Goal: Feedback & Contribution: Leave review/rating

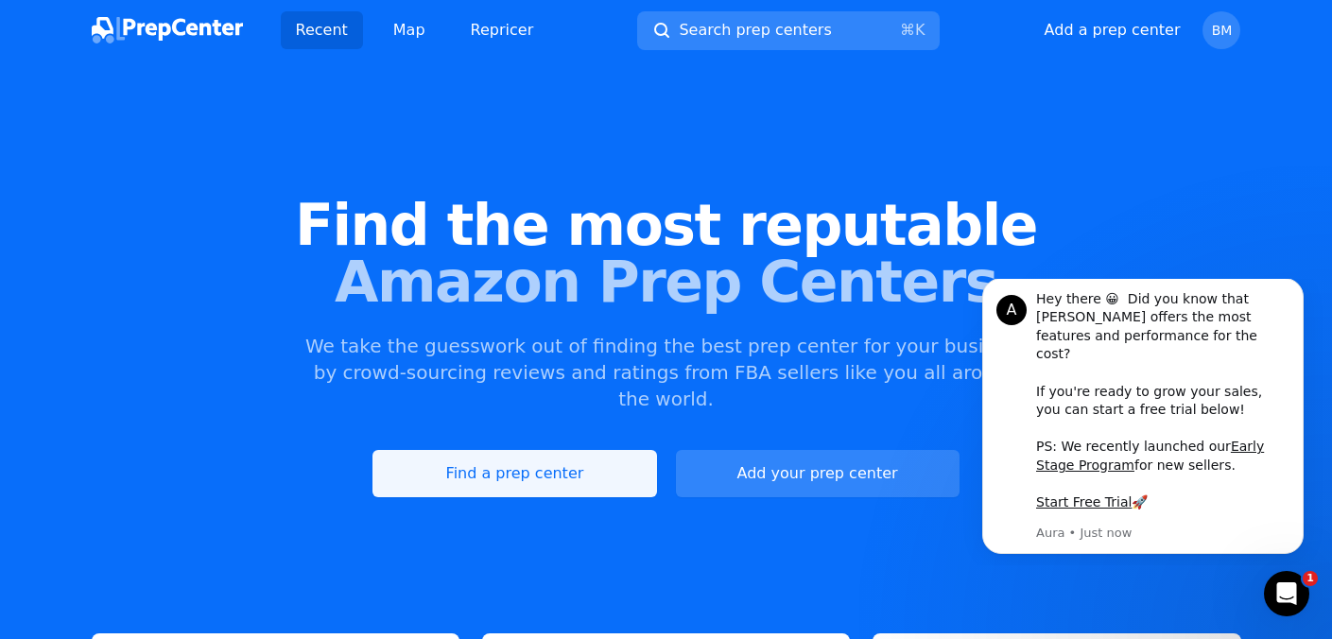
click at [571, 450] on link "Find a prep center" at bounding box center [515, 473] width 284 height 47
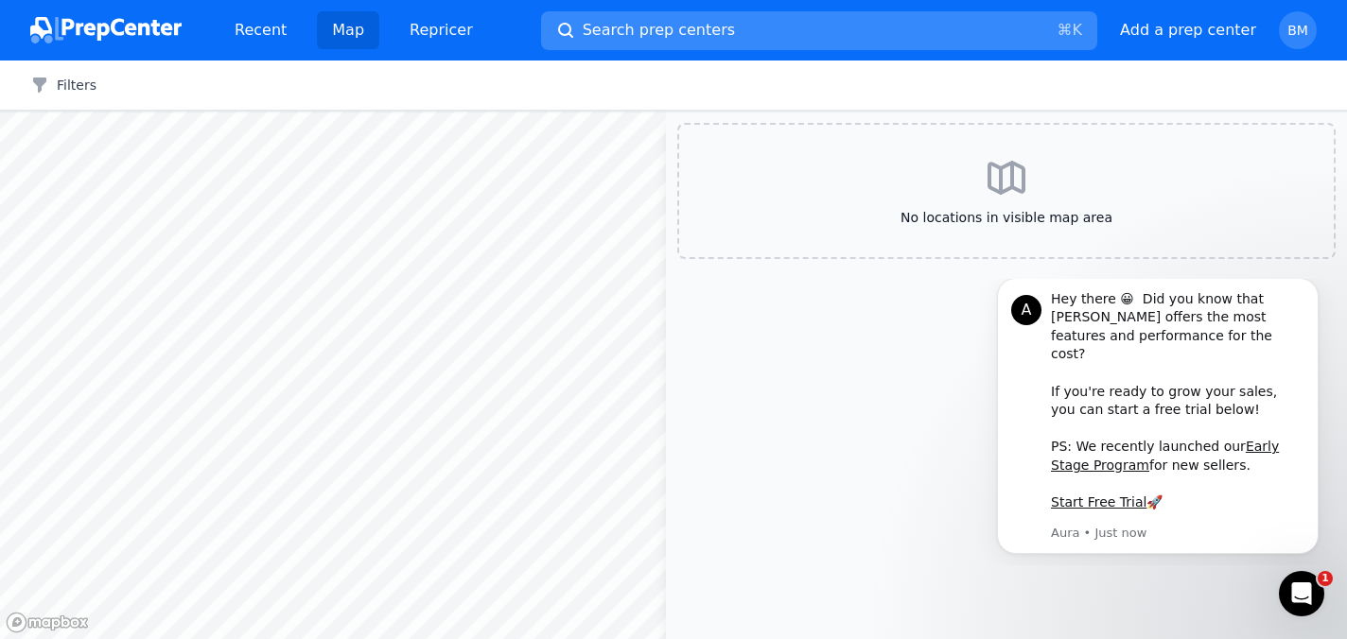
click at [688, 29] on span "Search prep centers" at bounding box center [659, 30] width 152 height 23
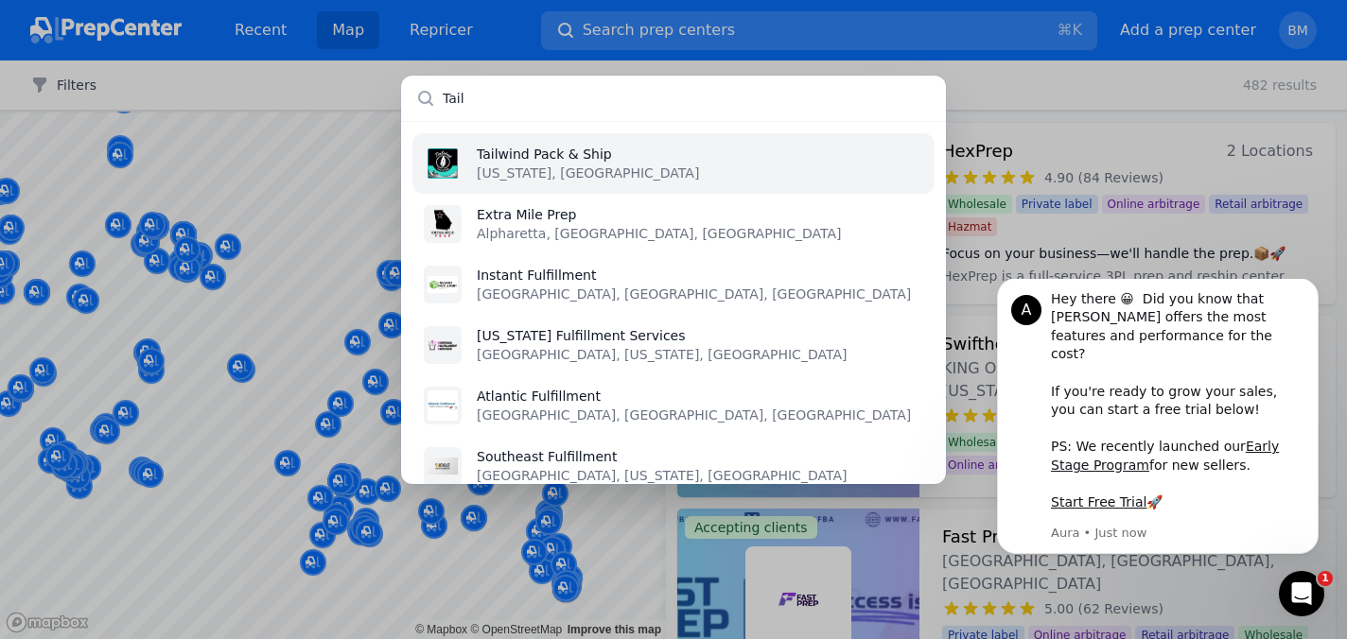
type input "Tail"
click at [720, 166] on li "Tailwind Pack & Ship [US_STATE], [GEOGRAPHIC_DATA]" at bounding box center [673, 163] width 522 height 61
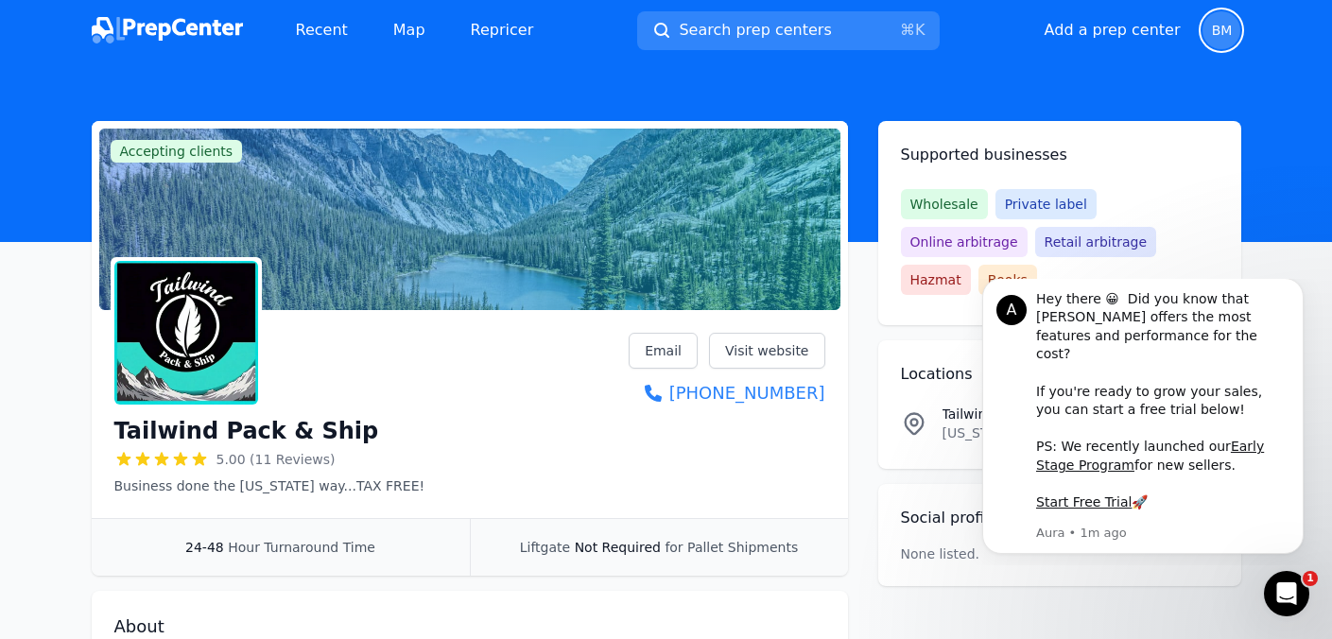
click at [1227, 21] on span "BM" at bounding box center [1222, 30] width 38 height 38
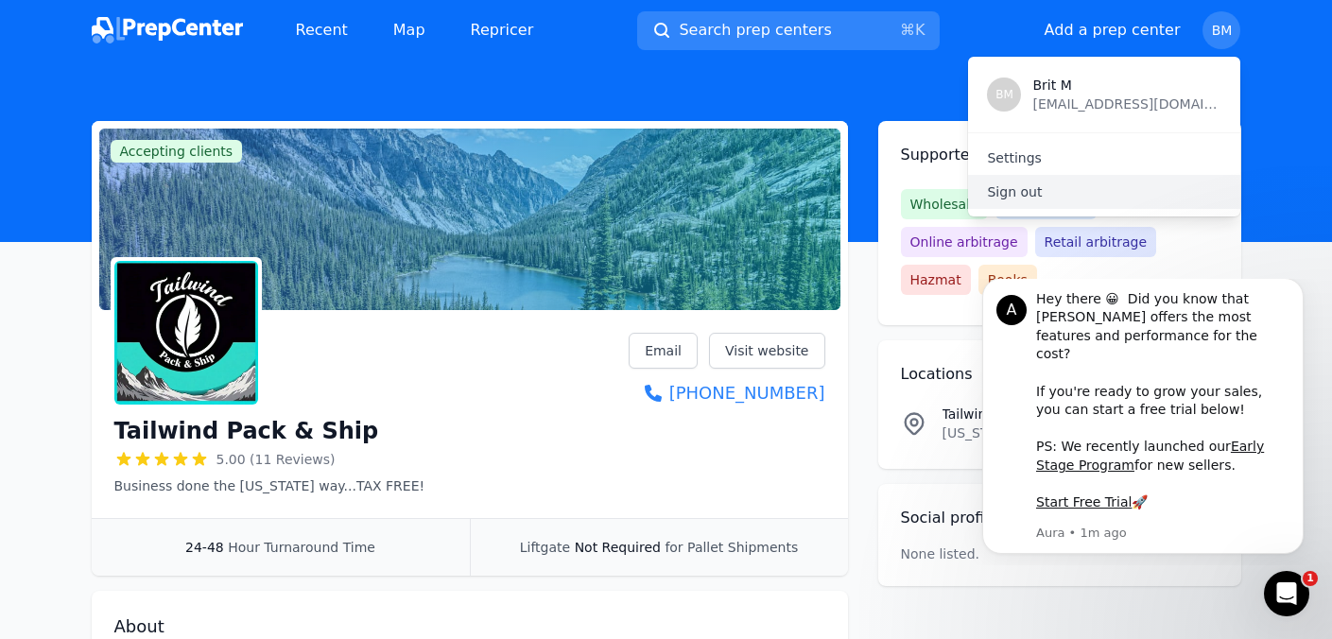
click at [1036, 187] on p "Sign out" at bounding box center [1104, 192] width 235 height 19
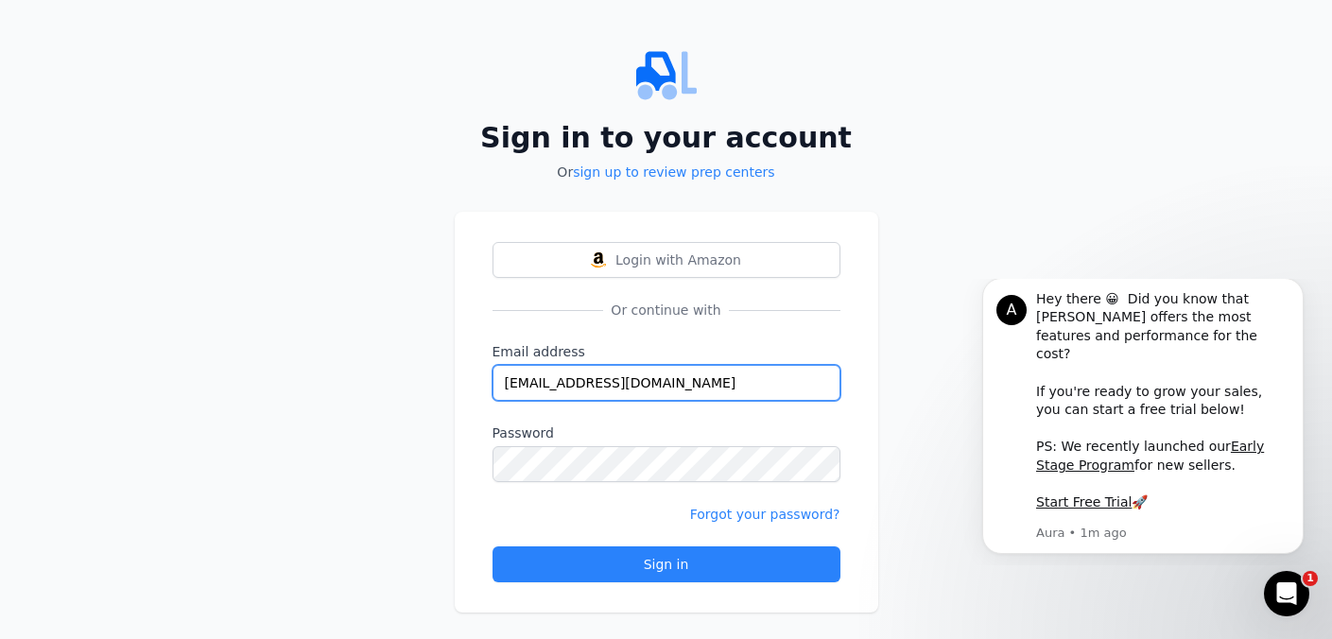
drag, startPoint x: 735, startPoint y: 381, endPoint x: 496, endPoint y: 389, distance: 239.4
click at [496, 389] on input "[EMAIL_ADDRESS][DOMAIN_NAME]" at bounding box center [667, 383] width 348 height 36
type input "[EMAIL_ADDRESS][DOMAIN_NAME]"
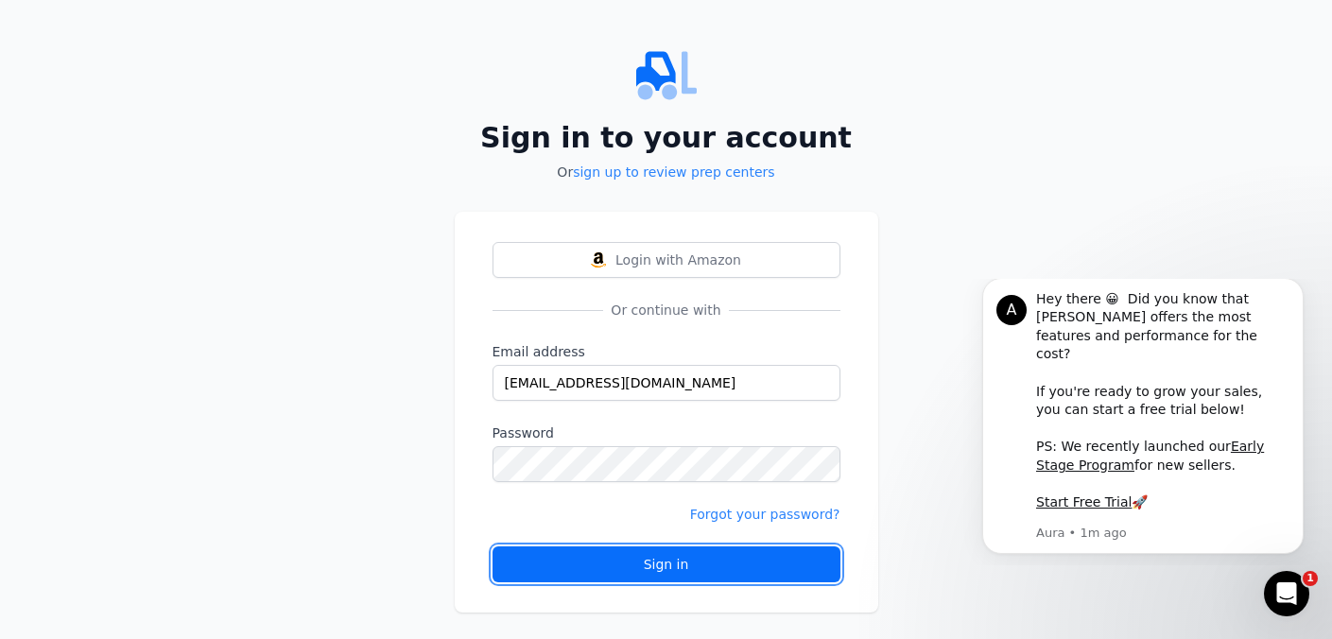
click at [619, 563] on div "Sign in" at bounding box center [667, 564] width 316 height 19
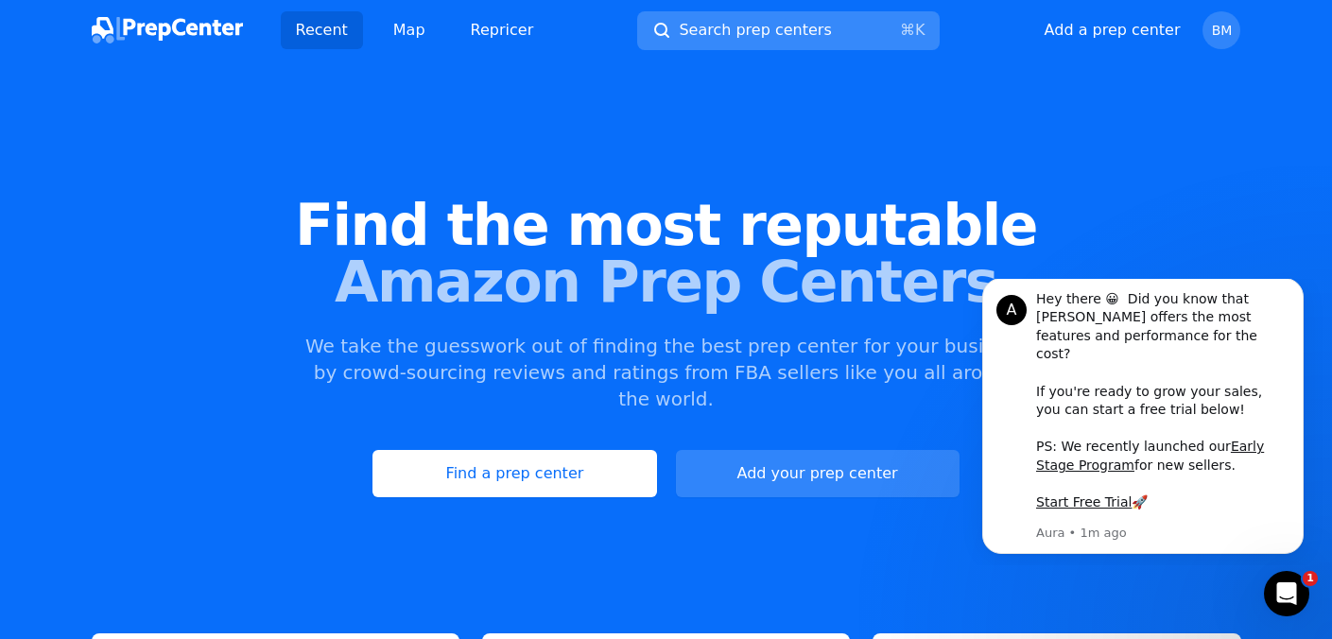
click at [807, 33] on span "Search prep centers" at bounding box center [755, 30] width 152 height 23
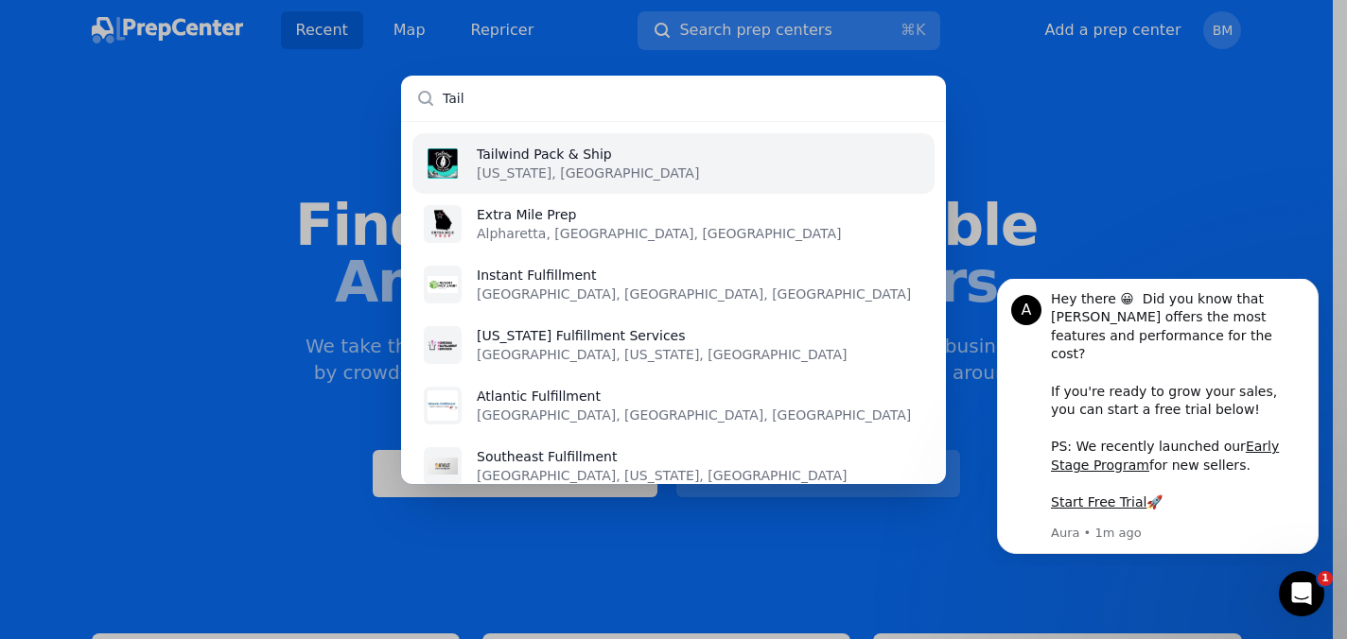
type input "Tail"
click at [699, 154] on li "Tailwind Pack & Ship [US_STATE], [GEOGRAPHIC_DATA]" at bounding box center [673, 163] width 522 height 61
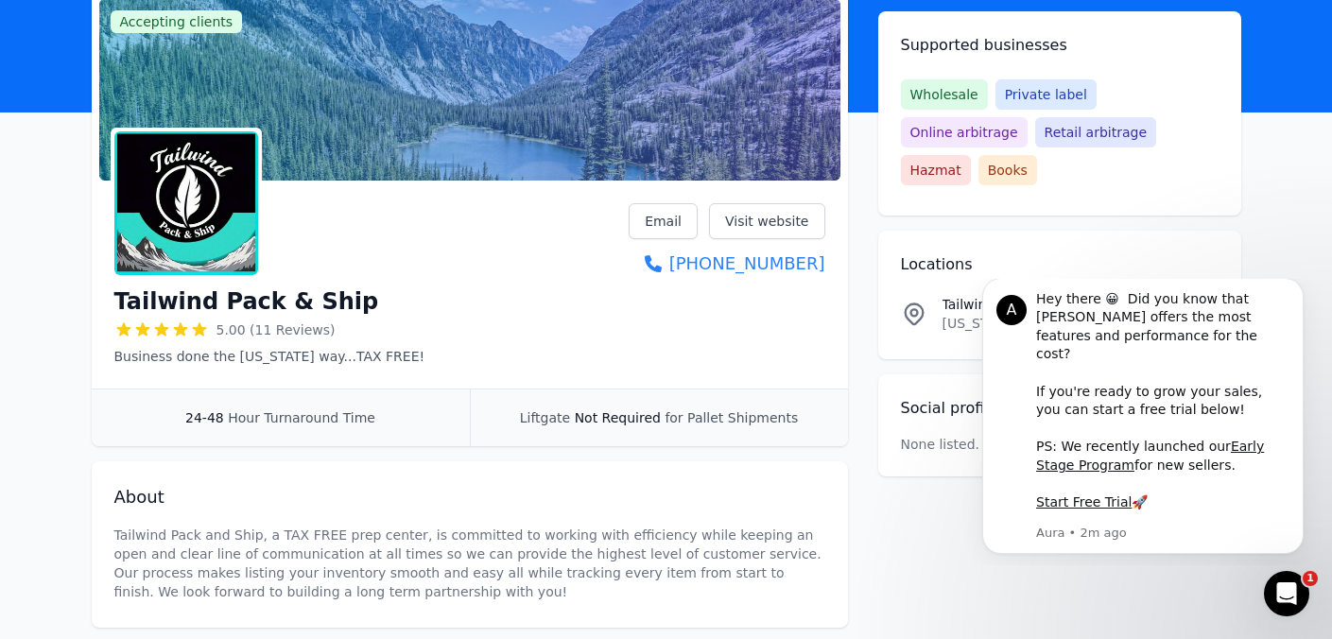
scroll to position [144, 0]
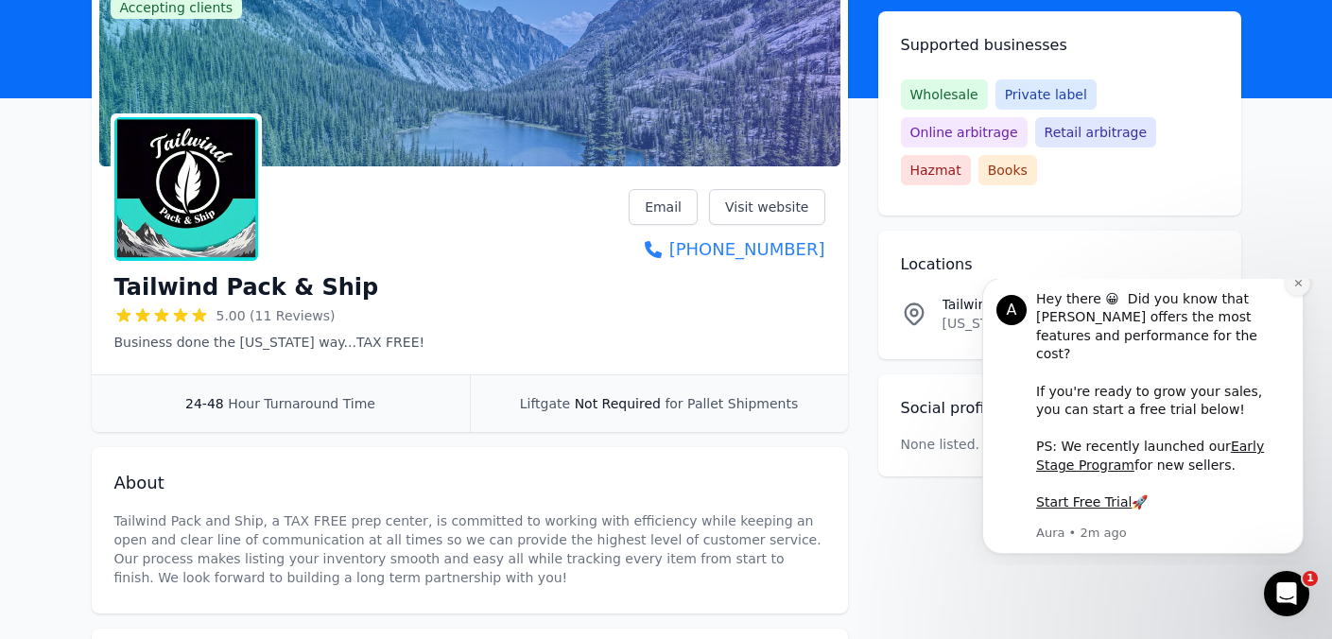
click at [1298, 288] on icon "Dismiss notification" at bounding box center [1299, 283] width 10 height 10
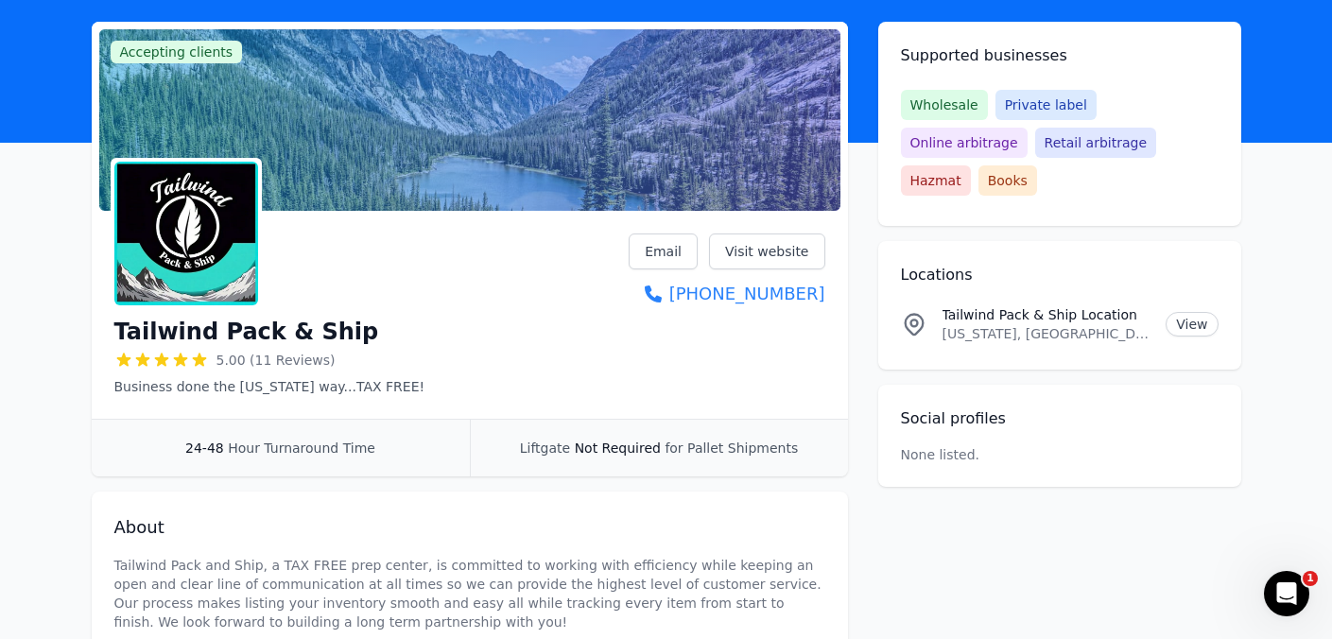
scroll to position [0, 0]
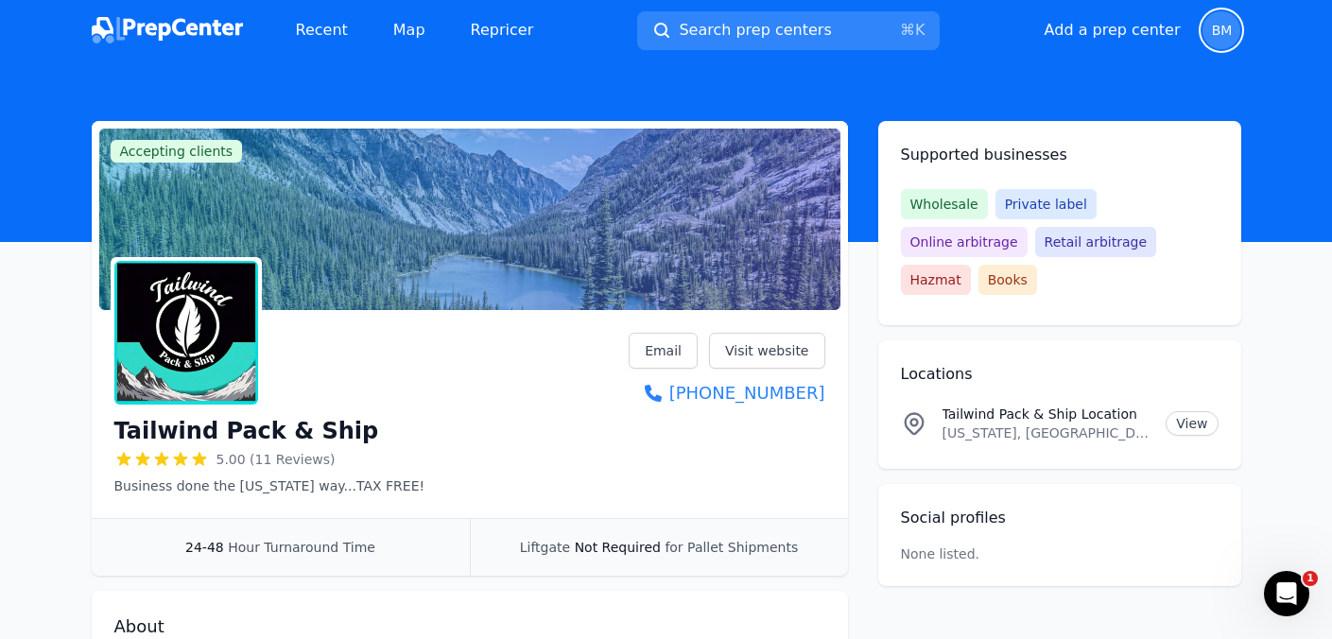
click at [1223, 28] on span "BM" at bounding box center [1222, 30] width 21 height 13
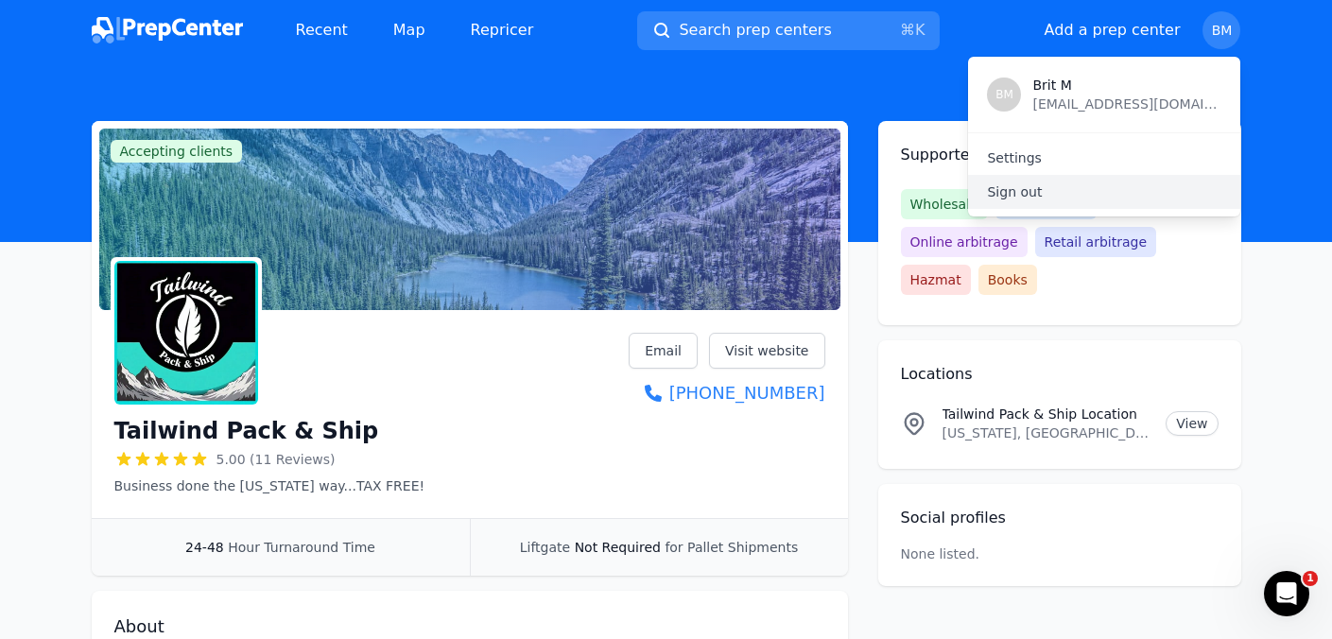
click at [1080, 191] on p "Sign out" at bounding box center [1104, 192] width 235 height 19
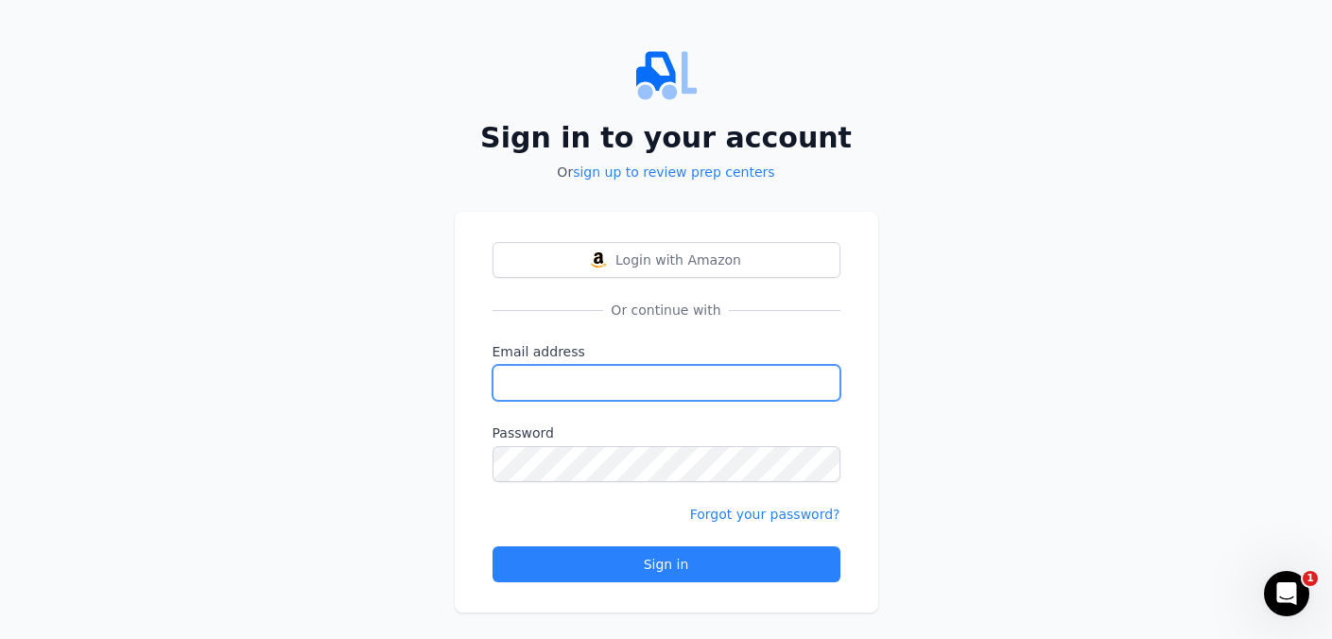
type input "[EMAIL_ADDRESS][DOMAIN_NAME]"
drag, startPoint x: 739, startPoint y: 391, endPoint x: 1068, endPoint y: 358, distance: 330.7
click at [1068, 358] on div "Sign in to your account Or sign up to review prep centers Login with Amazon Or …" at bounding box center [666, 329] width 1332 height 658
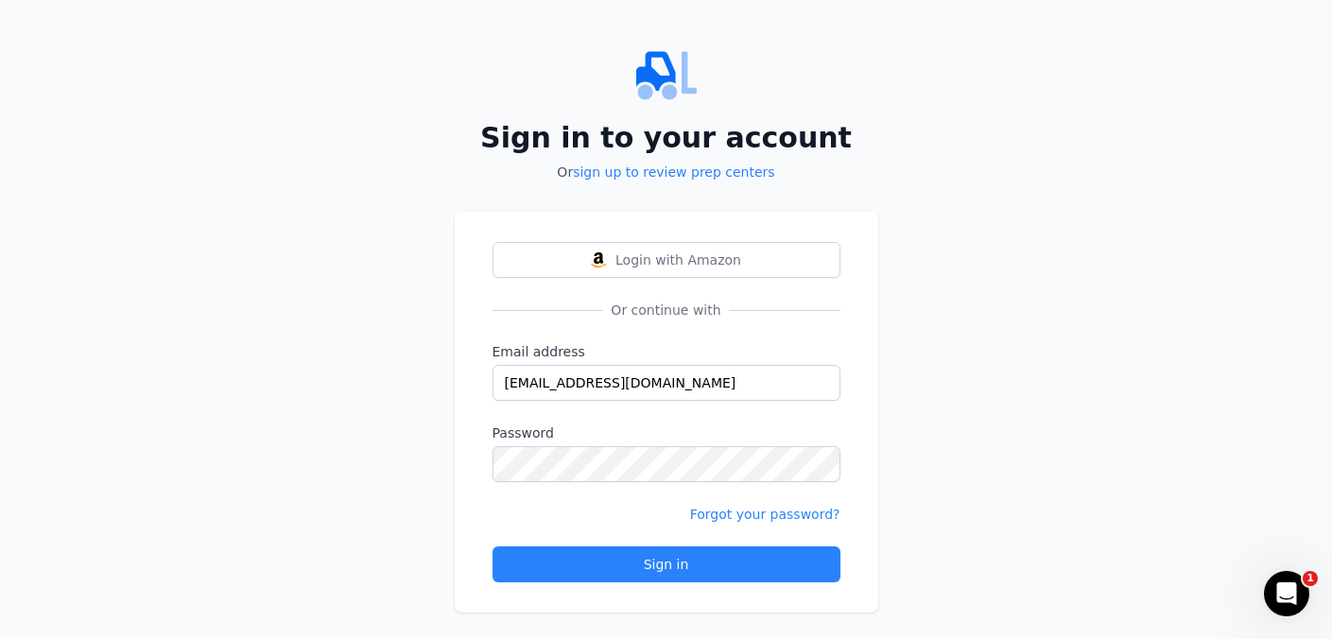
click at [1068, 358] on div "Sign in to your account Or sign up to review prep centers Login with Amazon Or …" at bounding box center [666, 329] width 1332 height 658
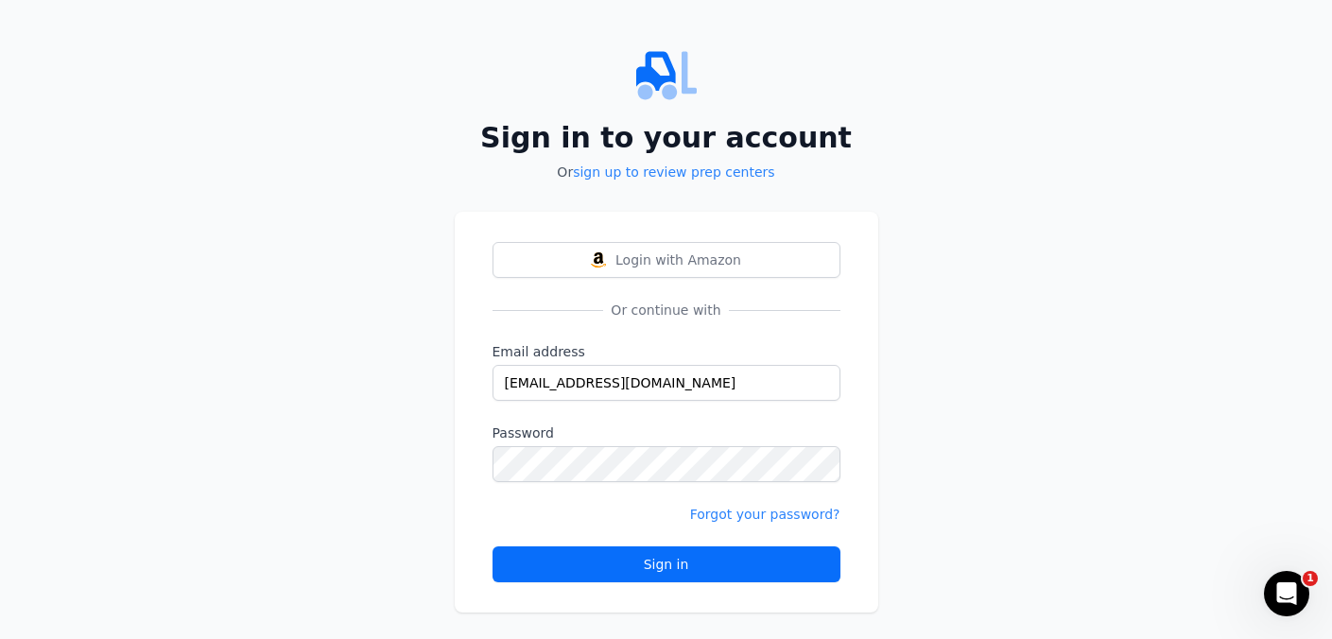
scroll to position [19, 0]
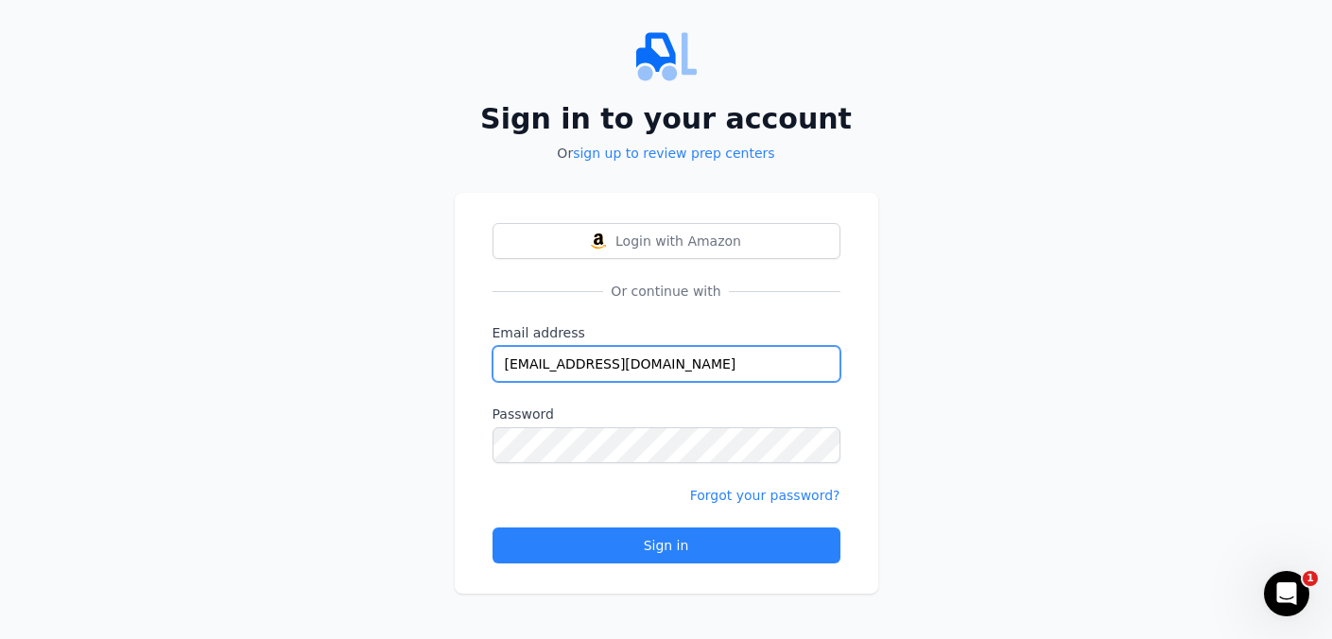
drag, startPoint x: 741, startPoint y: 372, endPoint x: 499, endPoint y: 374, distance: 242.1
click at [499, 374] on input "[EMAIL_ADDRESS][DOMAIN_NAME]" at bounding box center [667, 364] width 348 height 36
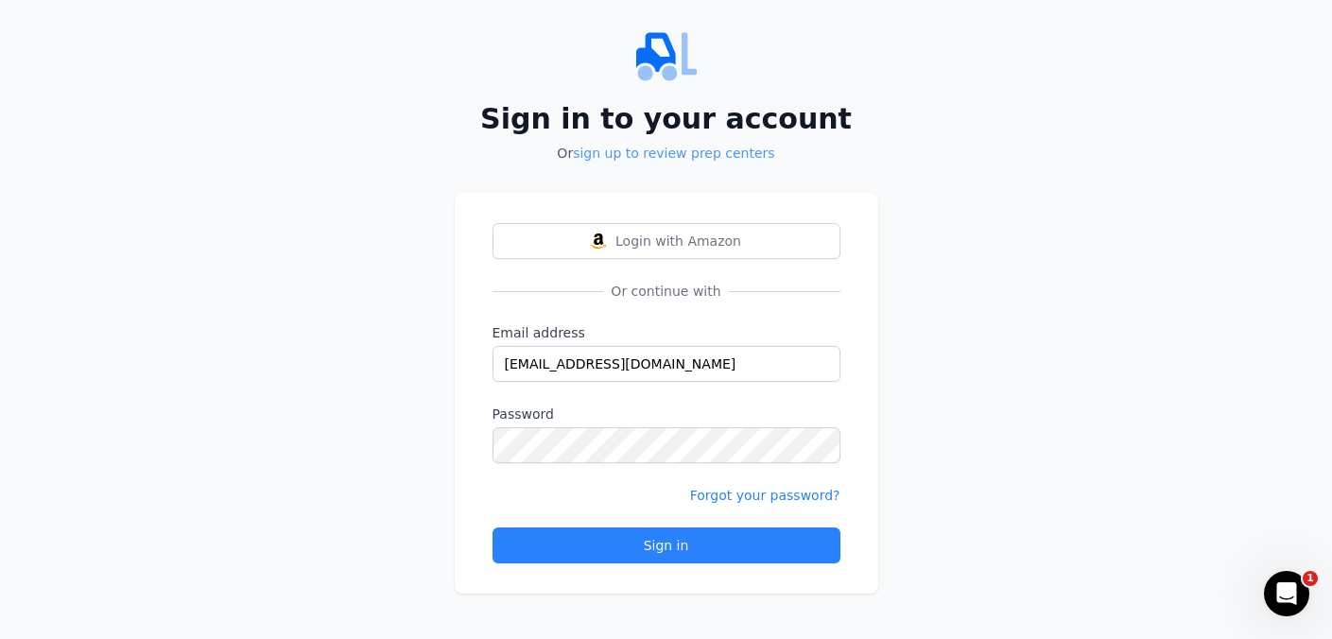
click at [710, 155] on link "sign up to review prep centers" at bounding box center [673, 153] width 201 height 15
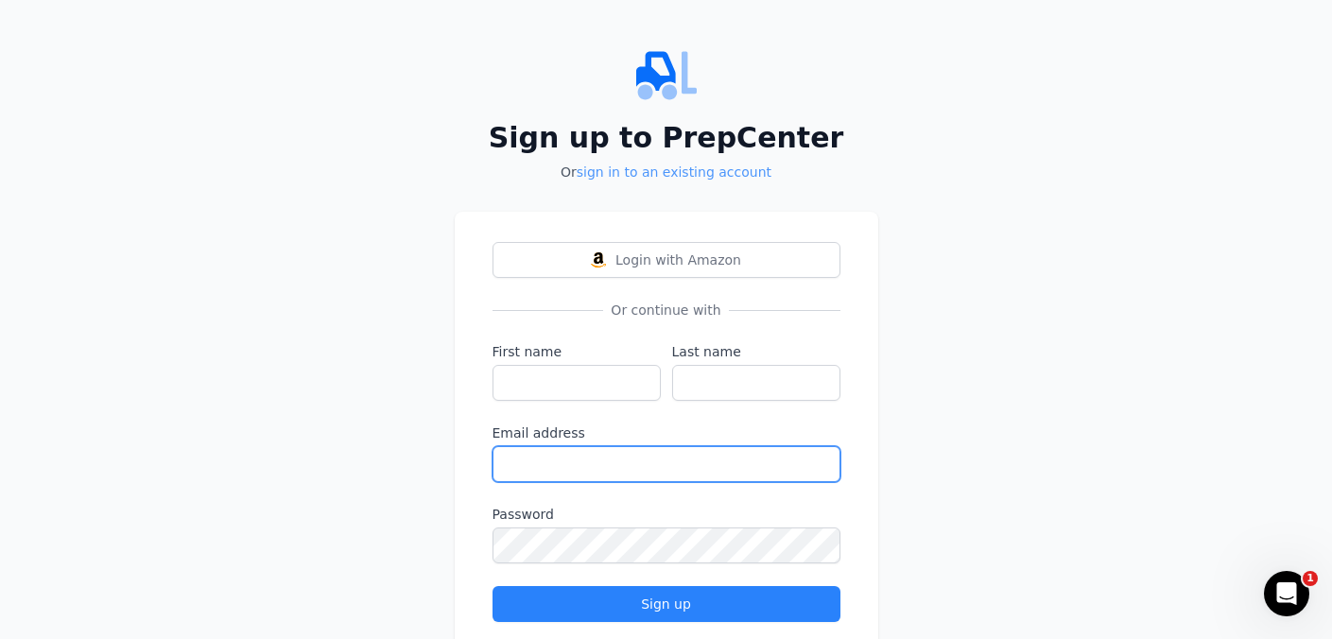
type input "[EMAIL_ADDRESS][DOMAIN_NAME]"
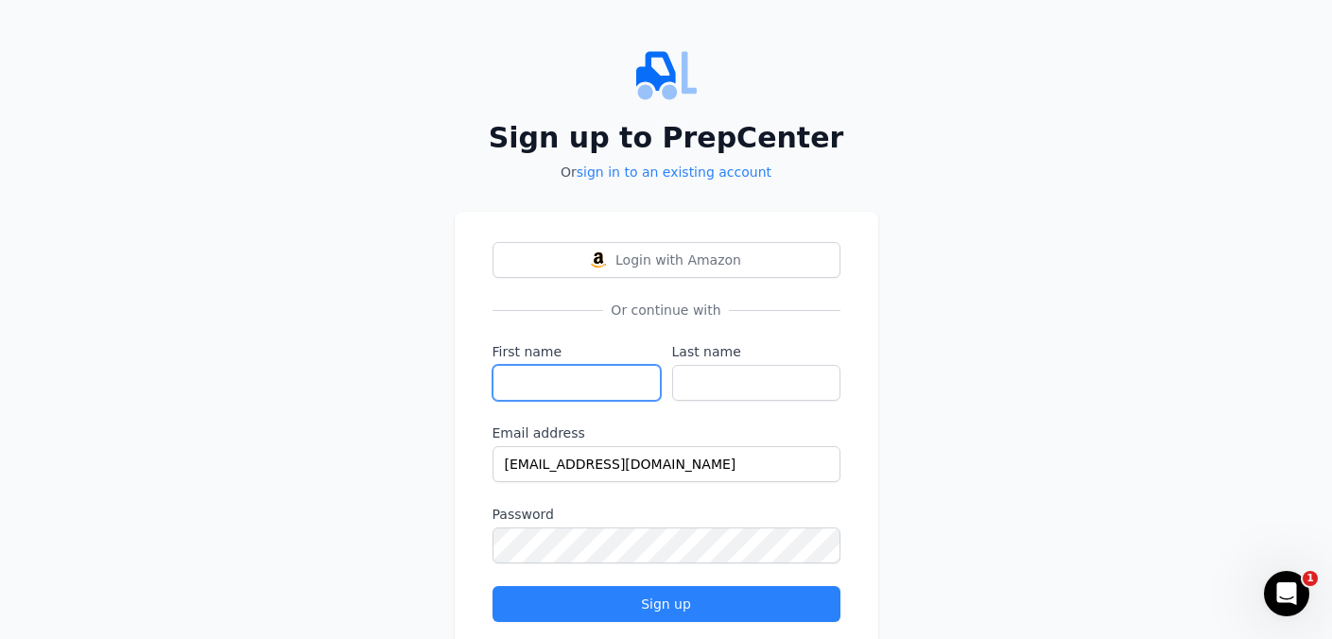
click at [576, 380] on input "First name" at bounding box center [577, 383] width 168 height 36
type input "[PERSON_NAME]"
click at [715, 391] on input "Last name" at bounding box center [756, 383] width 168 height 36
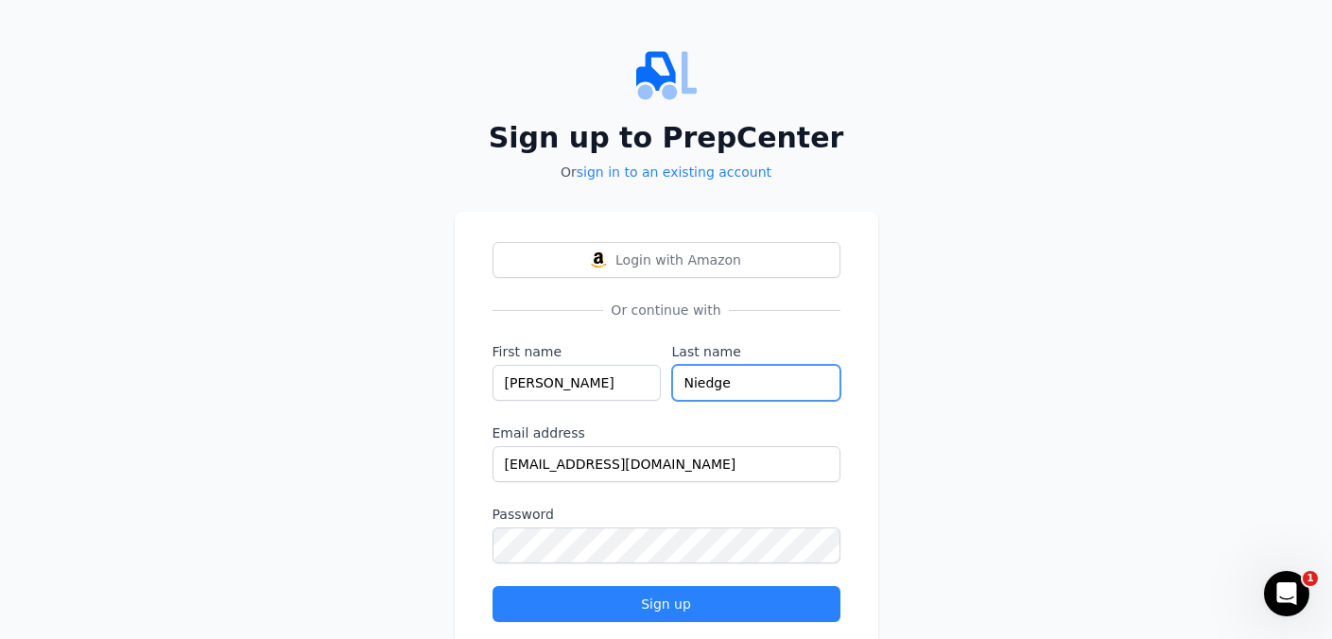
type input "Niedge"
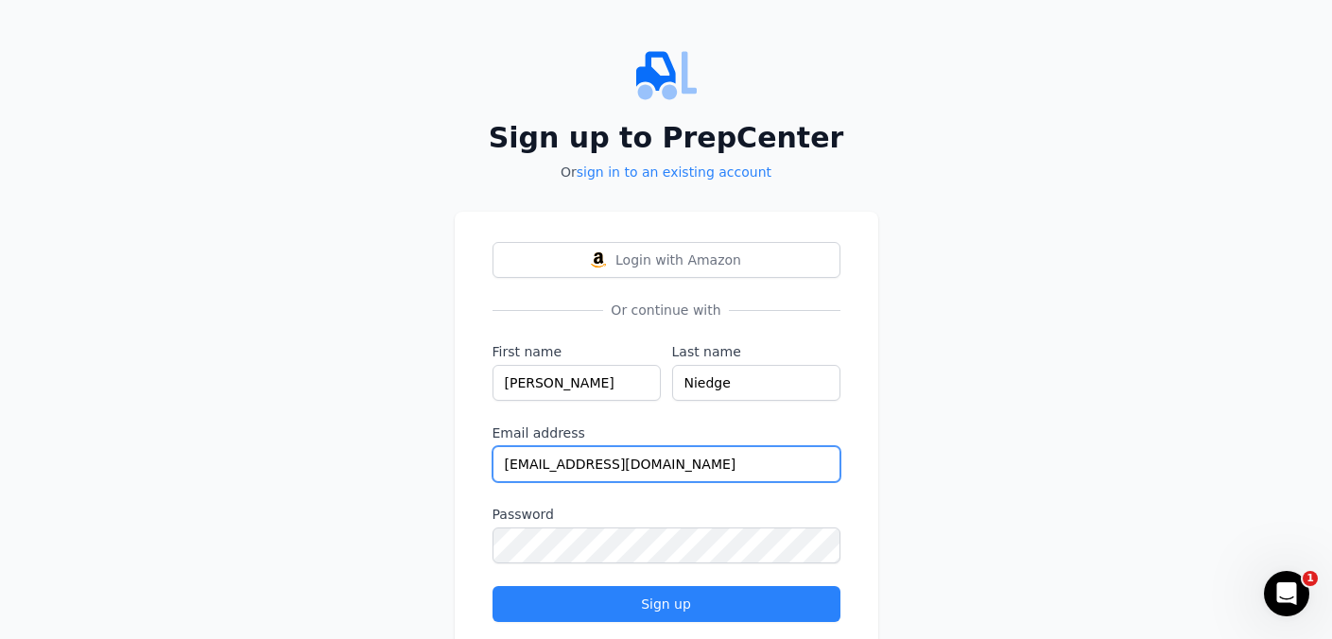
drag, startPoint x: 717, startPoint y: 470, endPoint x: 319, endPoint y: 475, distance: 398.2
click at [319, 475] on div "Sign up to PrepCenter Or sign in to an existing account Login with Amazon Or co…" at bounding box center [666, 349] width 1332 height 698
drag, startPoint x: 717, startPoint y: 464, endPoint x: 512, endPoint y: 467, distance: 205.2
click at [512, 467] on input "[EMAIL_ADDRESS][DOMAIN_NAME]" at bounding box center [667, 464] width 348 height 36
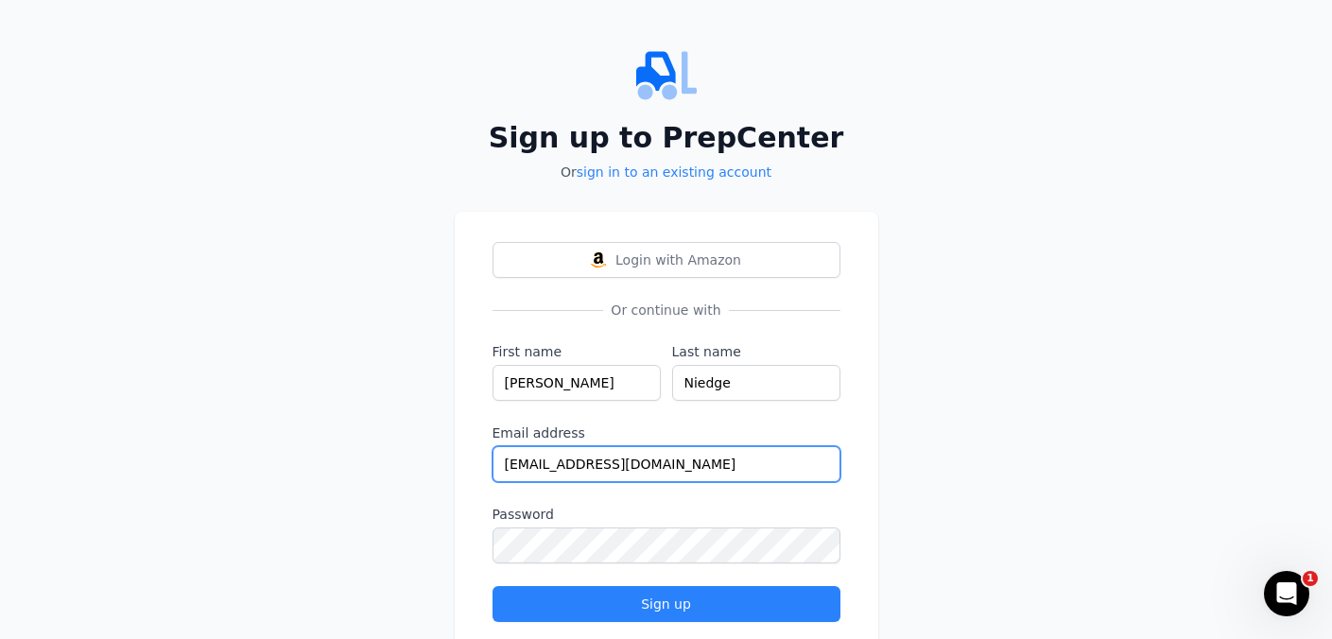
click at [725, 467] on input "[EMAIL_ADDRESS][DOMAIN_NAME]" at bounding box center [667, 464] width 348 height 36
drag, startPoint x: 725, startPoint y: 467, endPoint x: 524, endPoint y: 468, distance: 201.4
click at [524, 468] on input "[EMAIL_ADDRESS][DOMAIN_NAME]" at bounding box center [667, 464] width 348 height 36
type input "[EMAIL_ADDRESS][DOMAIN_NAME]"
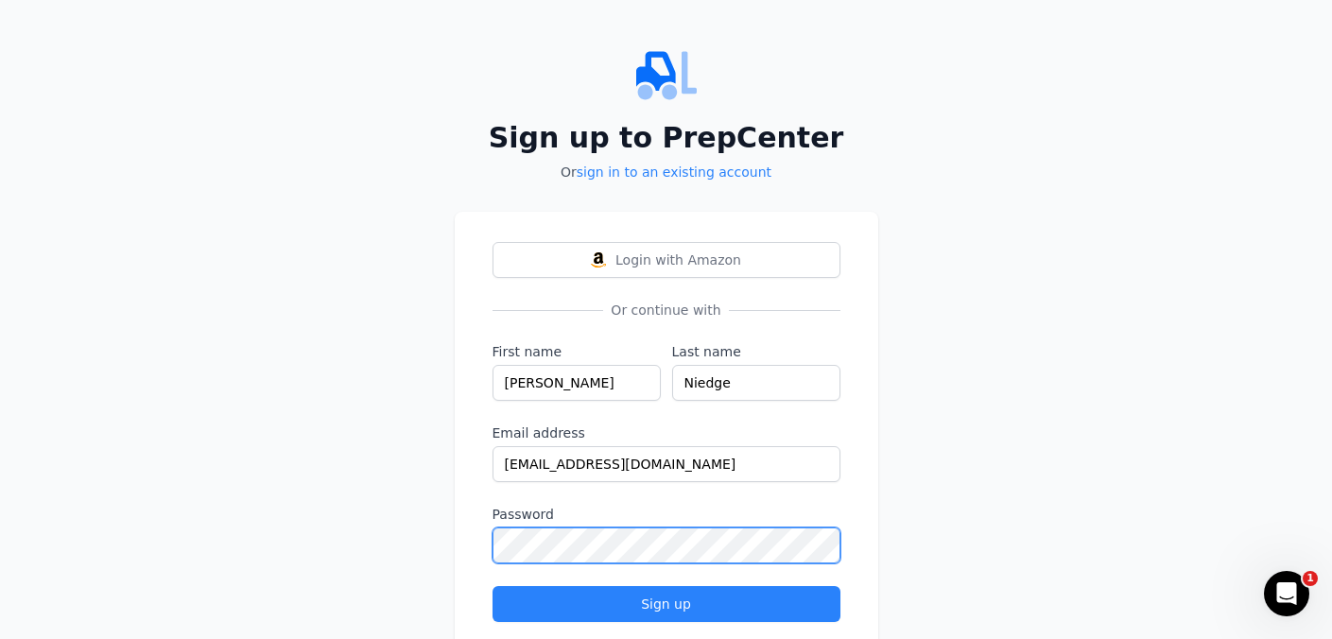
click at [490, 538] on div "Login with Amazon Or continue with First name [PERSON_NAME] Last name [PERSON_N…" at bounding box center [667, 432] width 424 height 441
click at [493, 586] on button "Sign up" at bounding box center [667, 604] width 348 height 36
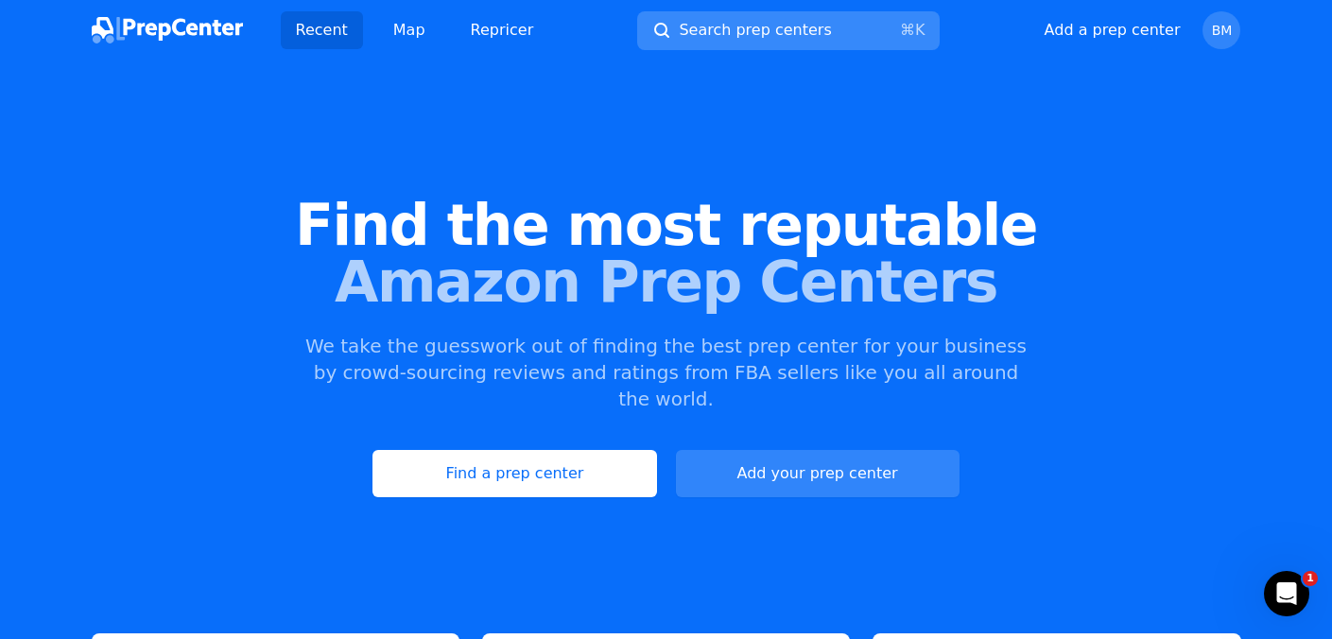
click at [736, 26] on span "Search prep centers" at bounding box center [755, 30] width 152 height 23
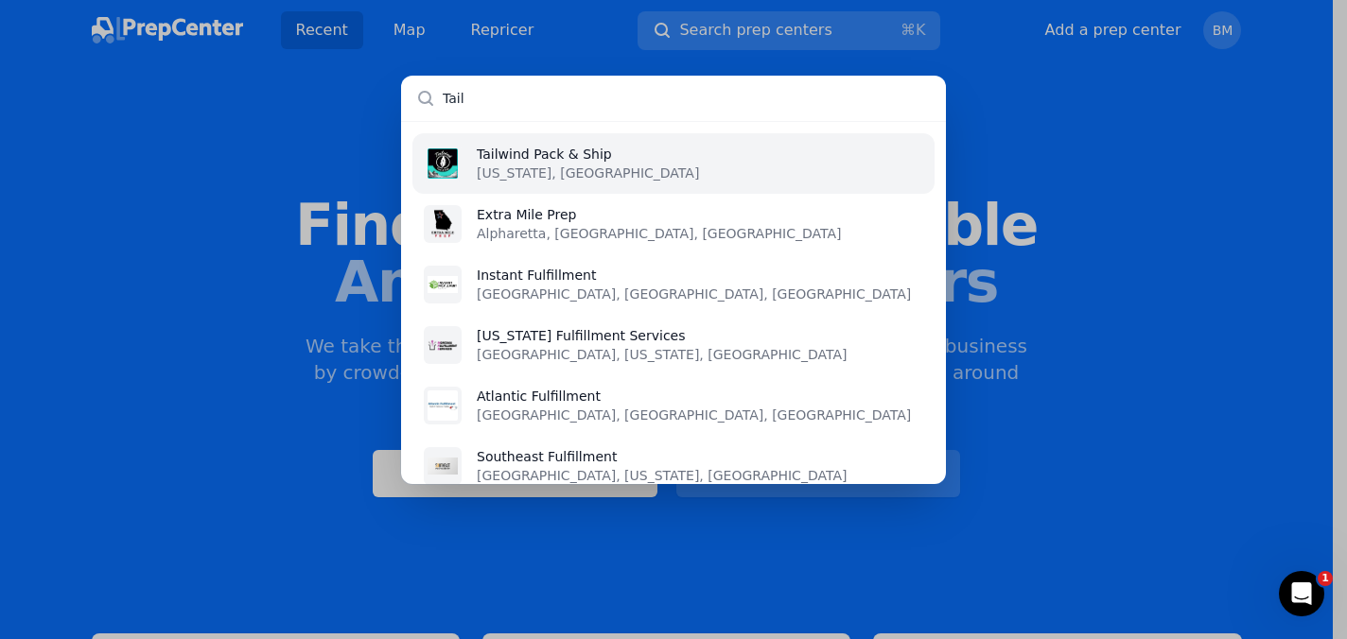
type input "Tail"
click at [757, 165] on li "Tailwind Pack & Ship [US_STATE], [GEOGRAPHIC_DATA]" at bounding box center [673, 163] width 522 height 61
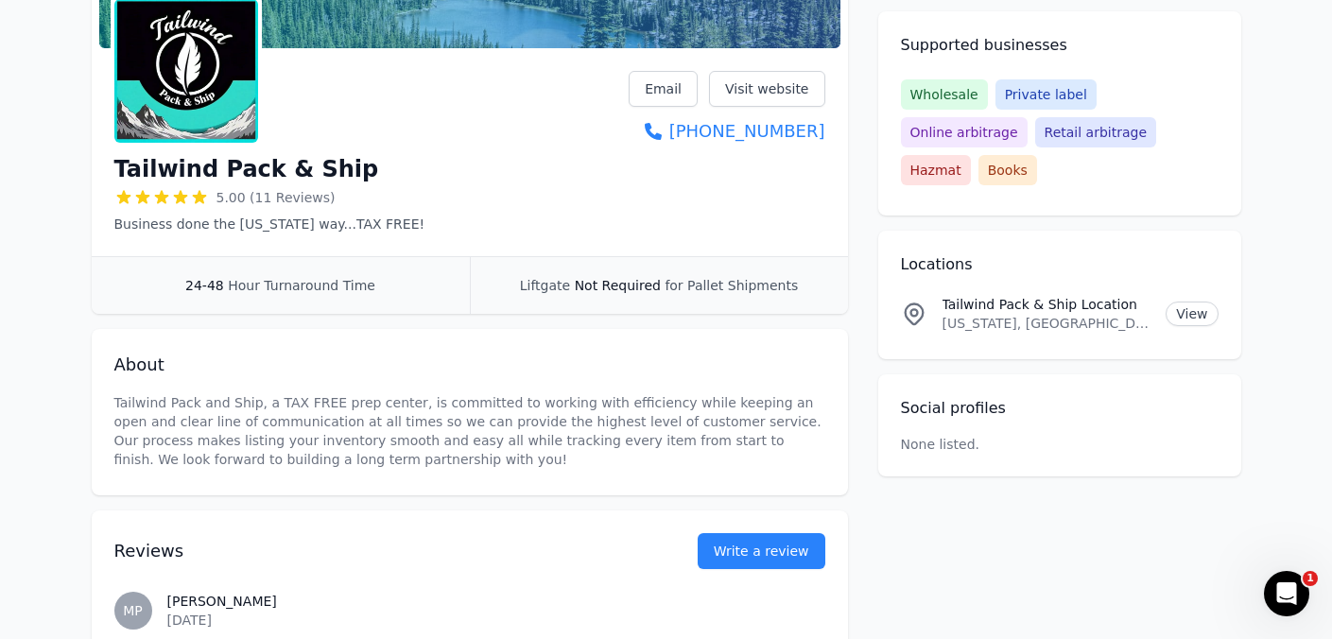
scroll to position [266, 0]
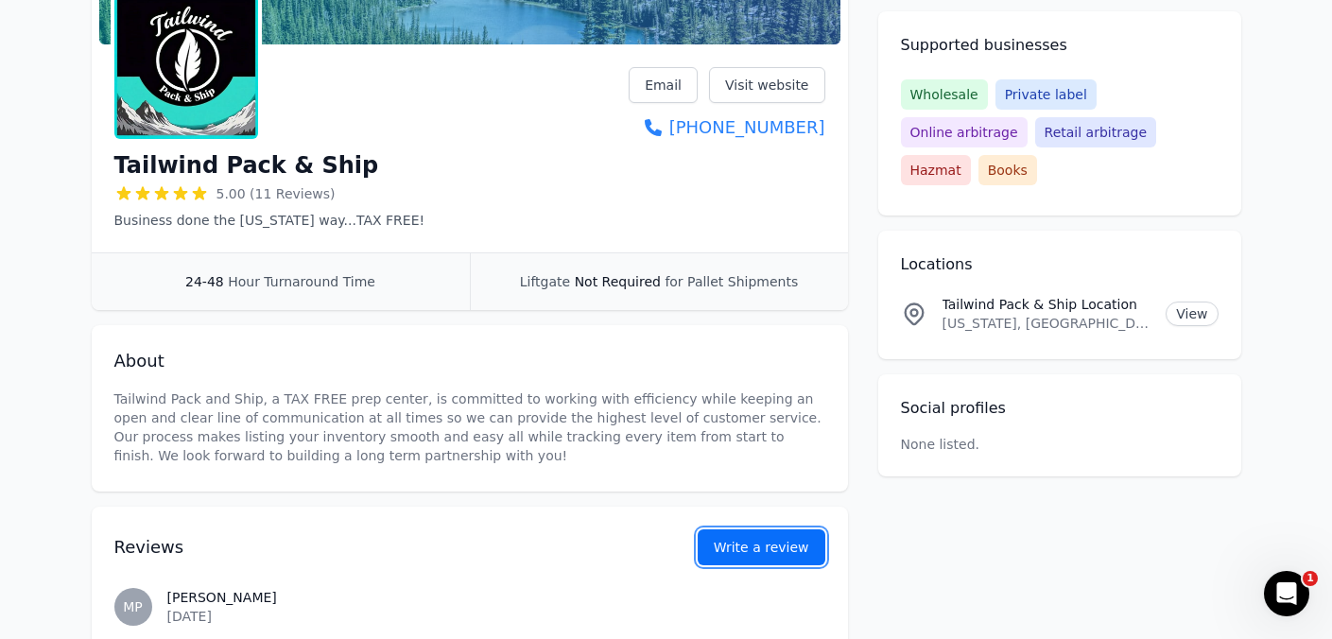
click at [769, 544] on button "Write a review" at bounding box center [762, 548] width 128 height 36
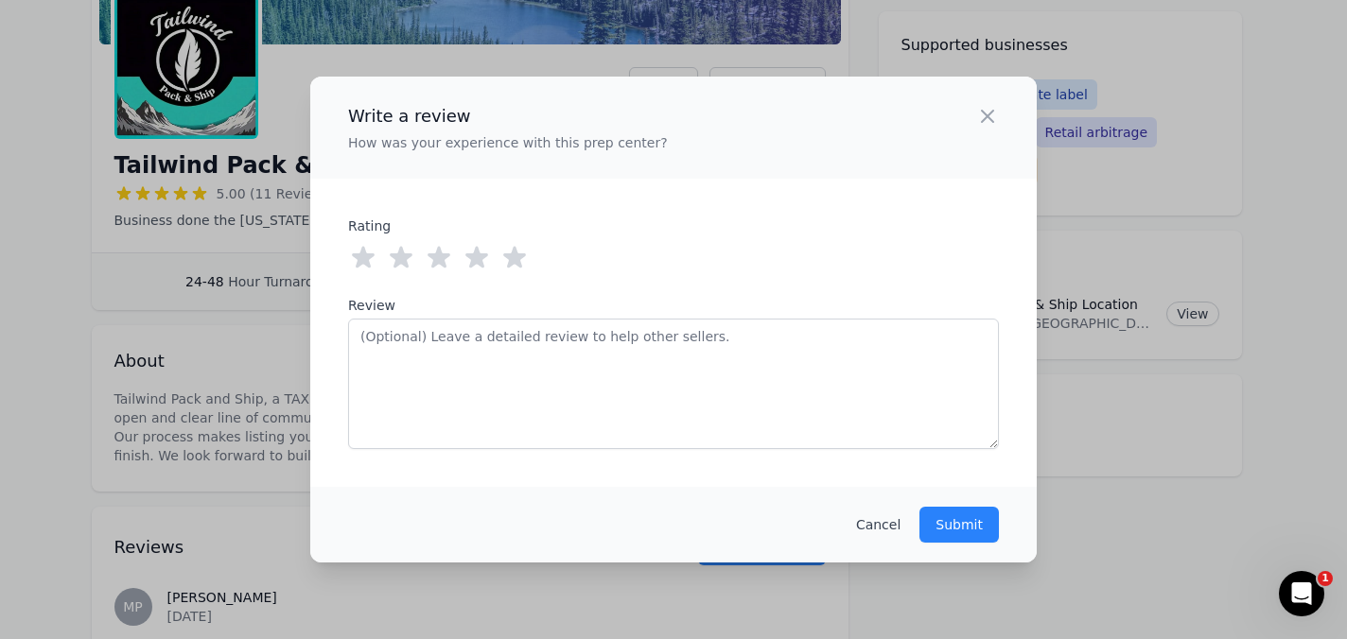
click at [513, 258] on icon at bounding box center [514, 258] width 23 height 22
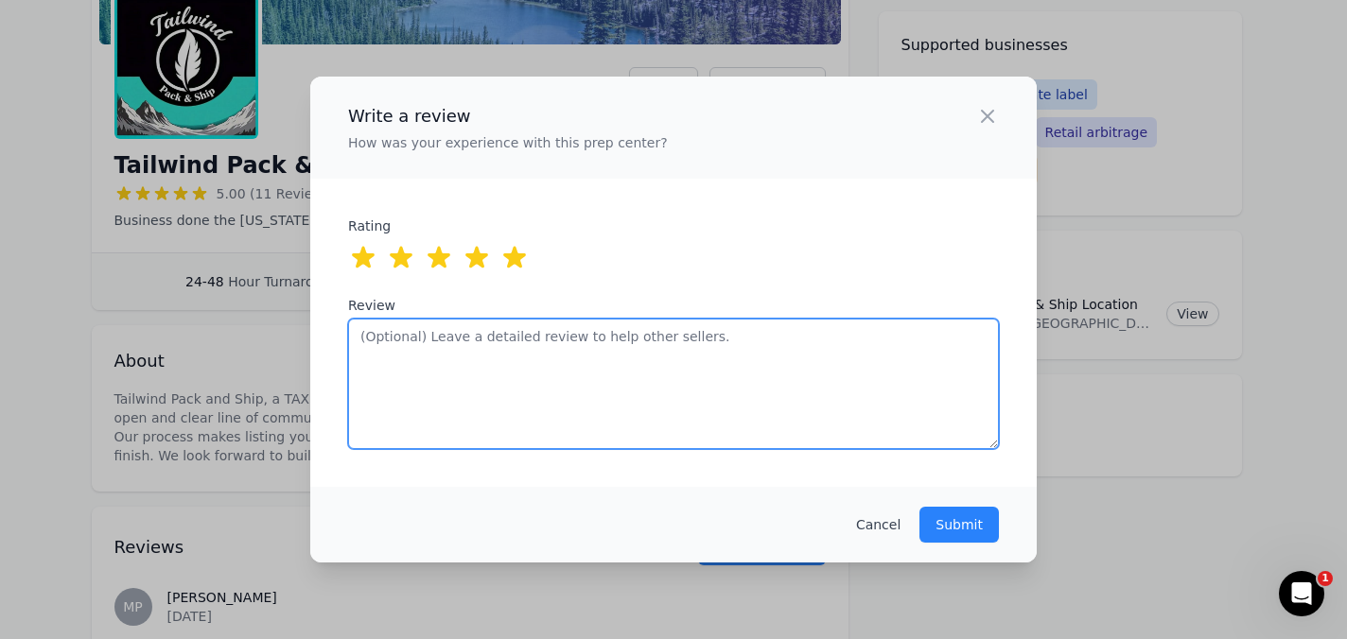
click at [461, 357] on textarea "Review" at bounding box center [673, 384] width 651 height 131
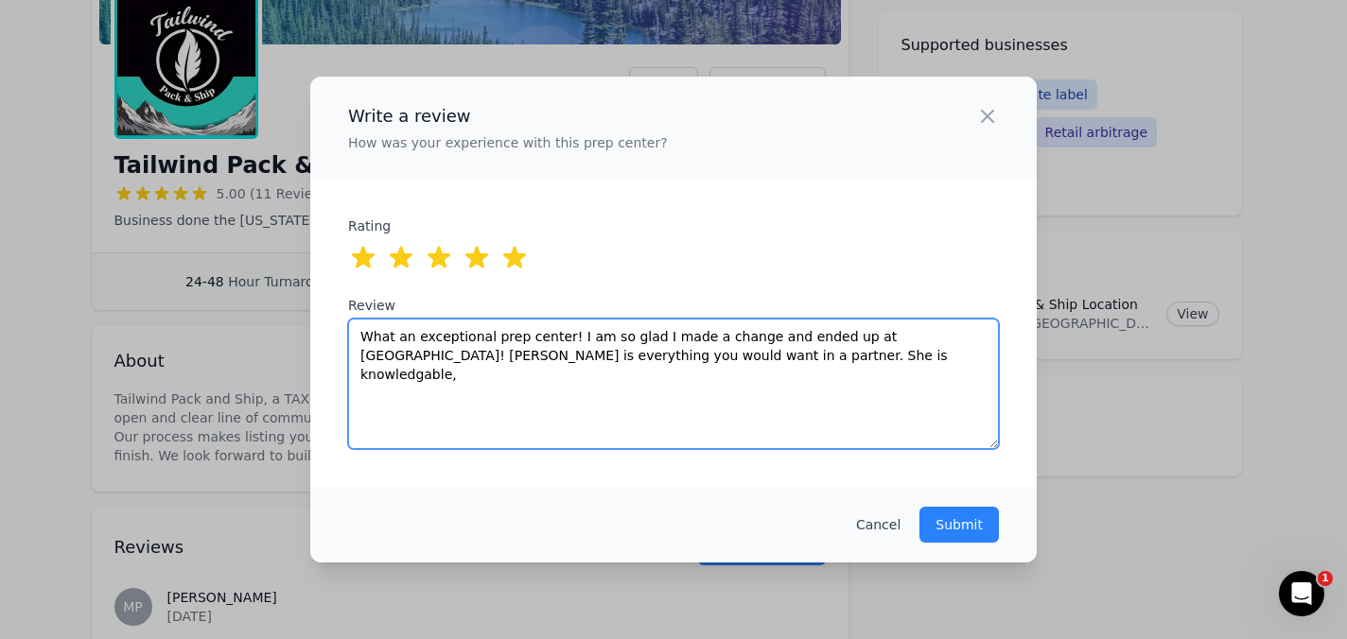
click at [701, 359] on textarea "What an exceptional prep center! I am so glad I made a change and ended up at […" at bounding box center [673, 384] width 651 height 131
click at [753, 357] on textarea "What an exceptional prep center! I am so glad I made a change and ended up at […" at bounding box center [673, 384] width 651 height 131
click at [441, 377] on textarea "What an exceptional prep center! I am so glad I made a change and ended up at […" at bounding box center [673, 384] width 651 height 131
click at [461, 377] on textarea "What an exceptional prep center! I am so glad I made a change and ended up at […" at bounding box center [673, 384] width 651 height 131
drag, startPoint x: 461, startPoint y: 377, endPoint x: 417, endPoint y: 376, distance: 44.5
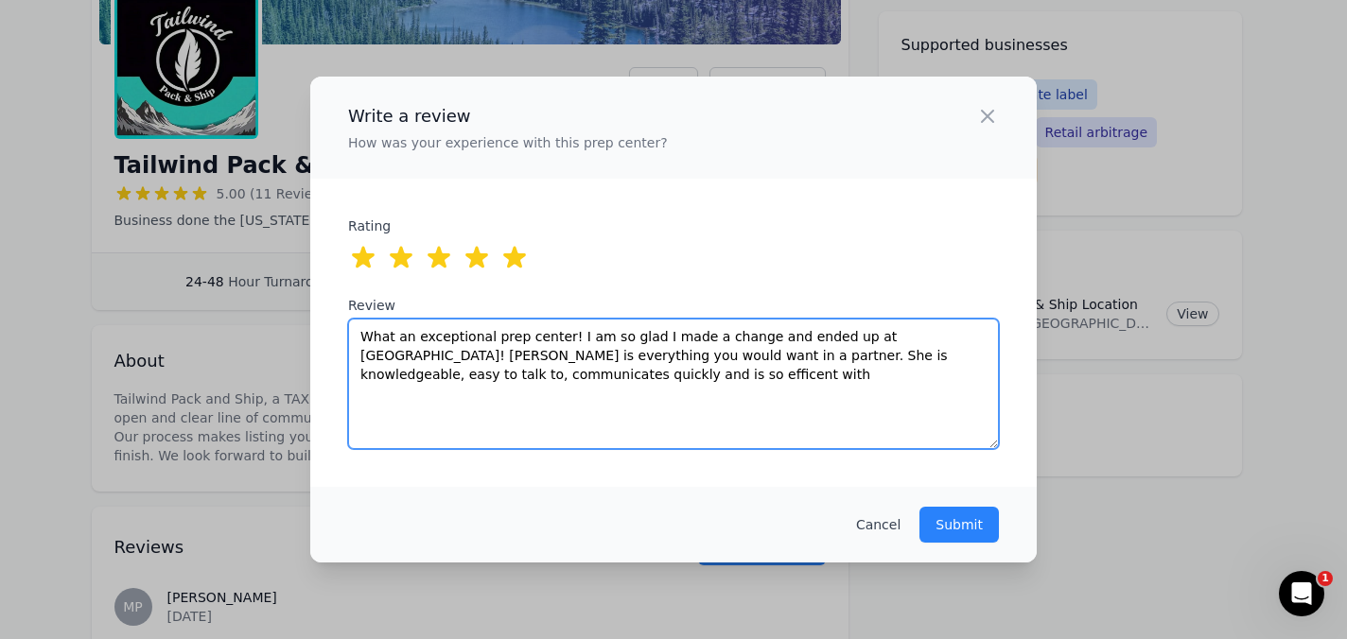
click at [417, 376] on textarea "What an exceptional prep center! I am so glad I made a change and ended up at […" at bounding box center [673, 384] width 651 height 131
click at [444, 376] on textarea "What an exceptional prep center! I am so glad I made a change and ended up at […" at bounding box center [673, 384] width 651 height 131
click at [497, 375] on textarea "What an exceptional prep center! I am so glad I made a change and ended up at […" at bounding box center [673, 384] width 651 height 131
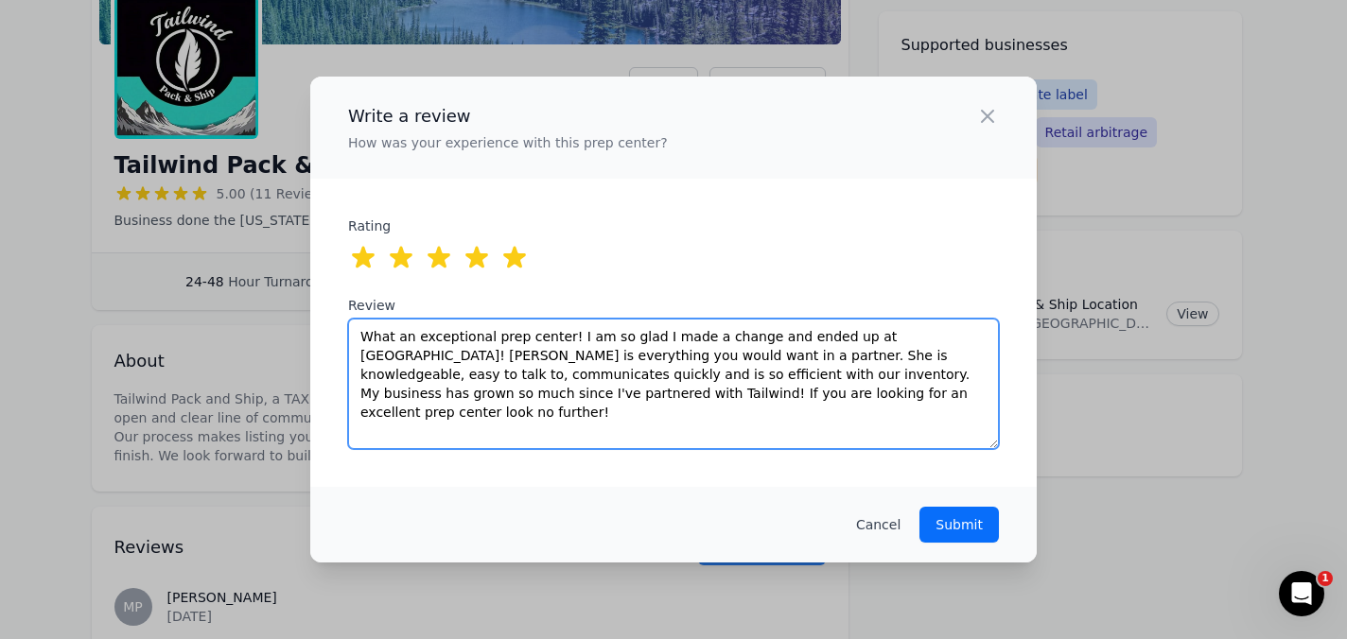
type textarea "What an exceptional prep center! I am so glad I made a change and ended up at […"
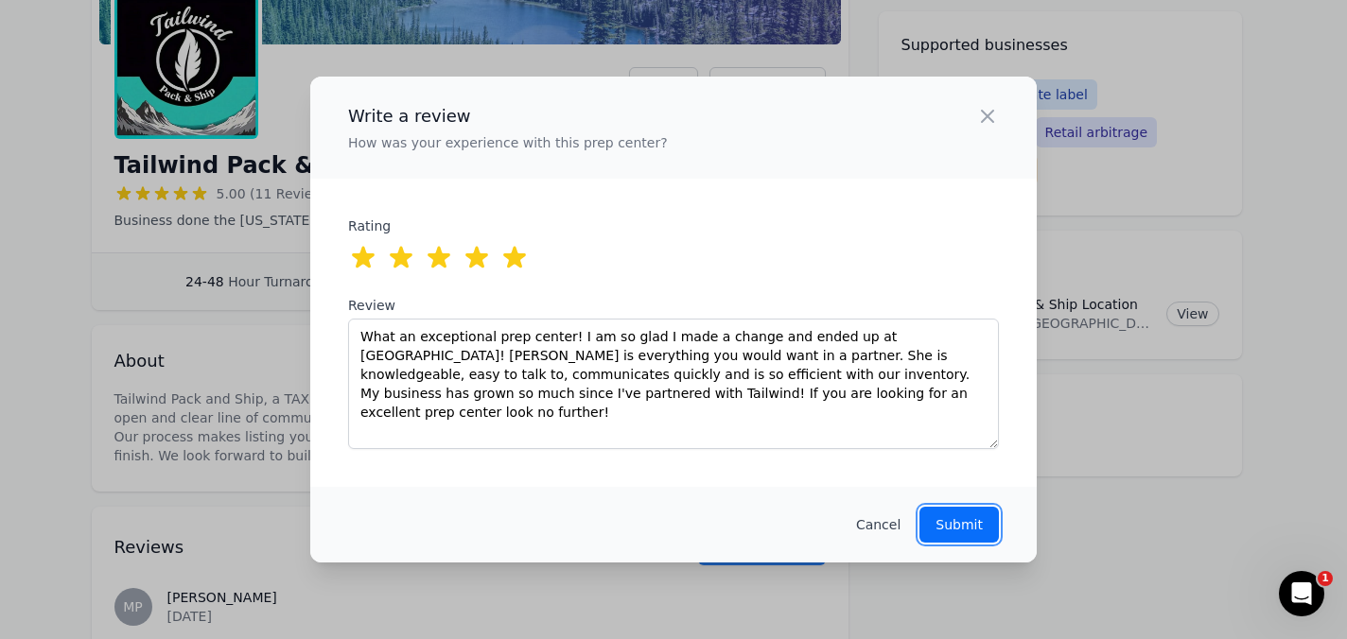
click at [954, 527] on p "Submit" at bounding box center [958, 524] width 47 height 19
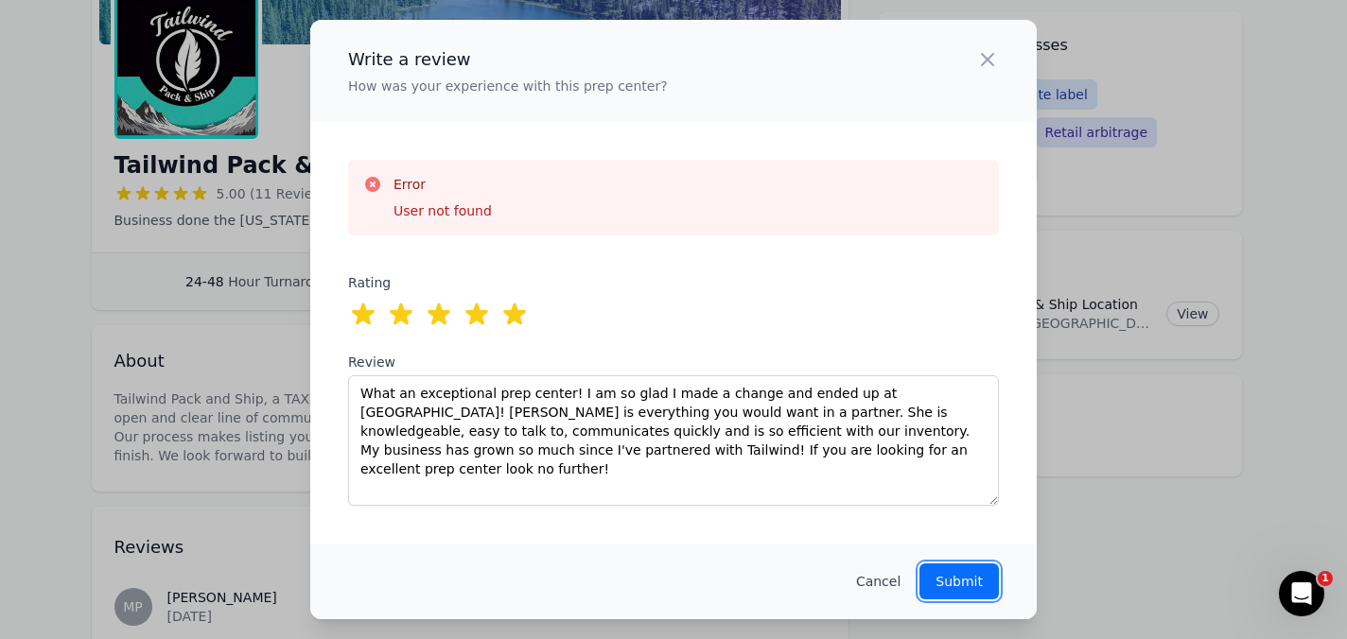
click at [979, 584] on p "Submit" at bounding box center [958, 581] width 47 height 19
click at [525, 196] on div "Error User not found" at bounding box center [673, 197] width 620 height 45
click at [371, 186] on icon at bounding box center [372, 184] width 19 height 19
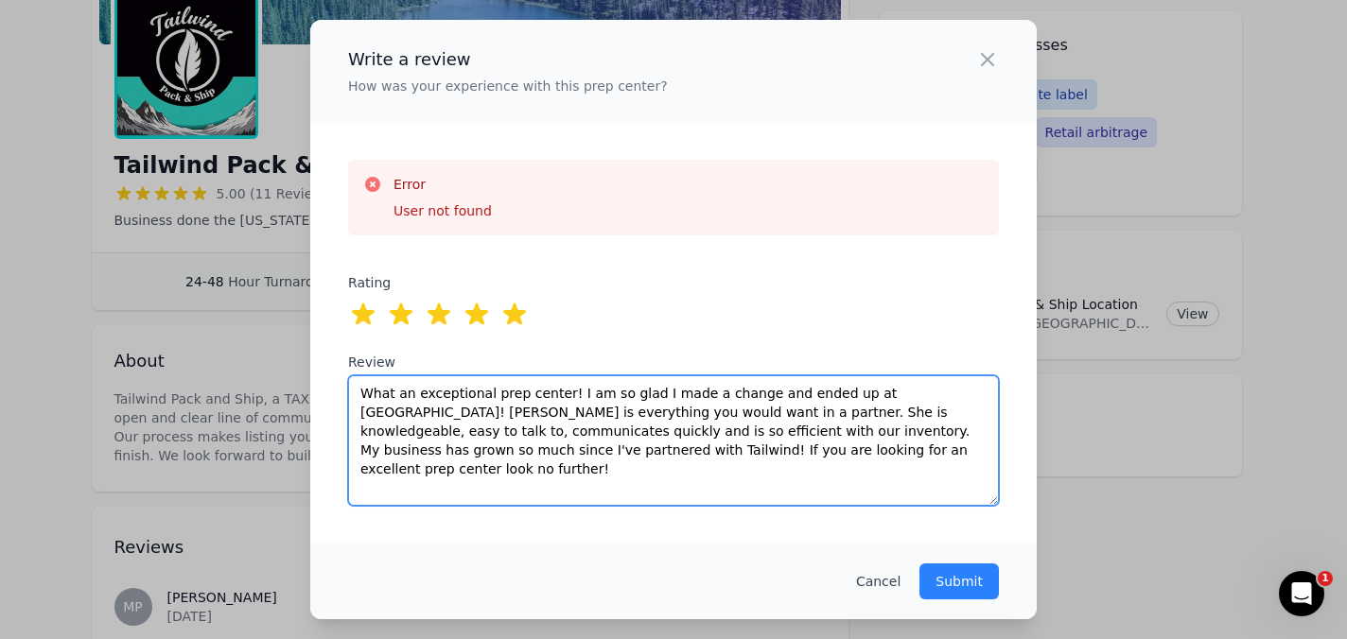
drag, startPoint x: 361, startPoint y: 392, endPoint x: 956, endPoint y: 454, distance: 598.0
click at [956, 454] on textarea "What an exceptional prep center! I am so glad I made a change and ended up at […" at bounding box center [673, 440] width 651 height 131
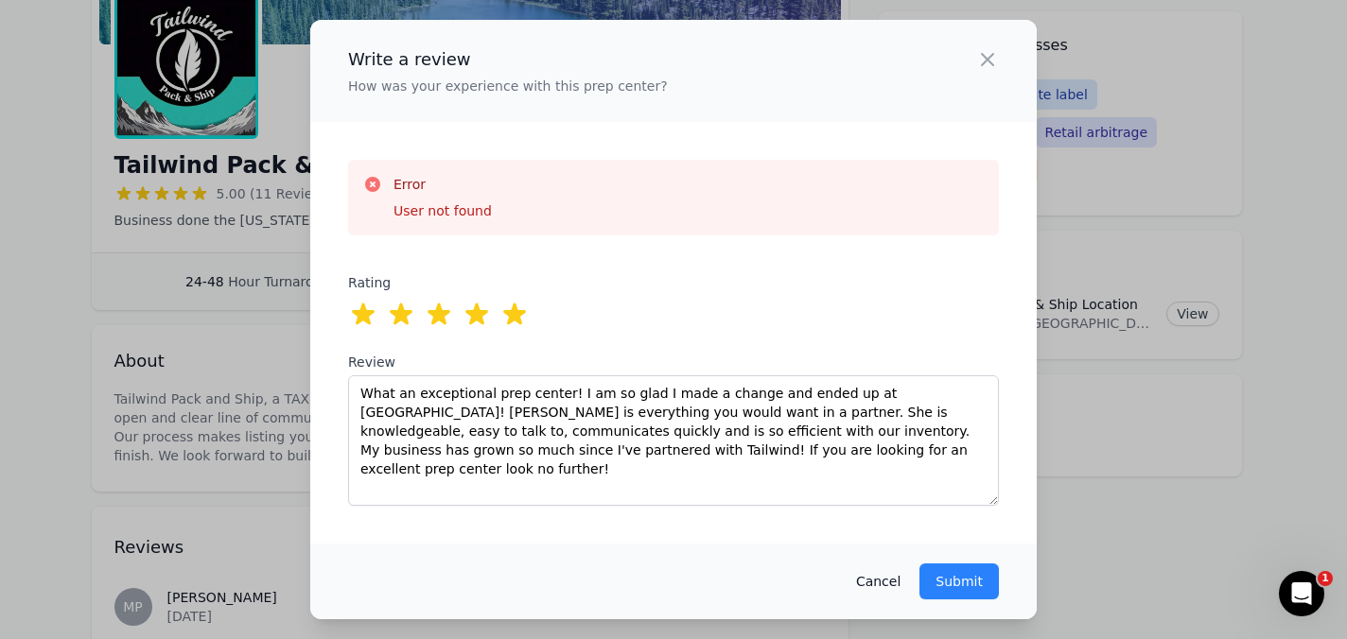
click at [889, 583] on button "Cancel" at bounding box center [878, 581] width 44 height 19
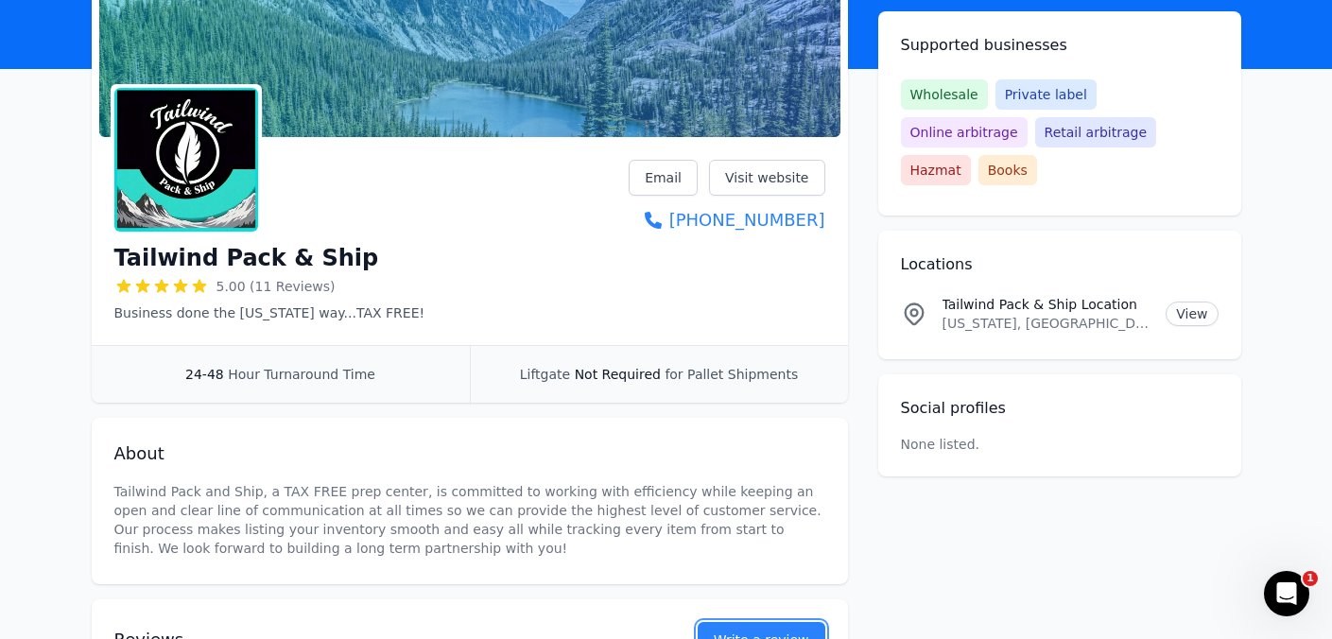
scroll to position [0, 0]
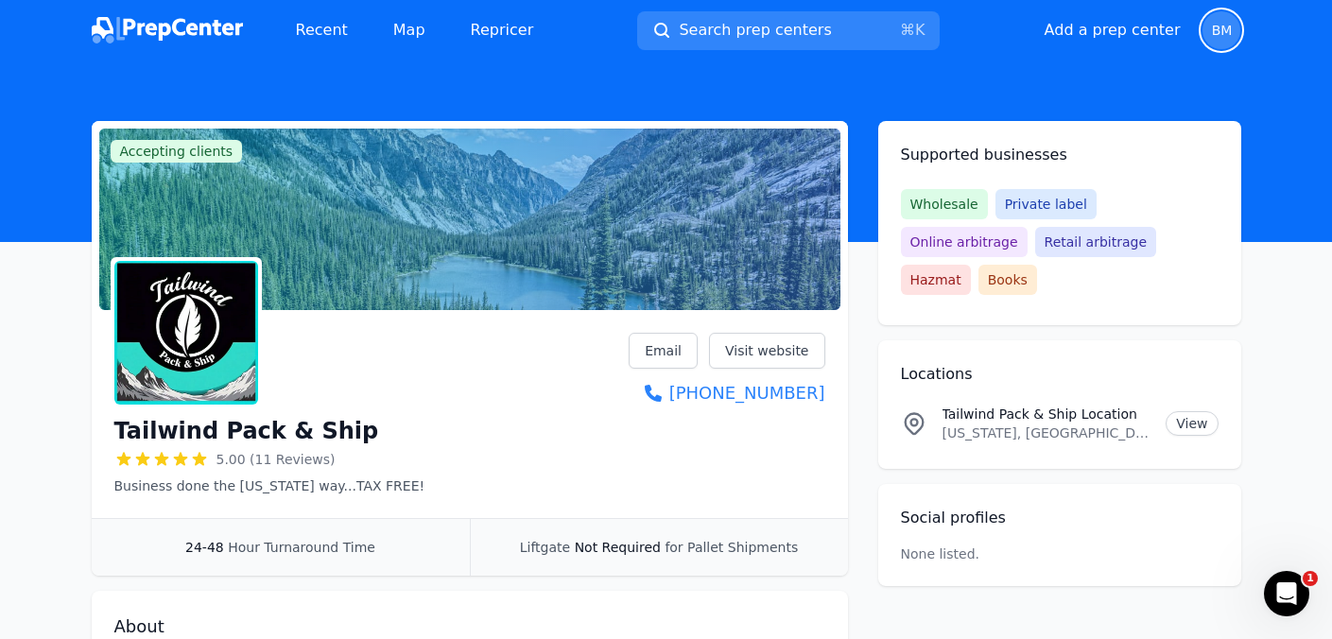
click at [1212, 24] on span "BM" at bounding box center [1222, 30] width 21 height 13
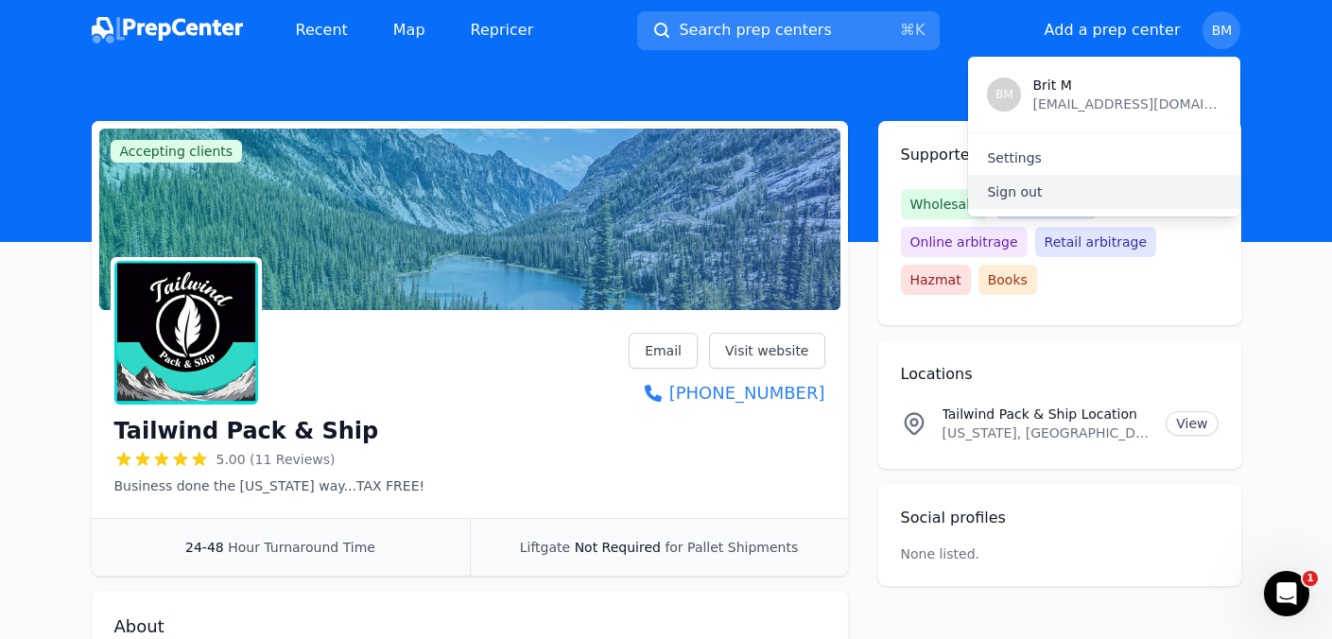
click at [1025, 192] on p "Sign out" at bounding box center [1104, 192] width 235 height 19
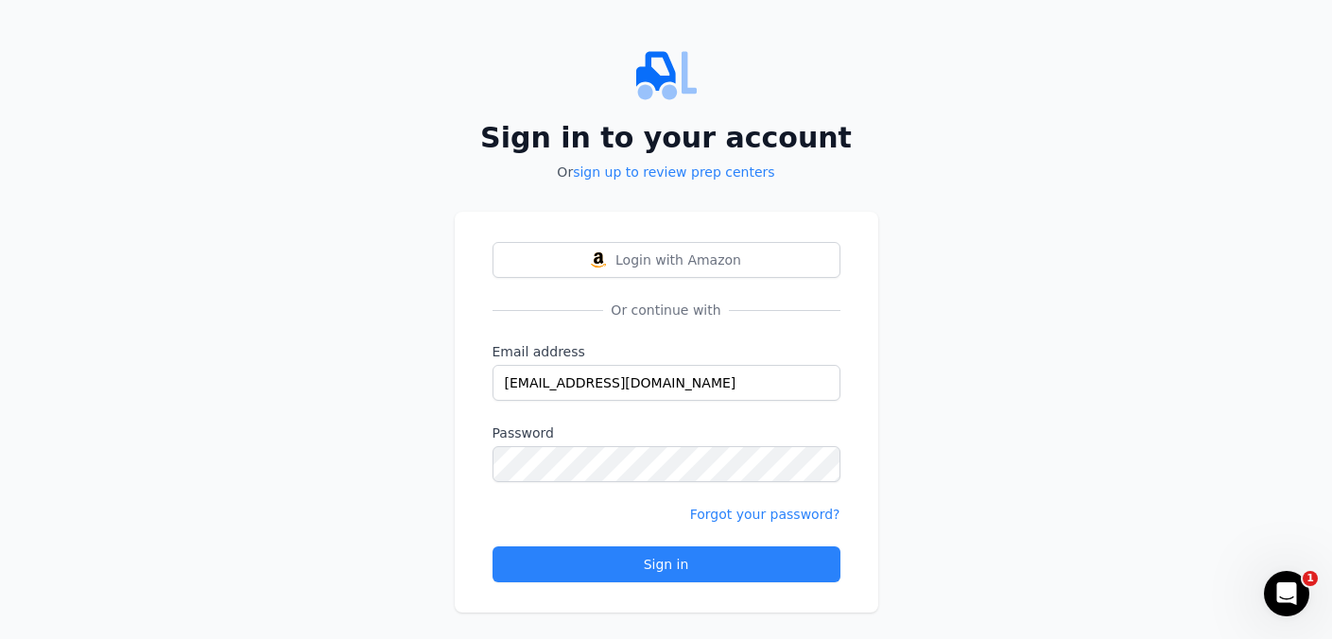
scroll to position [19, 0]
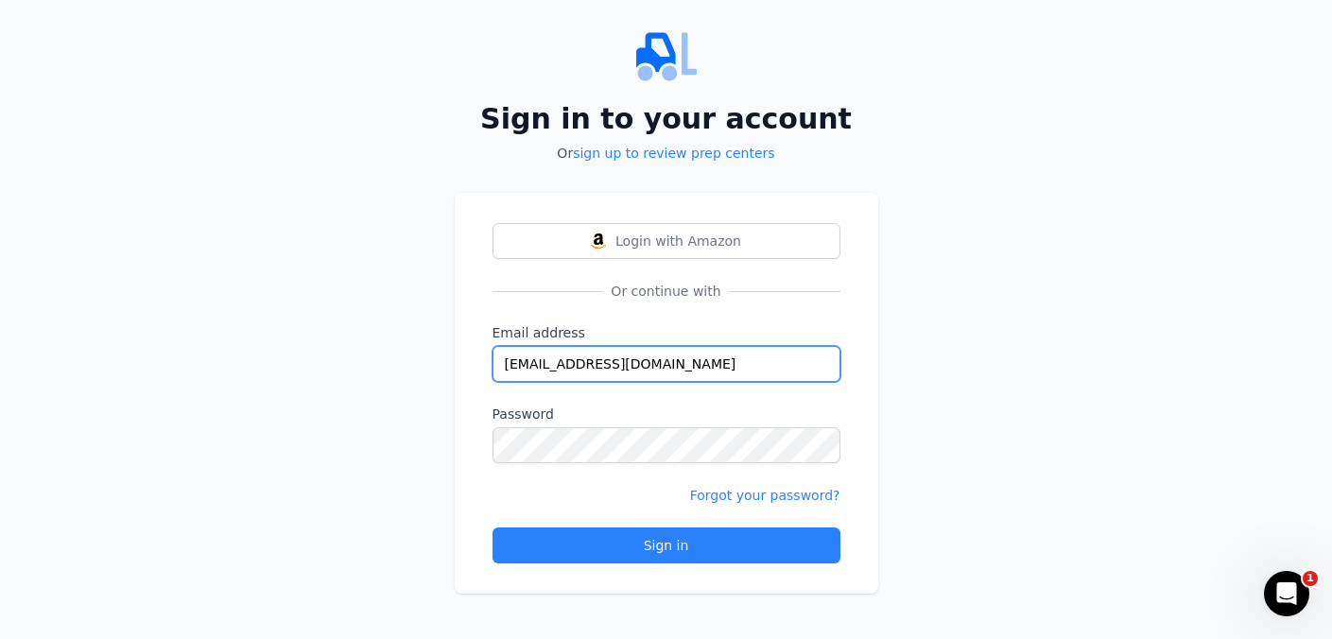
drag, startPoint x: 715, startPoint y: 362, endPoint x: 487, endPoint y: 359, distance: 227.9
click at [487, 359] on div "Login with Amazon Or continue with Email address [EMAIL_ADDRESS][DOMAIN_NAME] P…" at bounding box center [667, 393] width 424 height 401
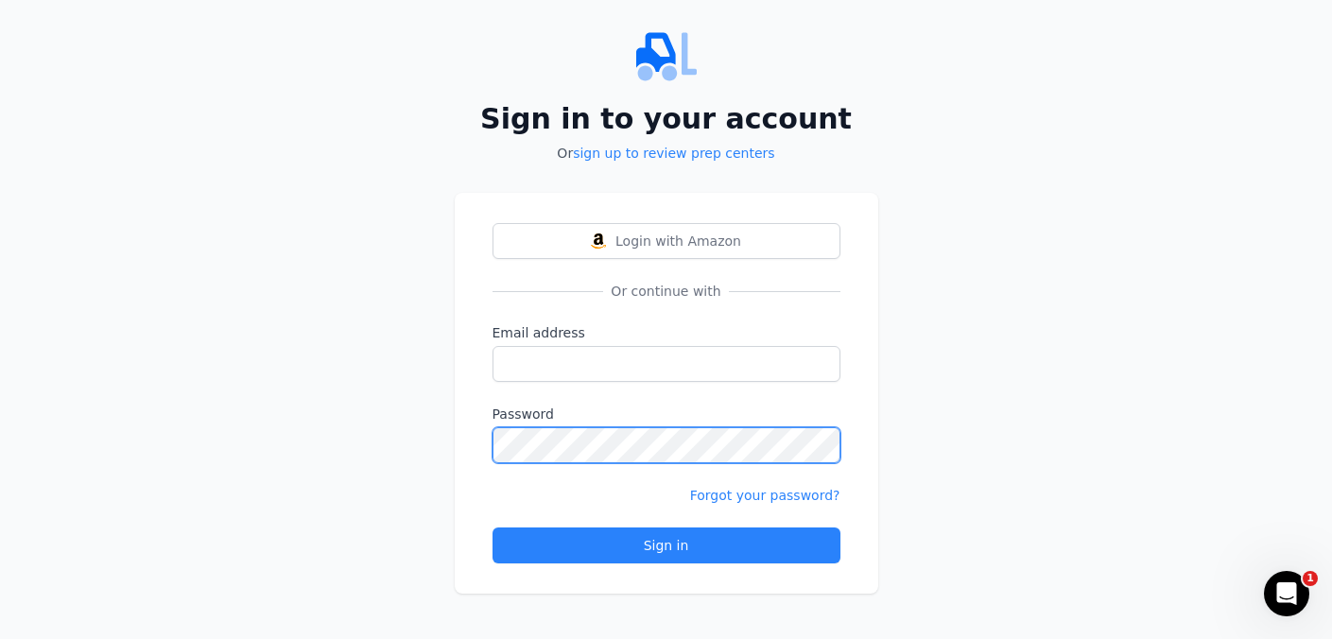
click at [464, 447] on div "Login with Amazon Or continue with Email address Password Forgot your password?…" at bounding box center [667, 393] width 424 height 401
click at [962, 406] on div "Sign in to your account Or sign up to review prep centers Login with Amazon Or …" at bounding box center [666, 310] width 1332 height 658
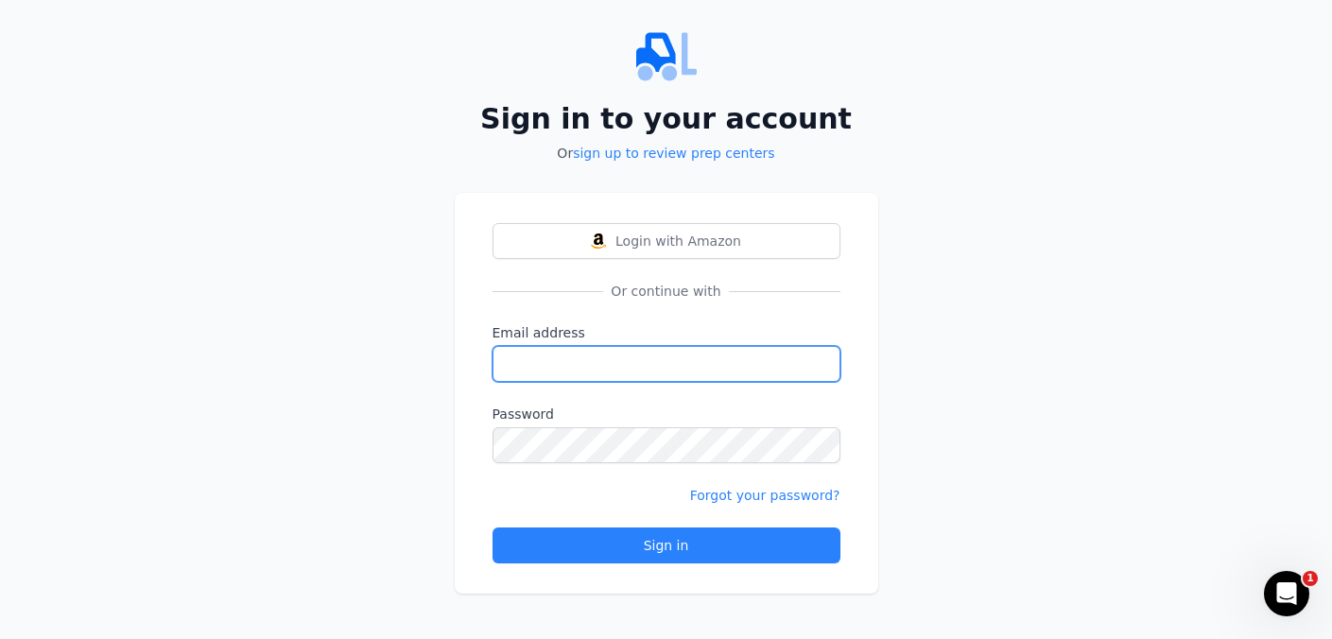
click at [533, 367] on input "Email address" at bounding box center [667, 364] width 348 height 36
type input "[EMAIL_ADDRESS][DOMAIN_NAME]"
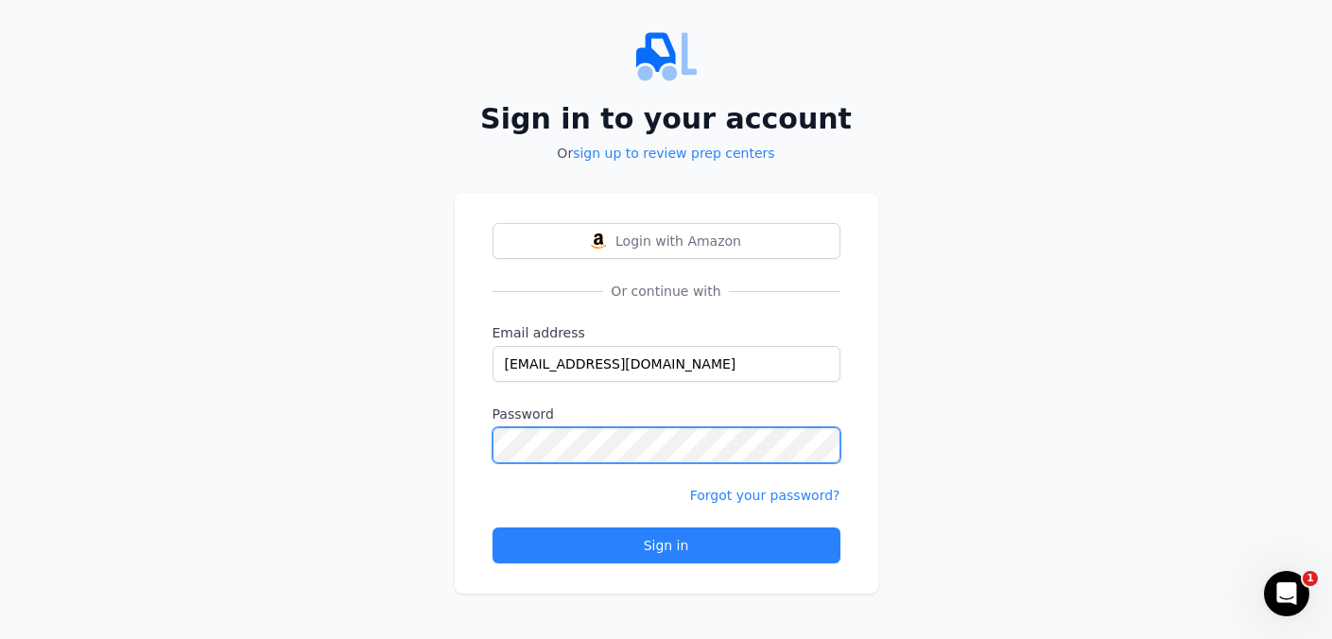
click at [493, 528] on button "Sign in" at bounding box center [667, 546] width 348 height 36
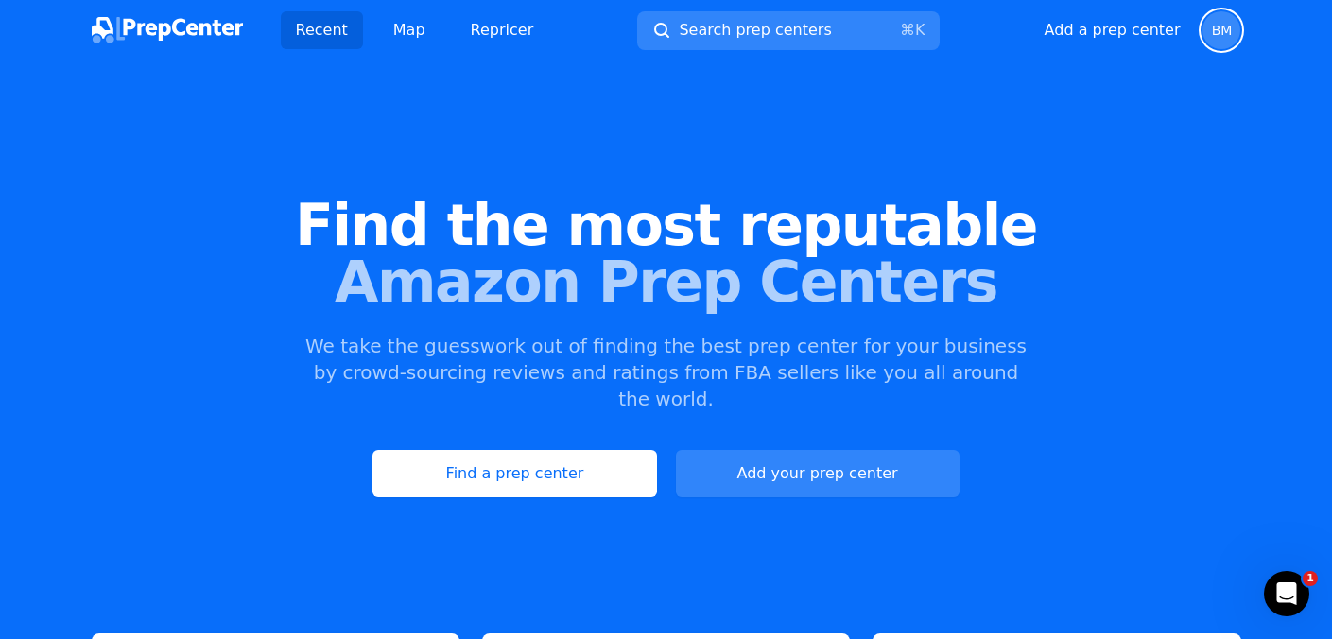
click at [1227, 32] on span "BM" at bounding box center [1222, 30] width 21 height 13
click at [1282, 78] on header "Find the most reputable Amazon Prep Centers We take the guesswork out of findin…" at bounding box center [666, 408] width 1332 height 694
click at [1205, 28] on span "BM" at bounding box center [1222, 30] width 38 height 38
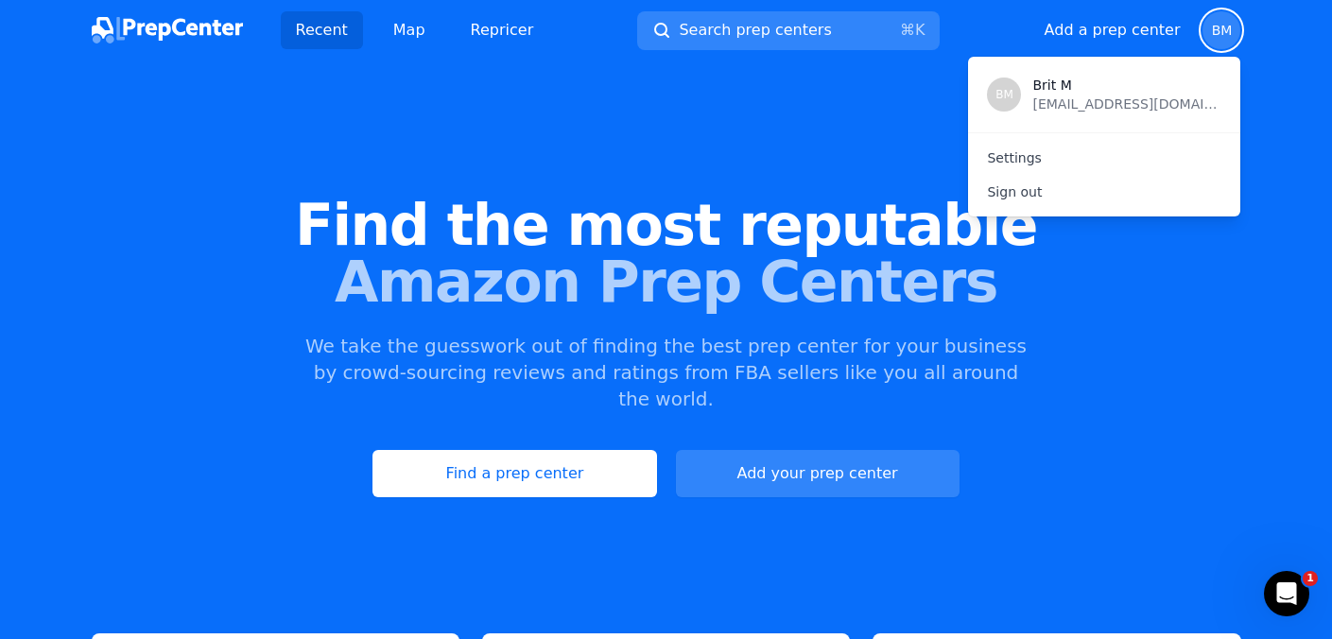
click at [1145, 343] on div "Find the most reputable Amazon Prep Centers We take the guesswork out of findin…" at bounding box center [666, 347] width 1332 height 513
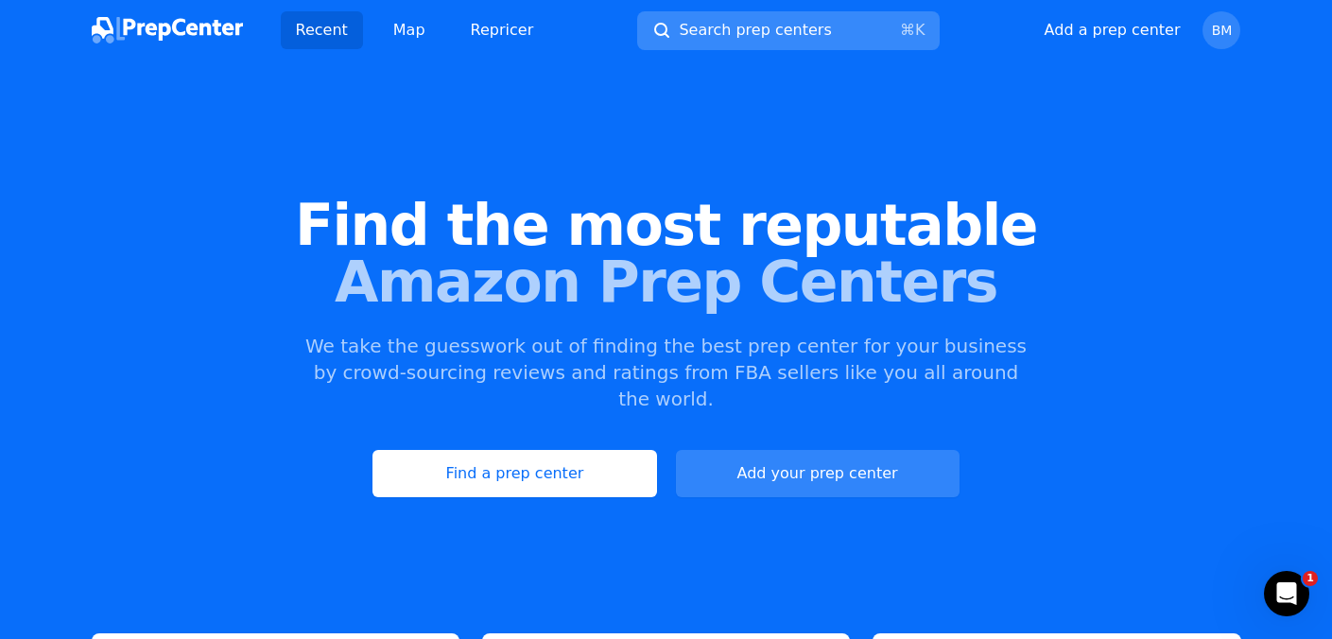
click at [844, 35] on button "Search prep centers ⌘ K" at bounding box center [788, 30] width 303 height 39
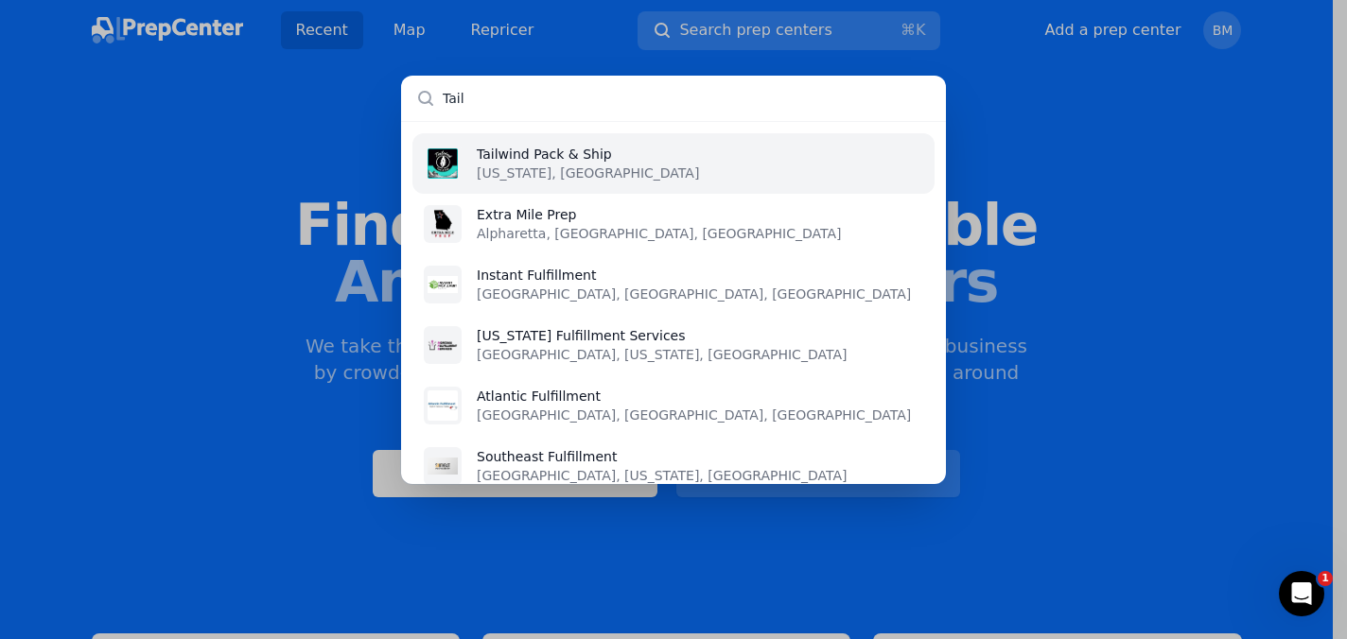
type input "Tail"
click at [792, 159] on li "Tailwind Pack & Ship [US_STATE], [GEOGRAPHIC_DATA]" at bounding box center [673, 163] width 522 height 61
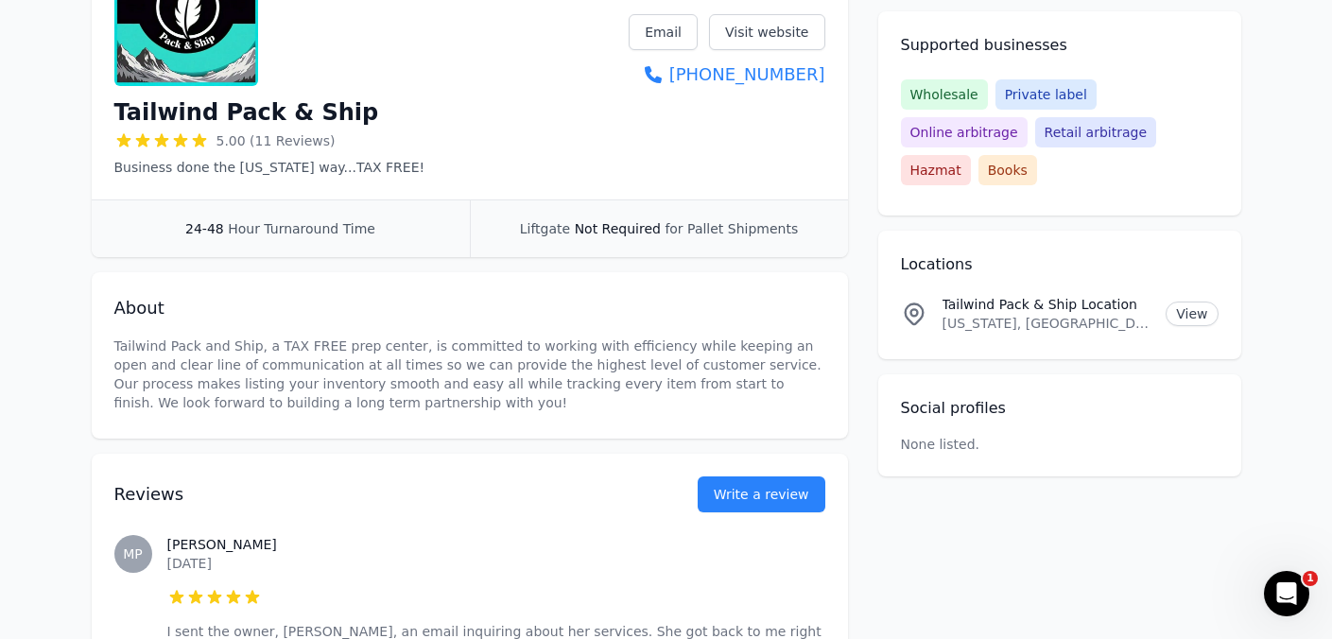
scroll to position [345, 0]
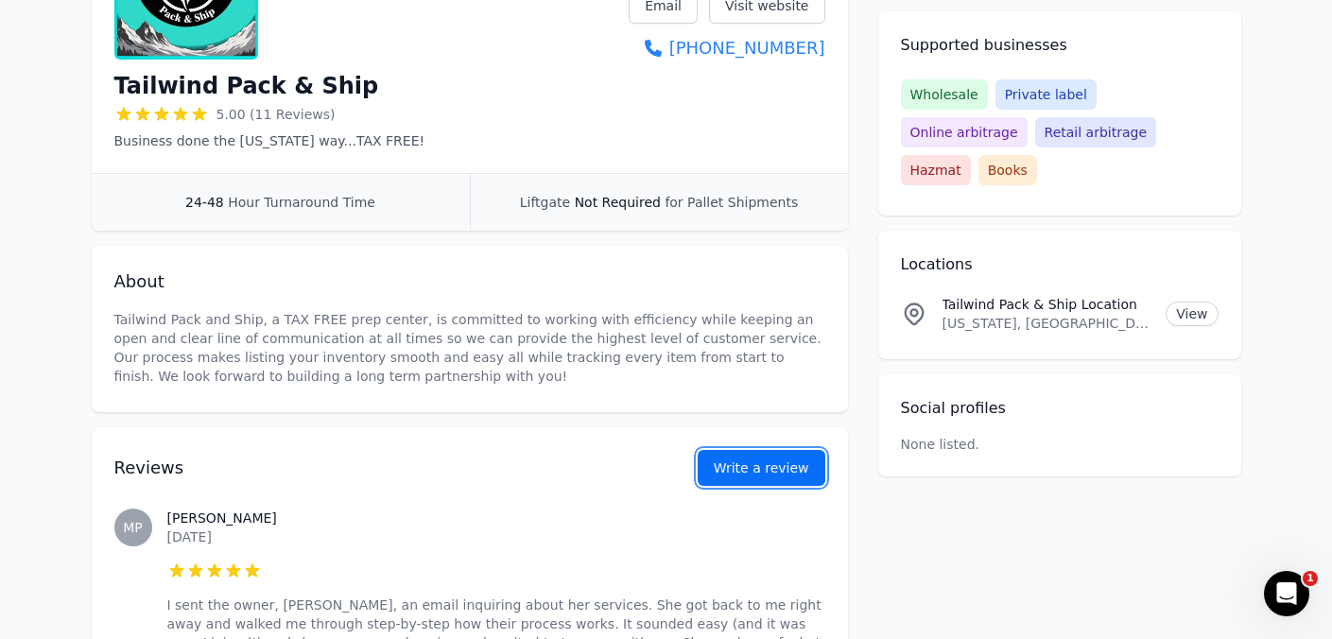
click at [769, 471] on button "Write a review" at bounding box center [762, 468] width 128 height 36
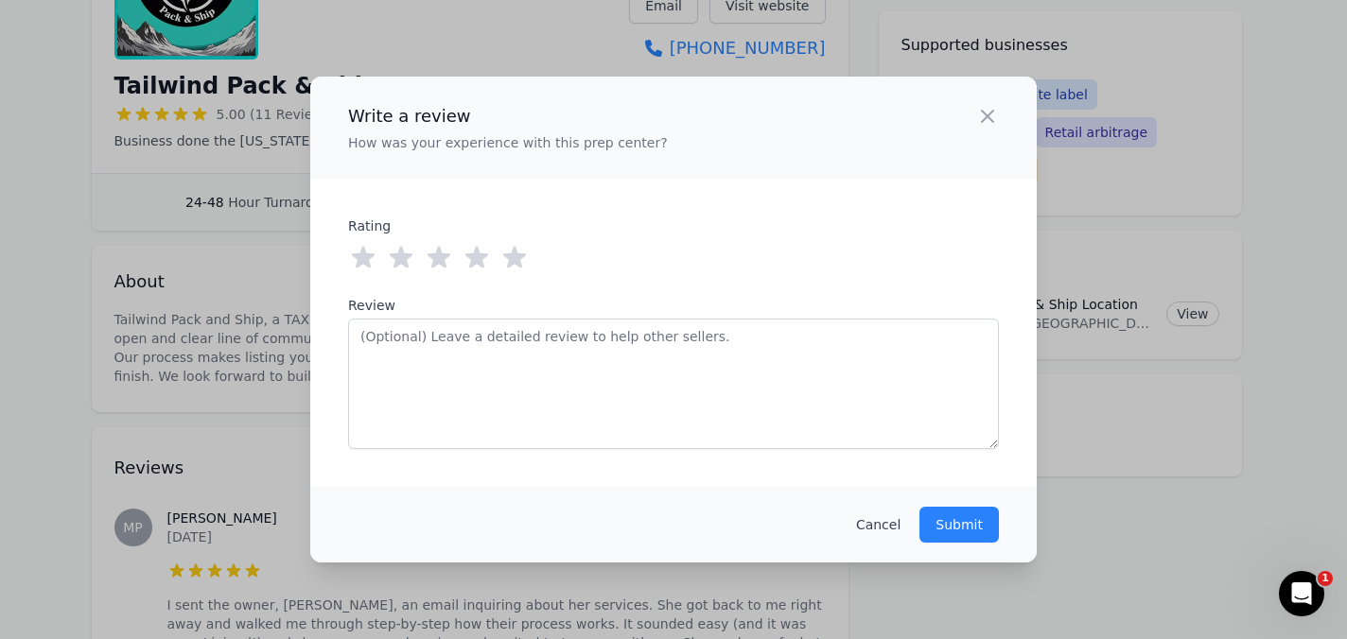
click at [521, 250] on icon at bounding box center [514, 258] width 30 height 30
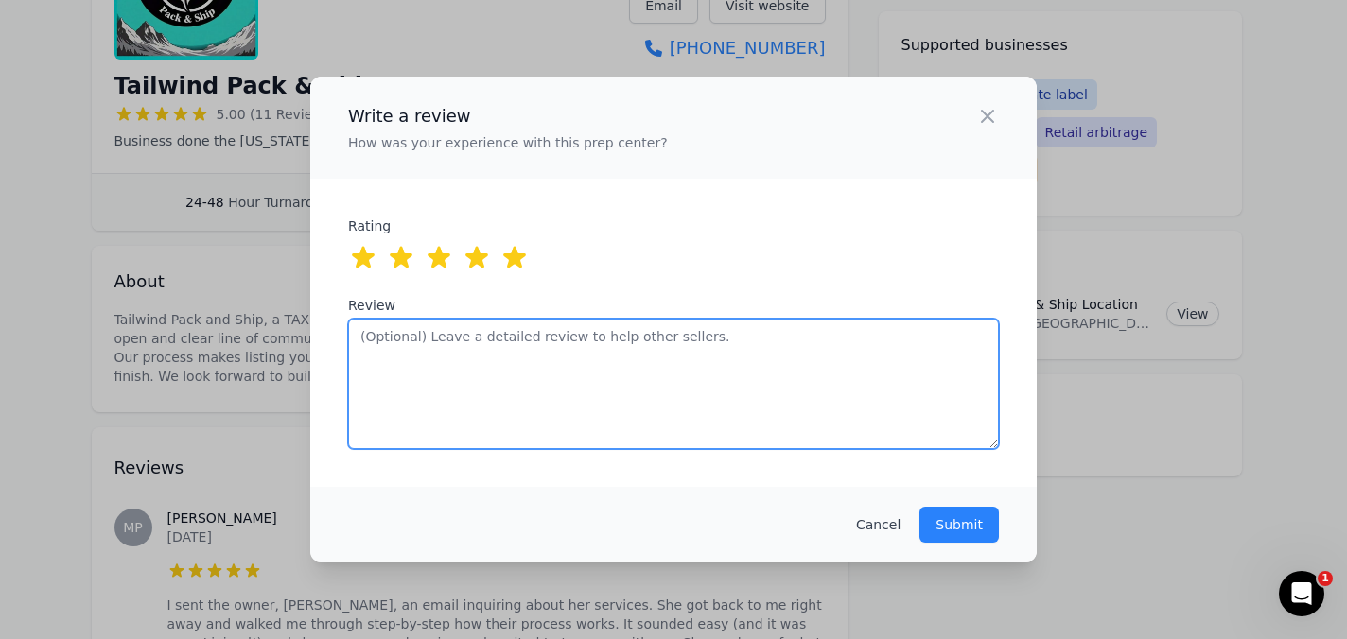
click at [518, 374] on textarea "Review" at bounding box center [673, 384] width 651 height 131
paste textarea "What an exceptional prep center! I am so glad I made a change and ended up at […"
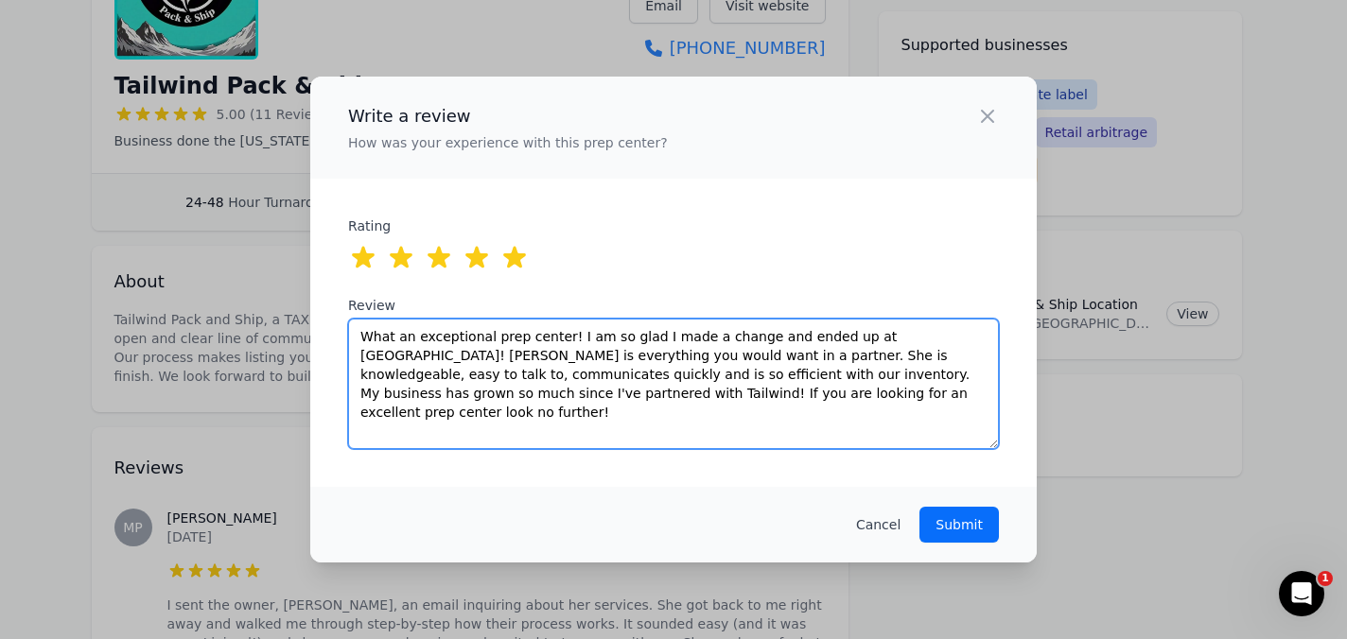
type textarea "What an exceptional prep center! I am so glad I made a change and ended up at […"
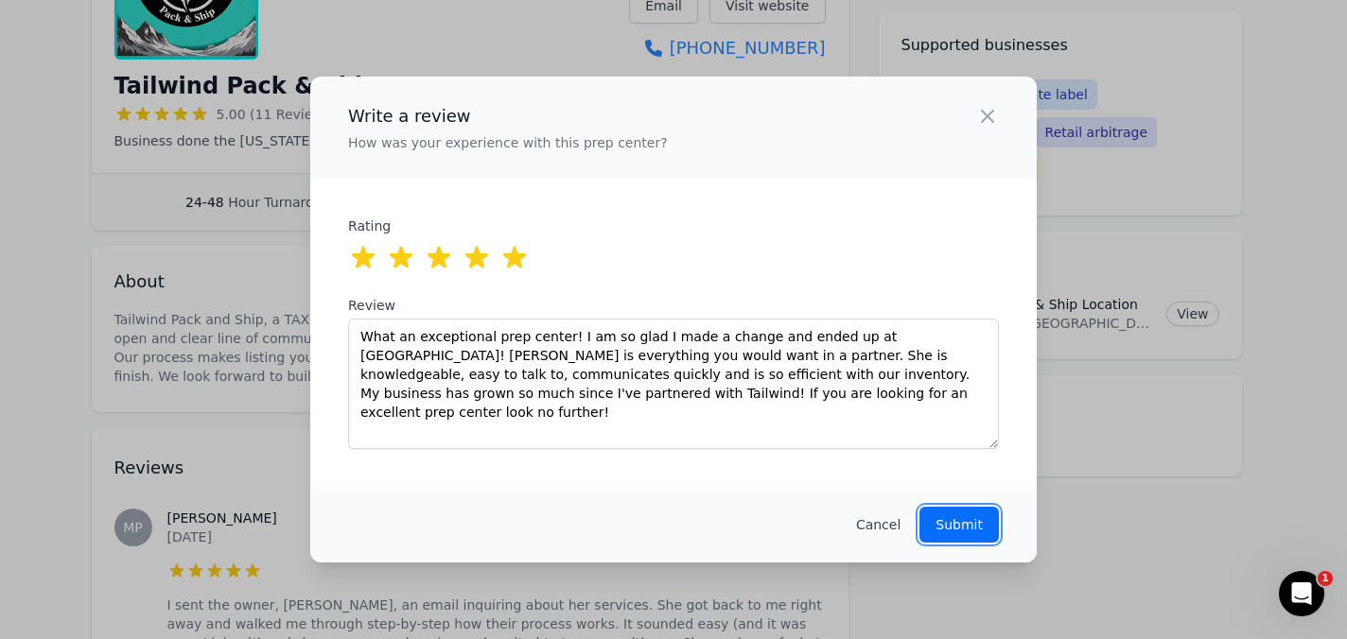
click at [982, 515] on p "Submit" at bounding box center [958, 524] width 47 height 19
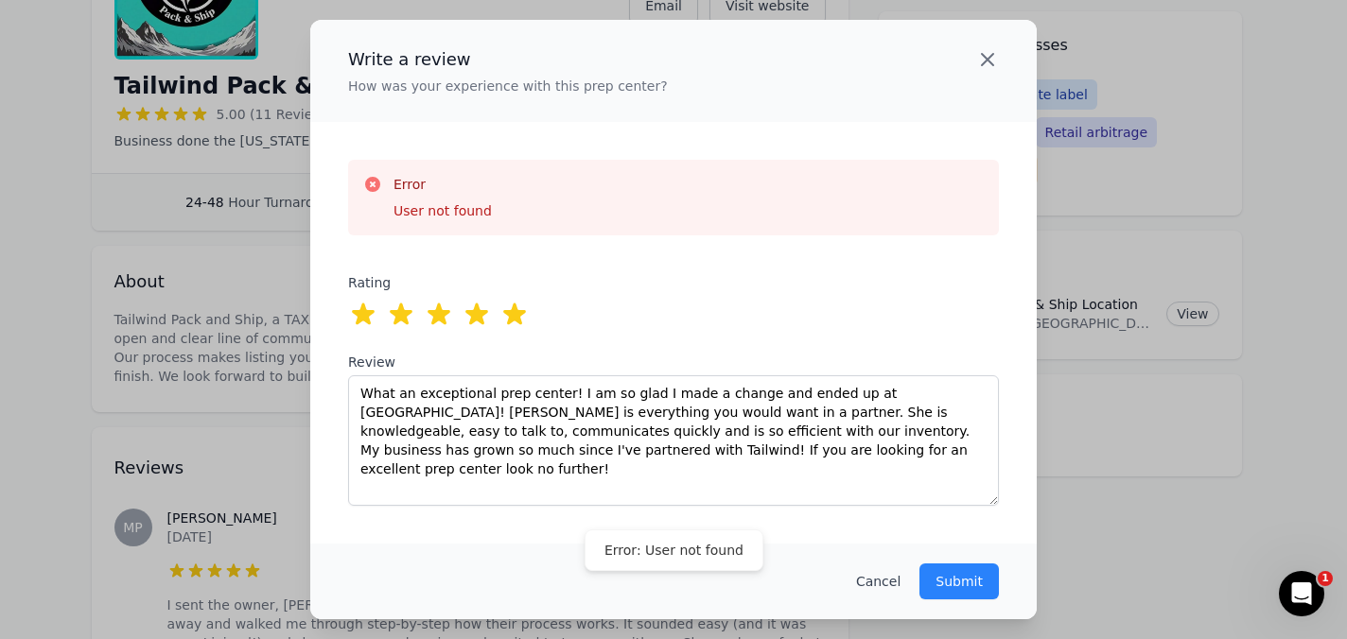
click at [986, 54] on icon "button" at bounding box center [987, 59] width 23 height 23
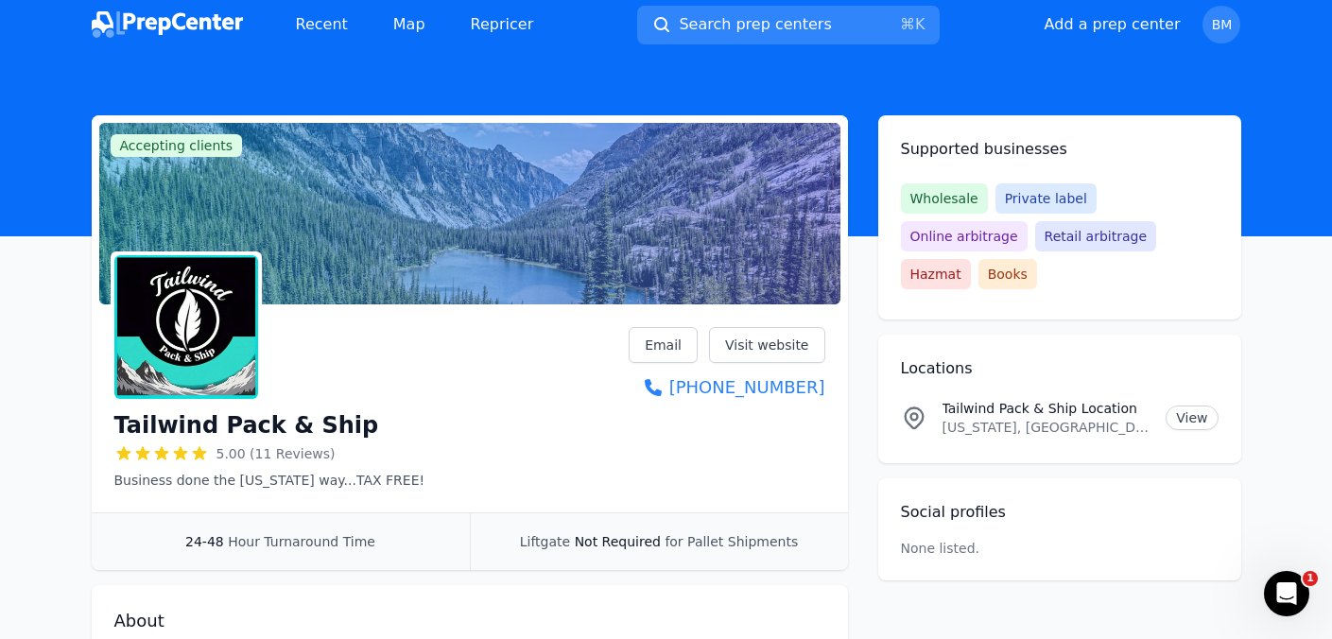
scroll to position [0, 0]
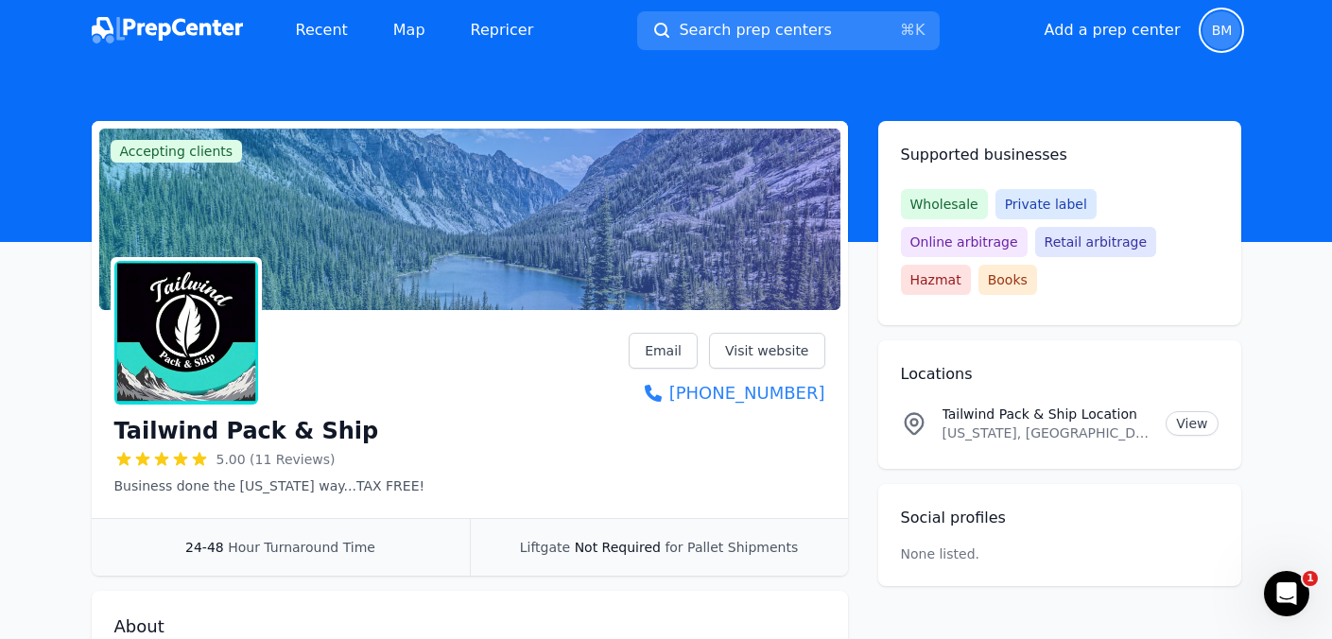
click at [1230, 34] on span "BM" at bounding box center [1222, 30] width 21 height 13
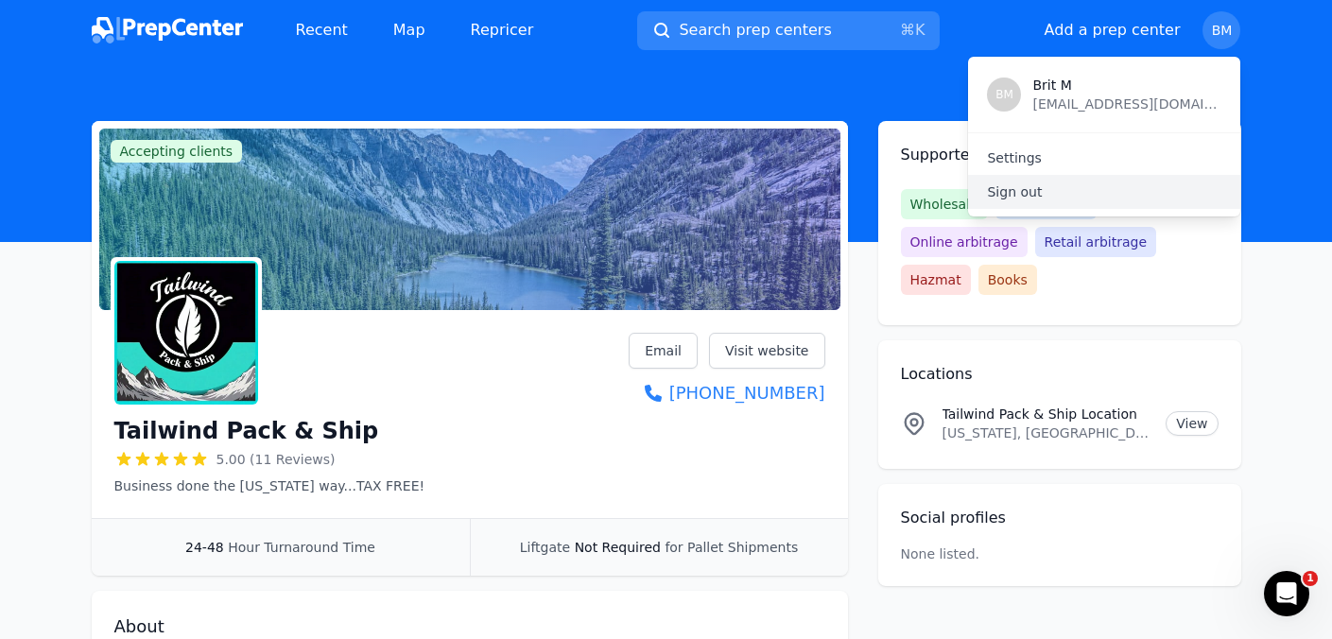
click at [1028, 194] on p "Sign out" at bounding box center [1104, 192] width 235 height 19
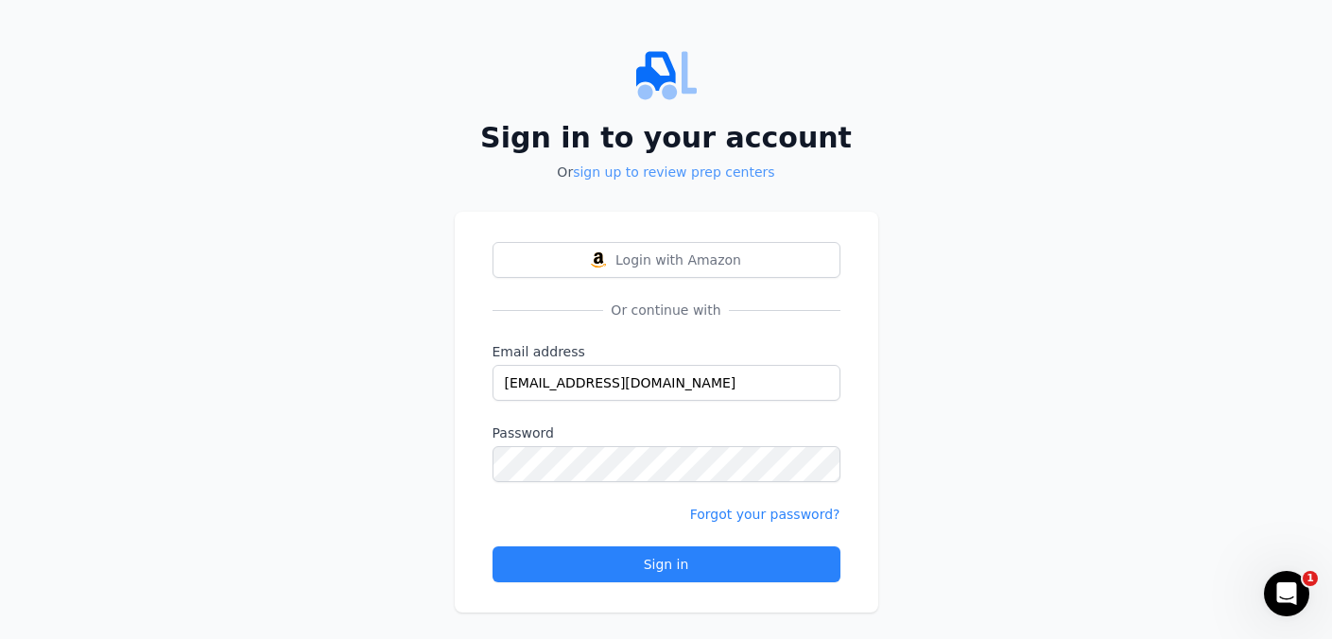
click at [665, 170] on link "sign up to review prep centers" at bounding box center [673, 172] width 201 height 15
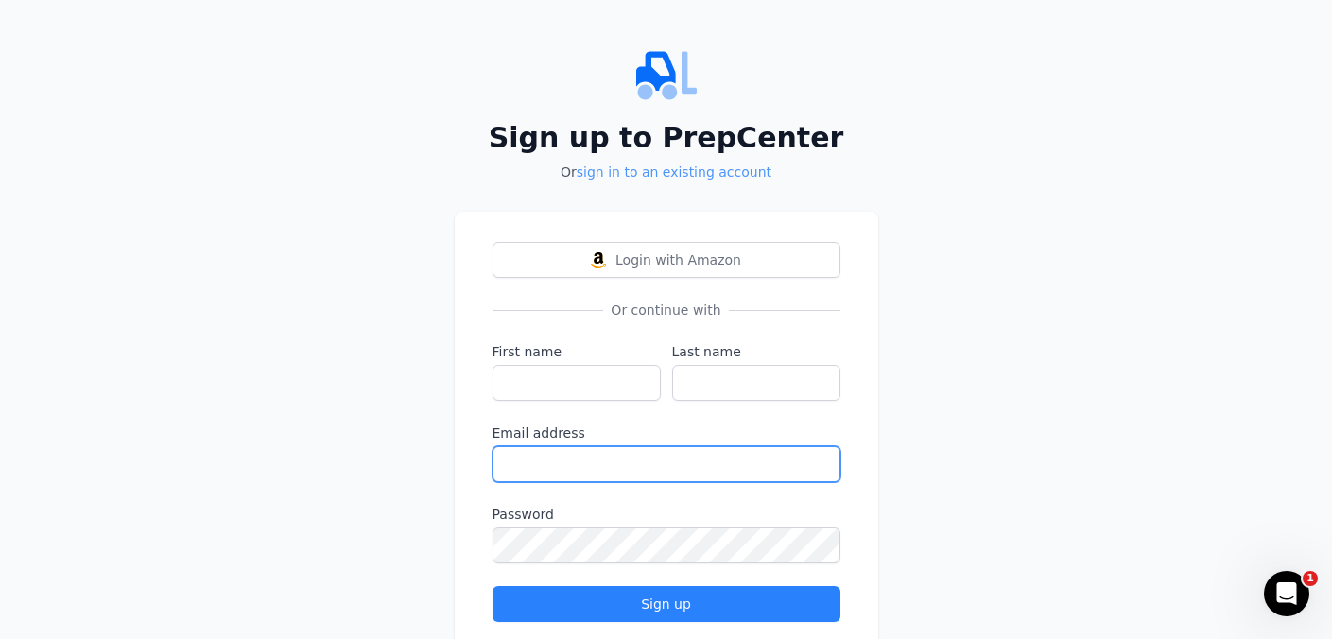
type input "[EMAIL_ADDRESS][DOMAIN_NAME]"
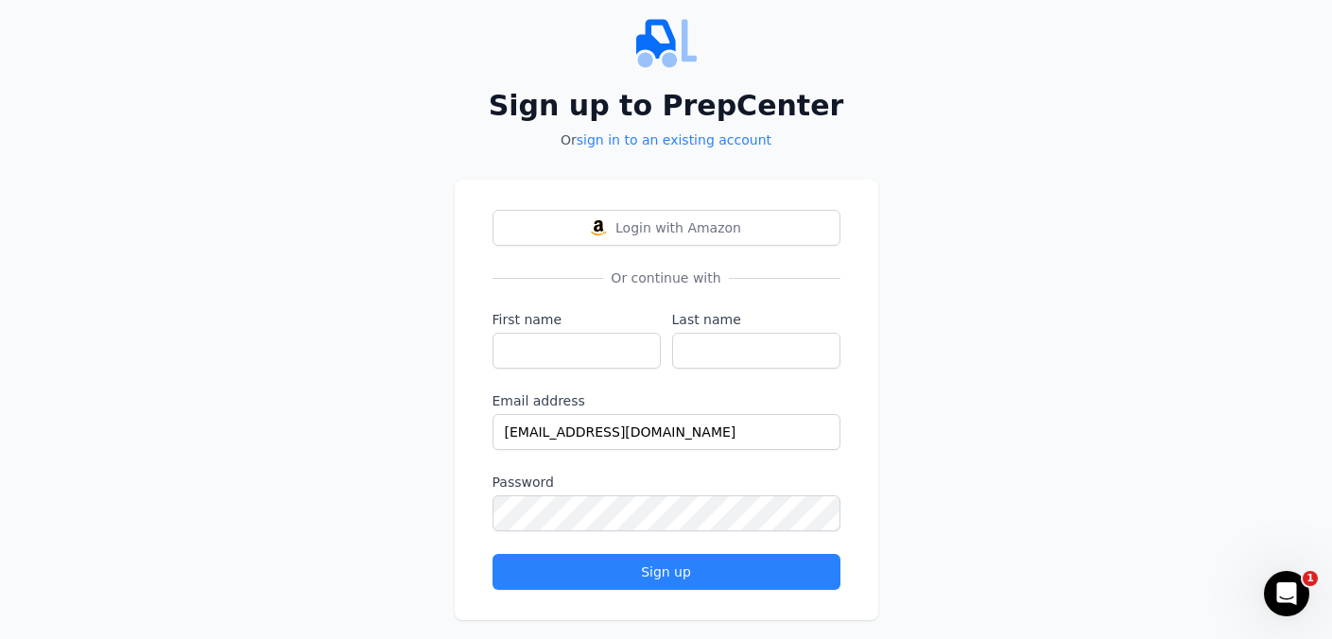
scroll to position [59, 0]
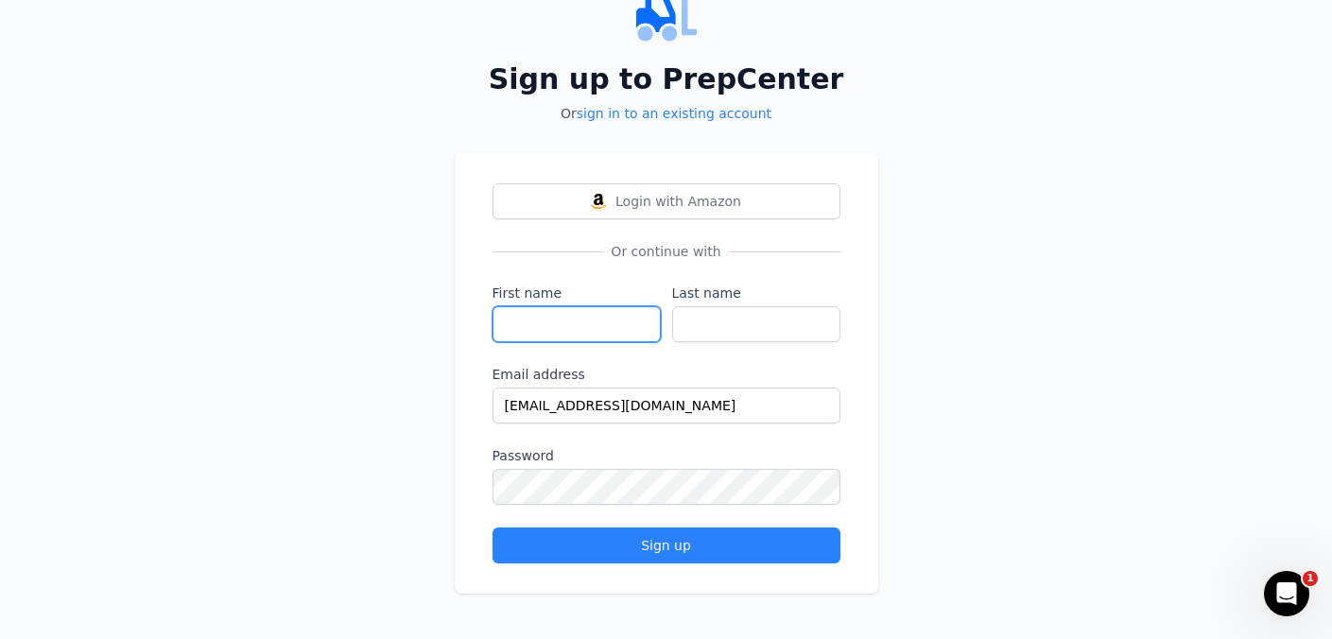
click at [587, 325] on input "First name" at bounding box center [577, 324] width 168 height 36
type input "Karsyn"
type input "March"
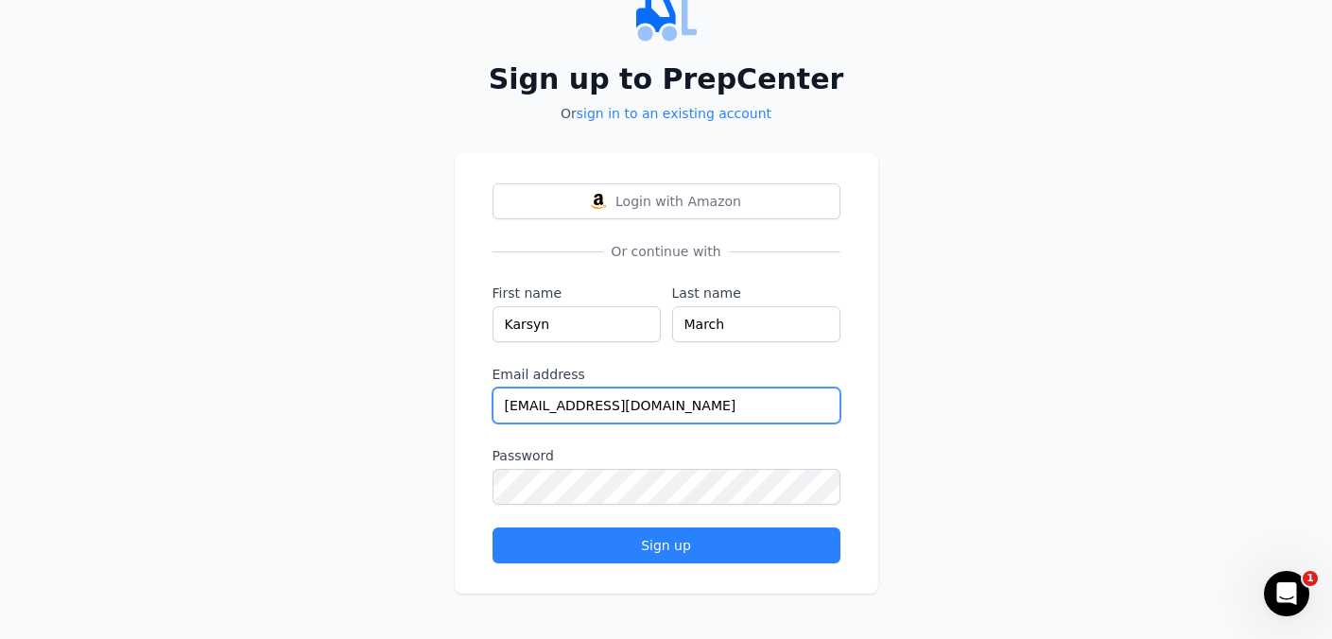
click at [717, 416] on input "[EMAIL_ADDRESS][DOMAIN_NAME]" at bounding box center [667, 406] width 348 height 36
drag, startPoint x: 717, startPoint y: 416, endPoint x: 499, endPoint y: 410, distance: 217.6
click at [499, 410] on input "[EMAIL_ADDRESS][DOMAIN_NAME]" at bounding box center [667, 406] width 348 height 36
type input "[EMAIL_ADDRESS][DOMAIN_NAME]"
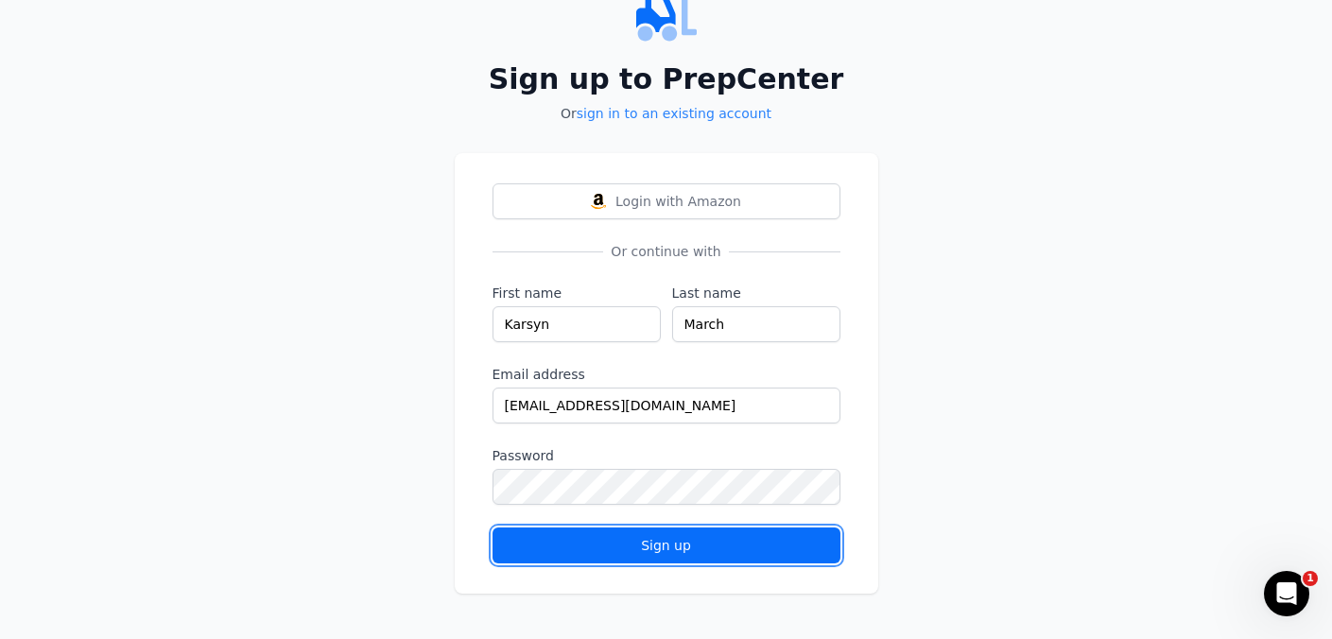
click at [596, 545] on div "Sign up" at bounding box center [667, 545] width 316 height 19
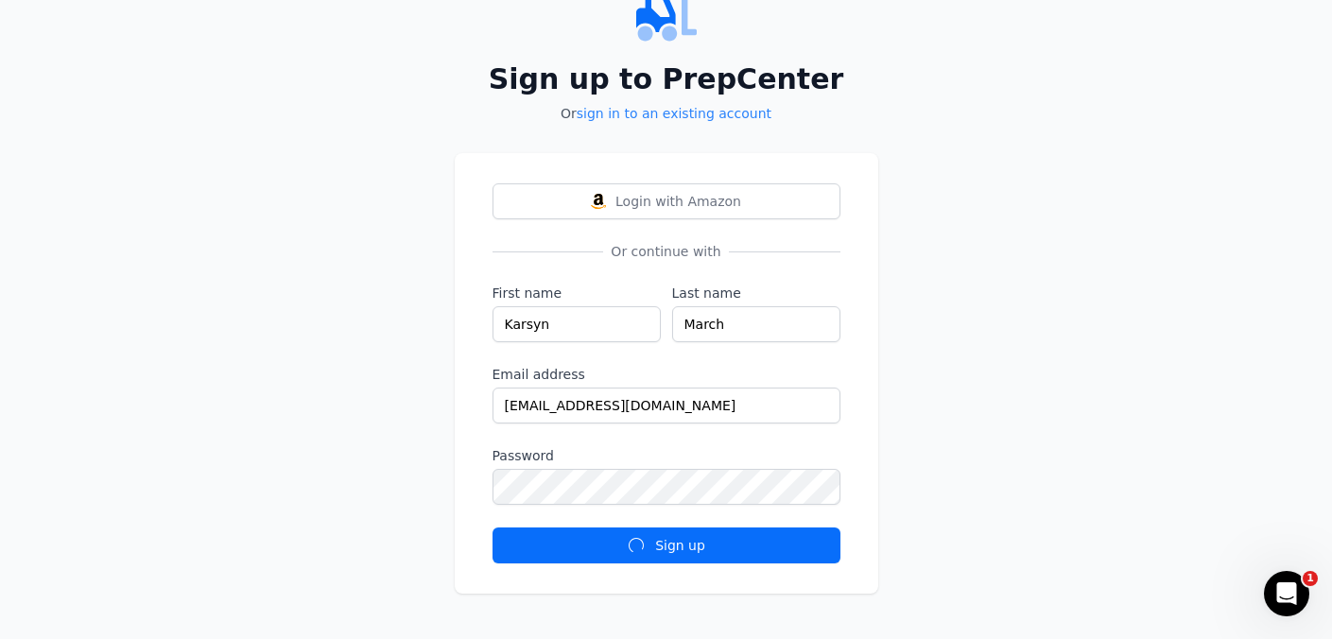
scroll to position [0, 0]
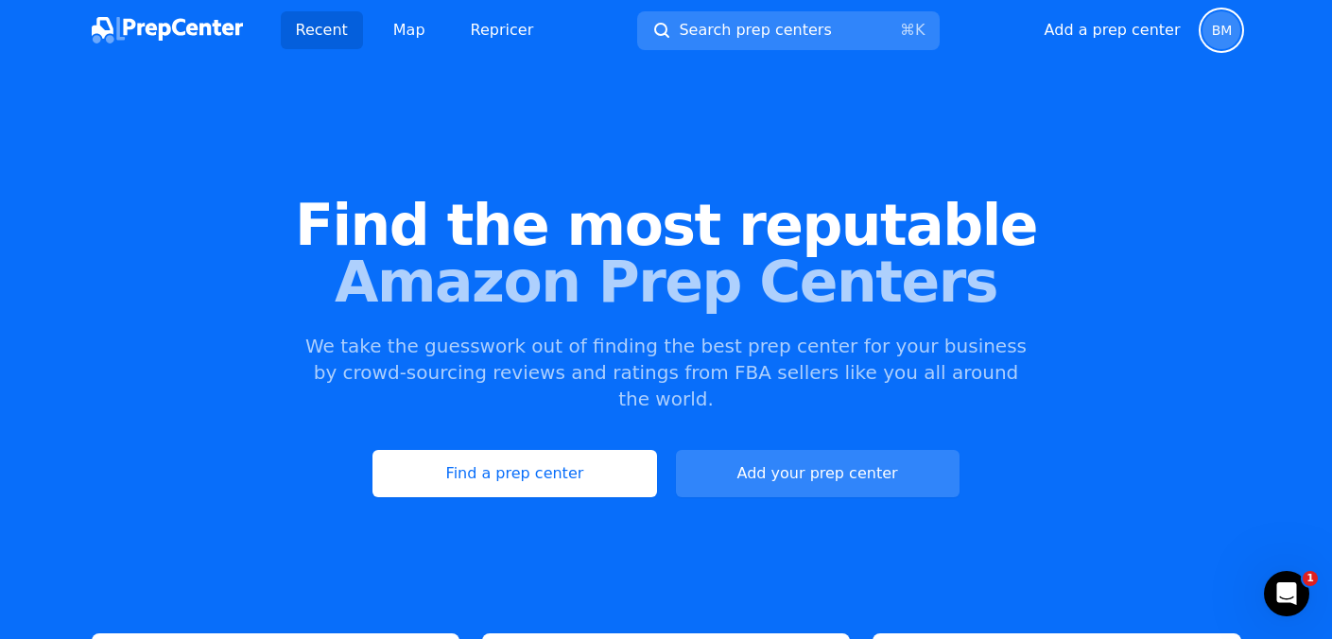
click at [1231, 34] on span "BM" at bounding box center [1222, 30] width 21 height 13
click at [786, 33] on span "Search prep centers" at bounding box center [755, 30] width 152 height 23
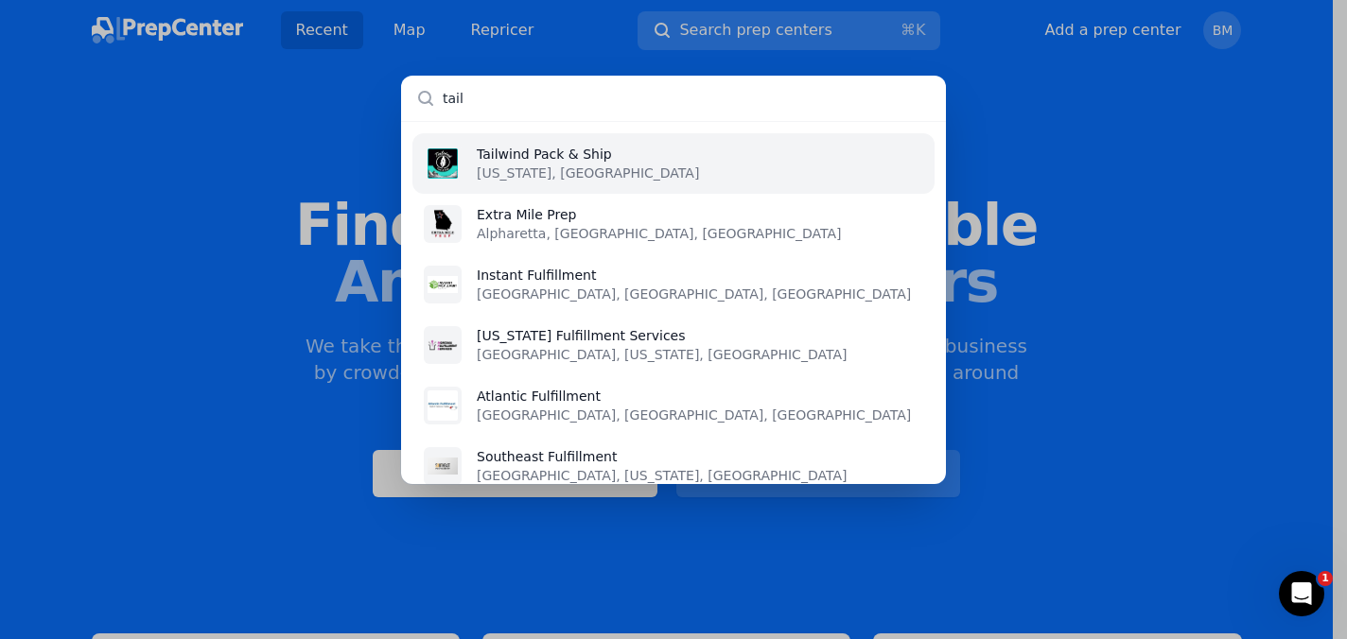
type input "tail"
click at [789, 167] on li "Tailwind Pack & Ship [US_STATE], [GEOGRAPHIC_DATA]" at bounding box center [673, 163] width 522 height 61
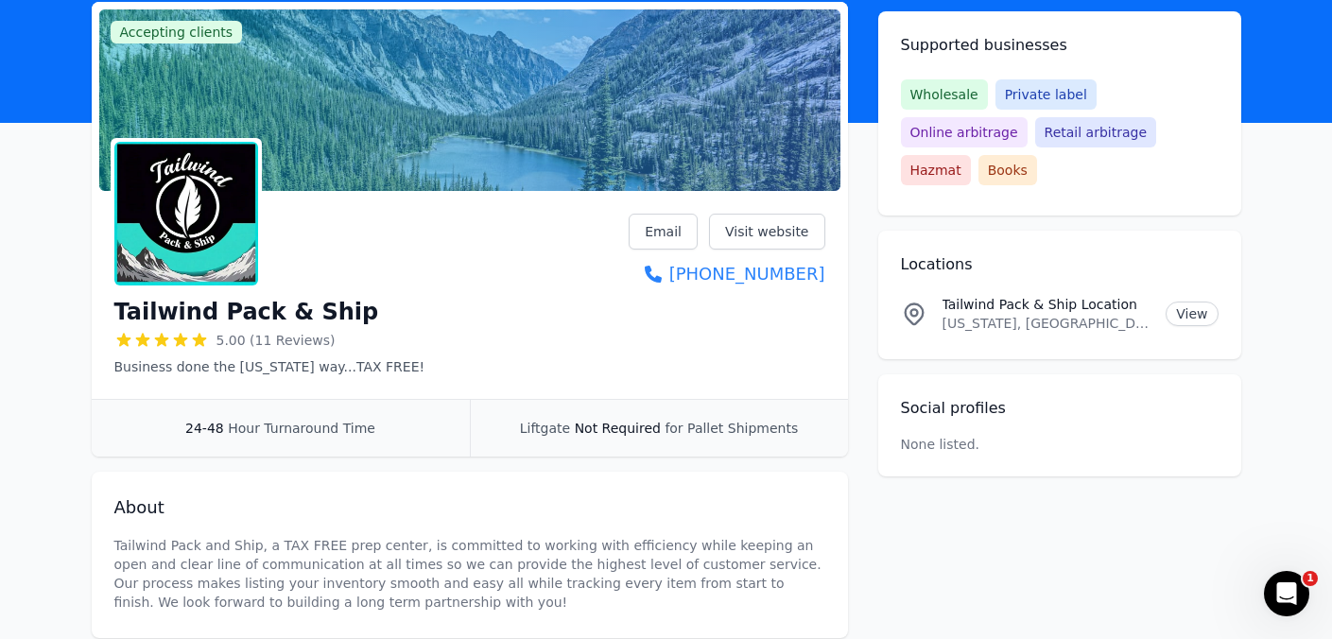
scroll to position [307, 0]
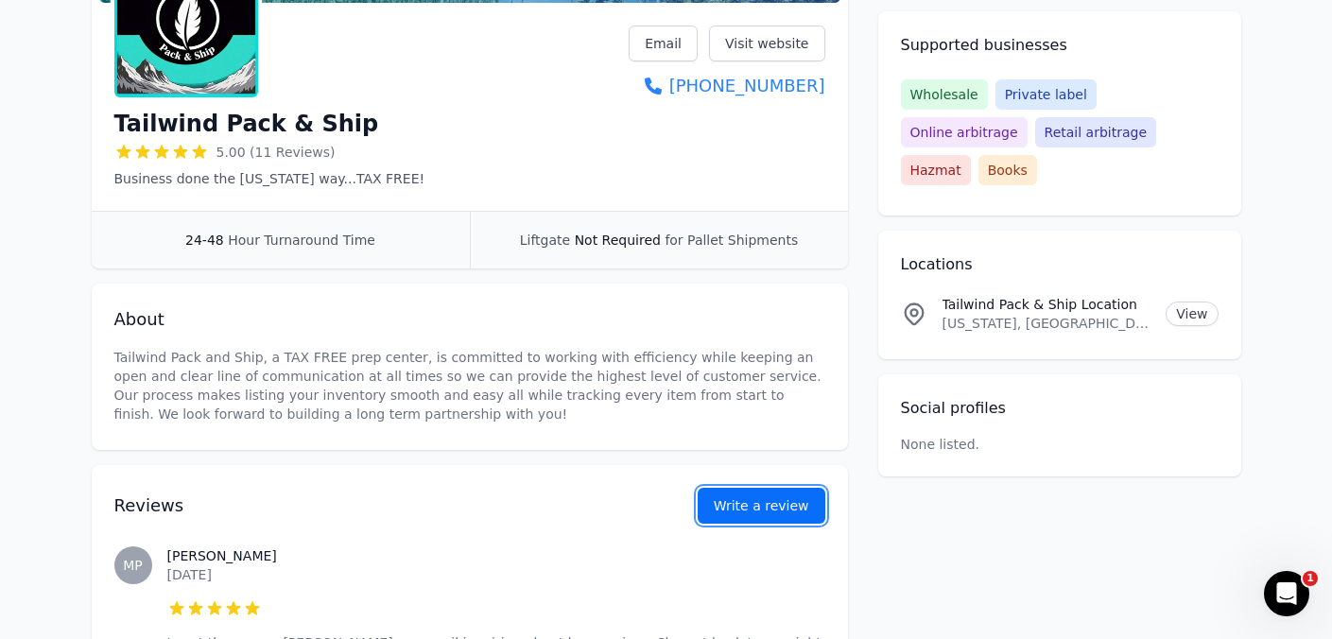
click at [774, 501] on button "Write a review" at bounding box center [762, 506] width 128 height 36
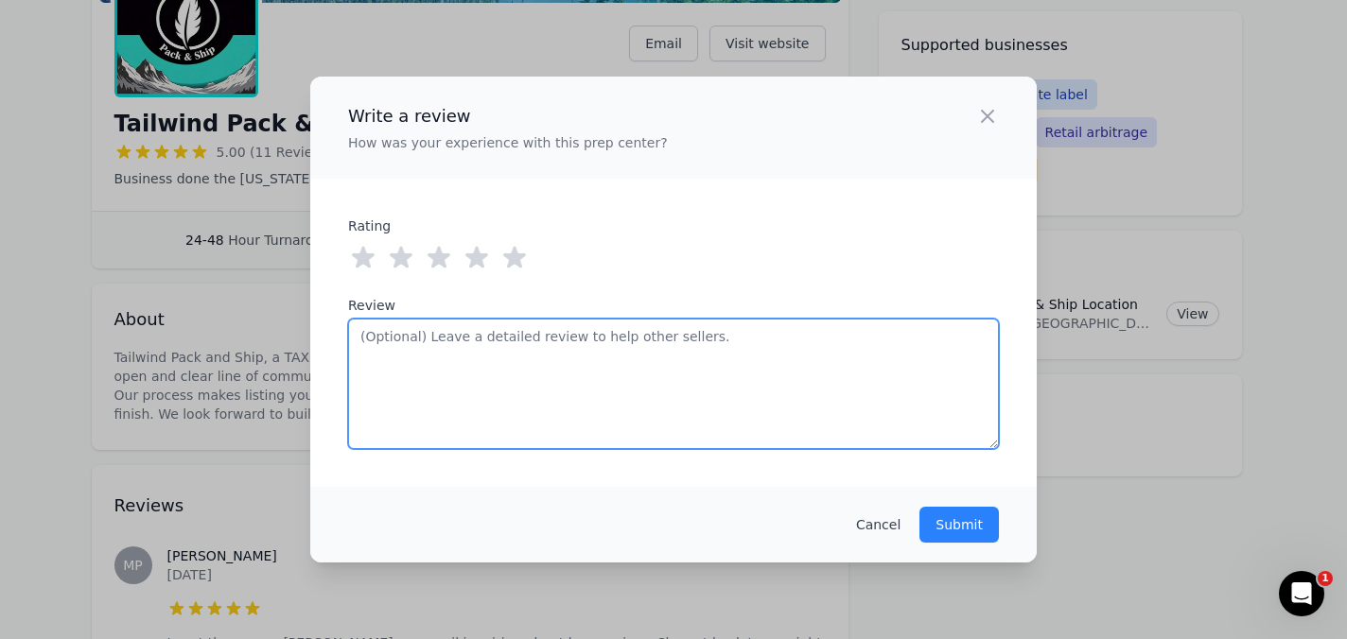
click at [686, 381] on textarea "Review" at bounding box center [673, 384] width 651 height 131
paste textarea "What an exceptional prep center! I am so glad I made a change and ended up at […"
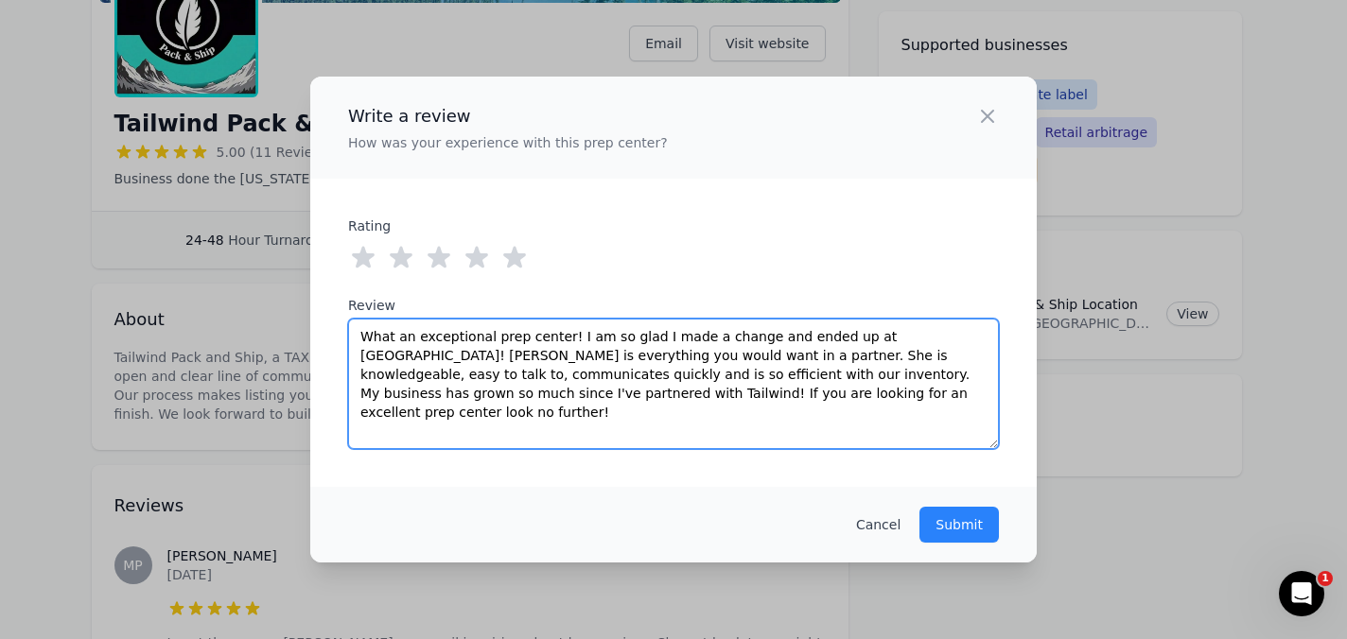
type textarea "What an exceptional prep center! I am so glad I made a change and ended up at […"
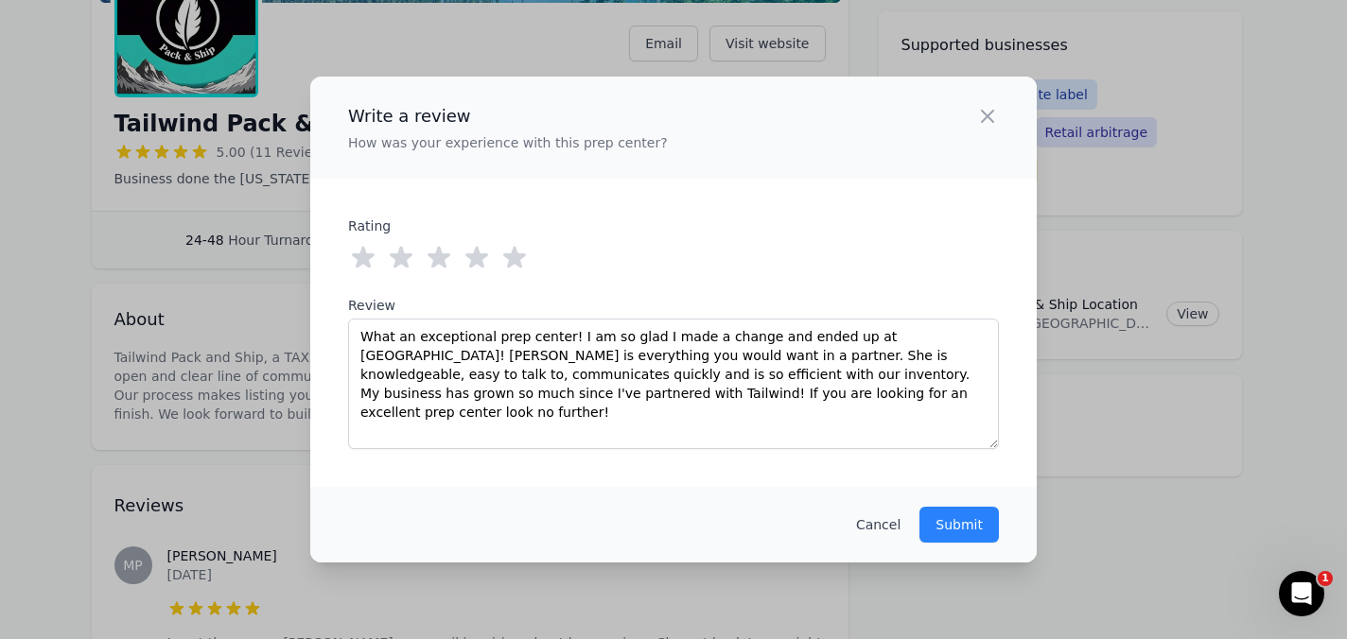
click at [516, 258] on icon at bounding box center [514, 258] width 23 height 22
click at [950, 527] on p "Submit" at bounding box center [958, 524] width 47 height 19
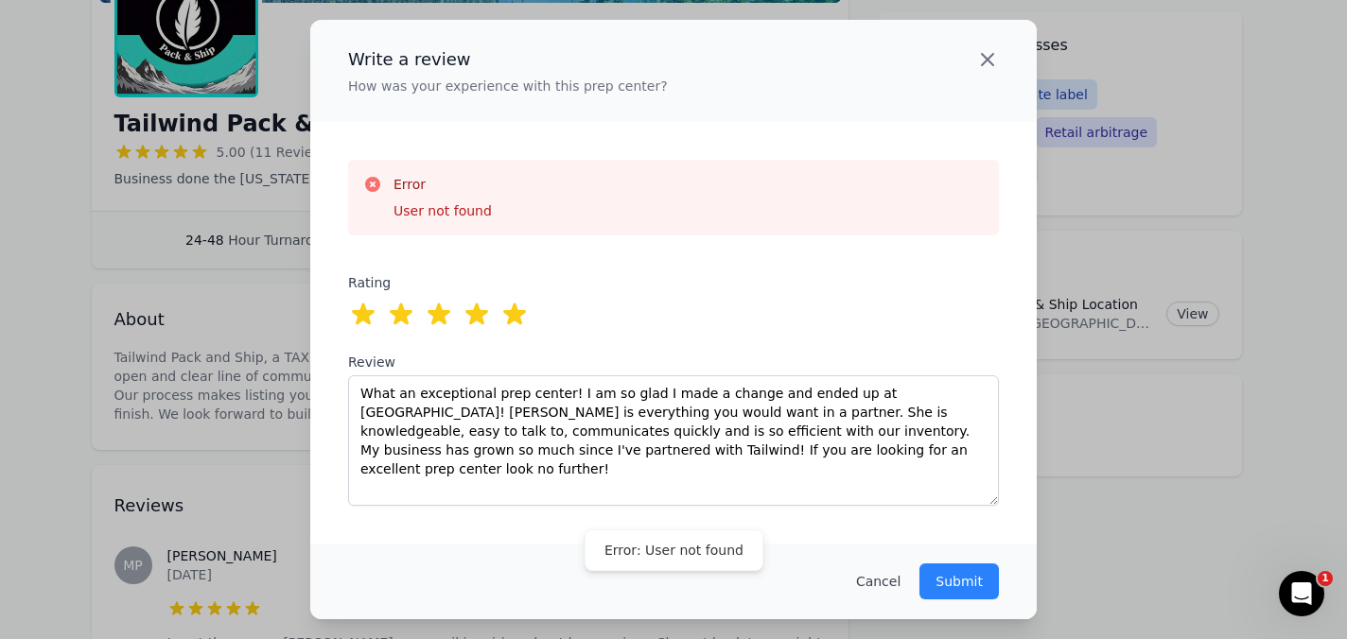
click at [991, 62] on icon "button" at bounding box center [987, 59] width 11 height 11
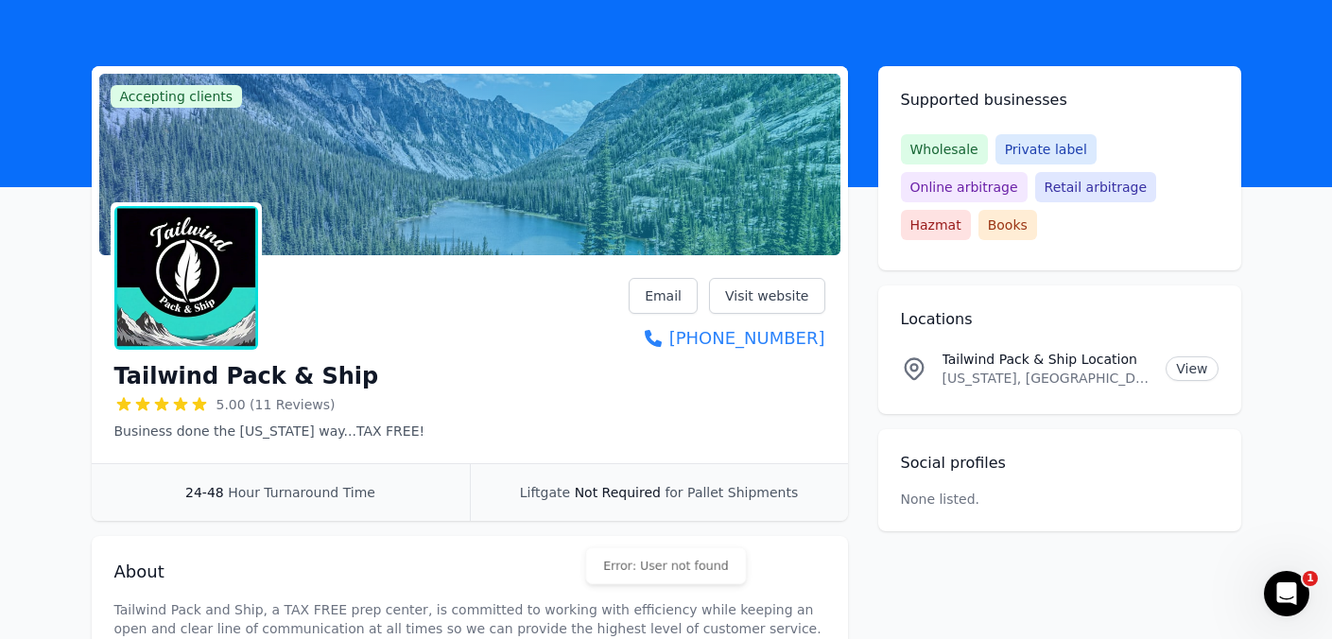
scroll to position [0, 0]
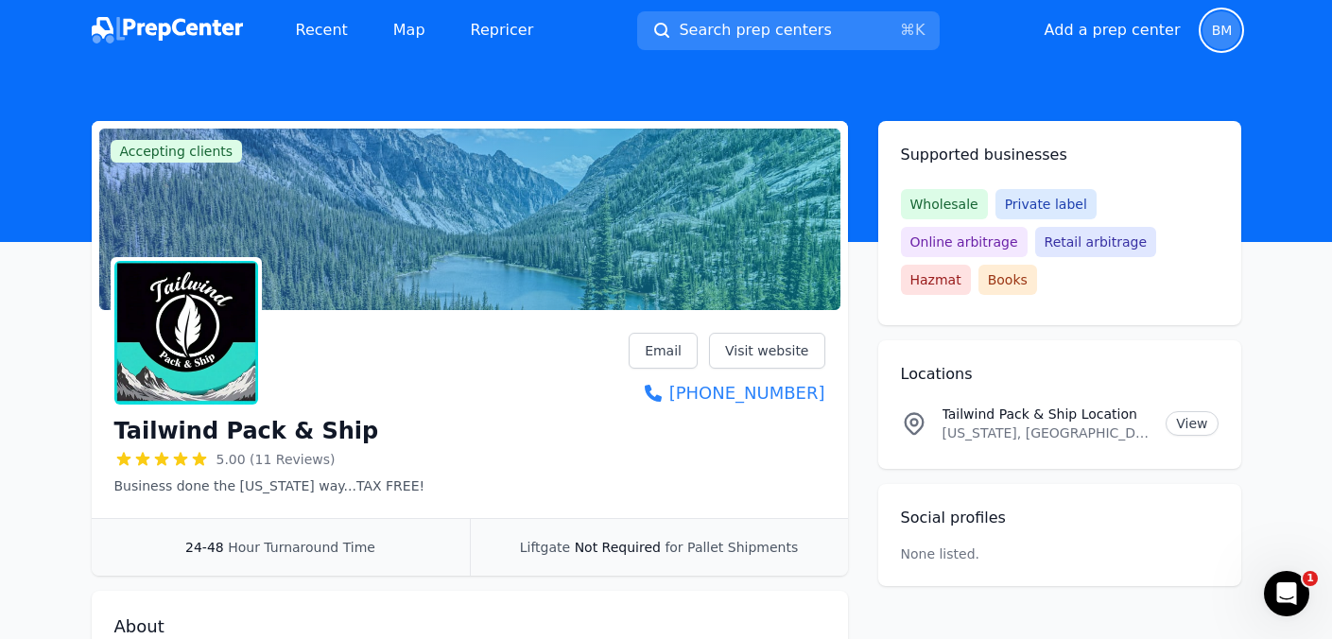
click at [1233, 28] on span "BM" at bounding box center [1222, 30] width 38 height 38
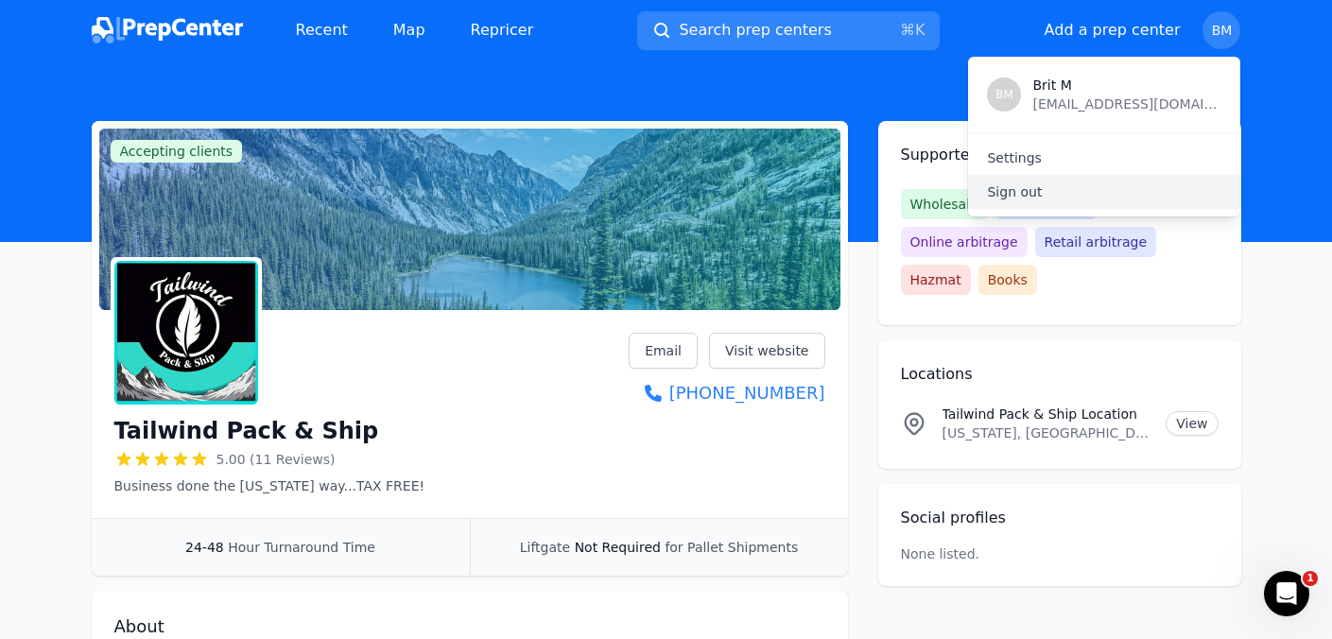
click at [1042, 191] on p "Sign out" at bounding box center [1104, 192] width 235 height 19
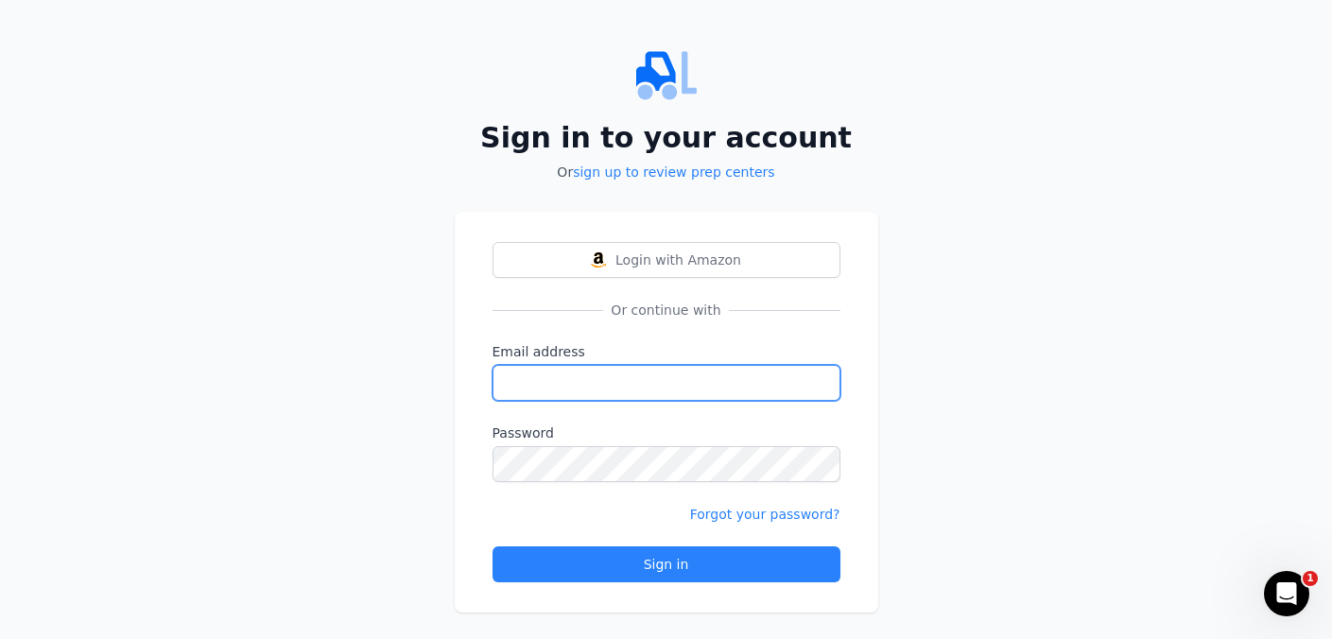
type input "[EMAIL_ADDRESS][DOMAIN_NAME]"
drag, startPoint x: 710, startPoint y: 387, endPoint x: 497, endPoint y: 393, distance: 212.9
click at [497, 393] on input "[EMAIL_ADDRESS][DOMAIN_NAME]" at bounding box center [667, 383] width 348 height 36
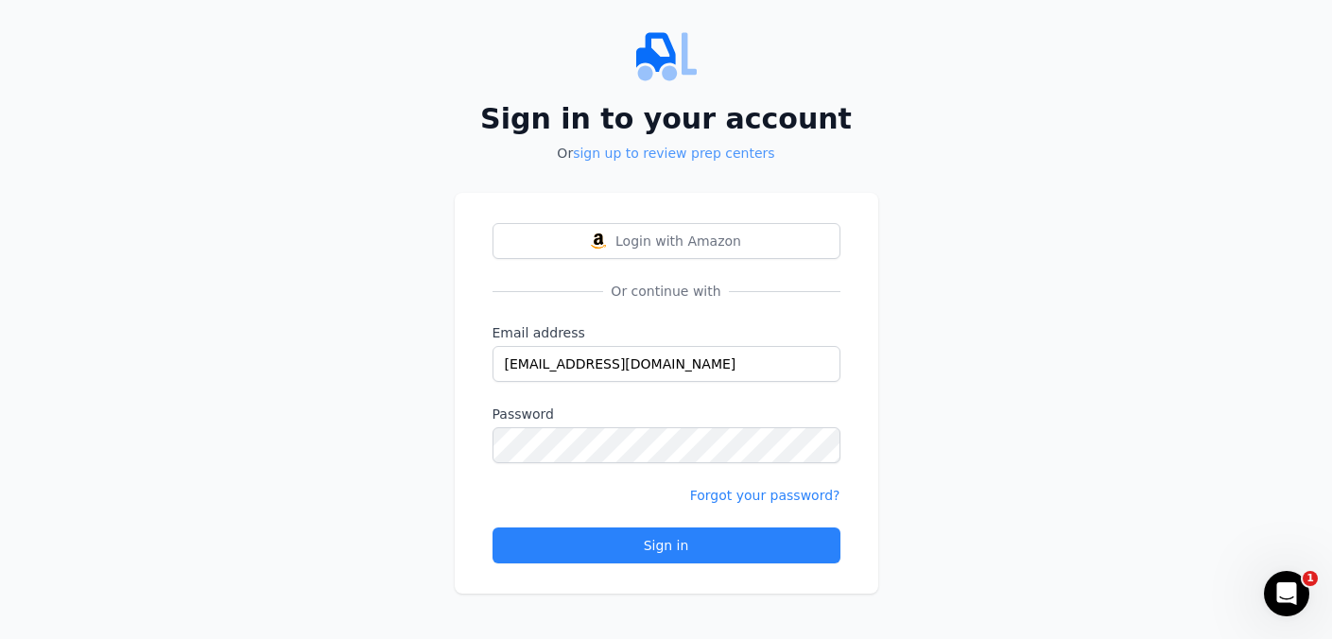
click at [692, 153] on link "sign up to review prep centers" at bounding box center [673, 153] width 201 height 15
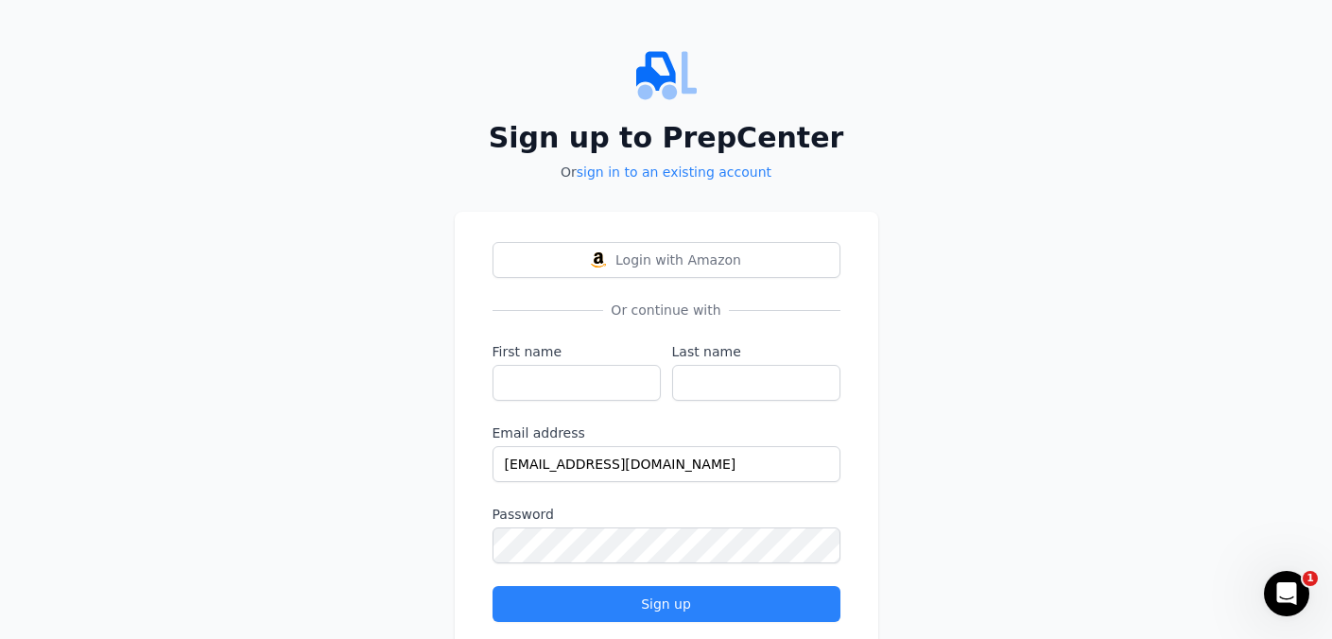
scroll to position [59, 0]
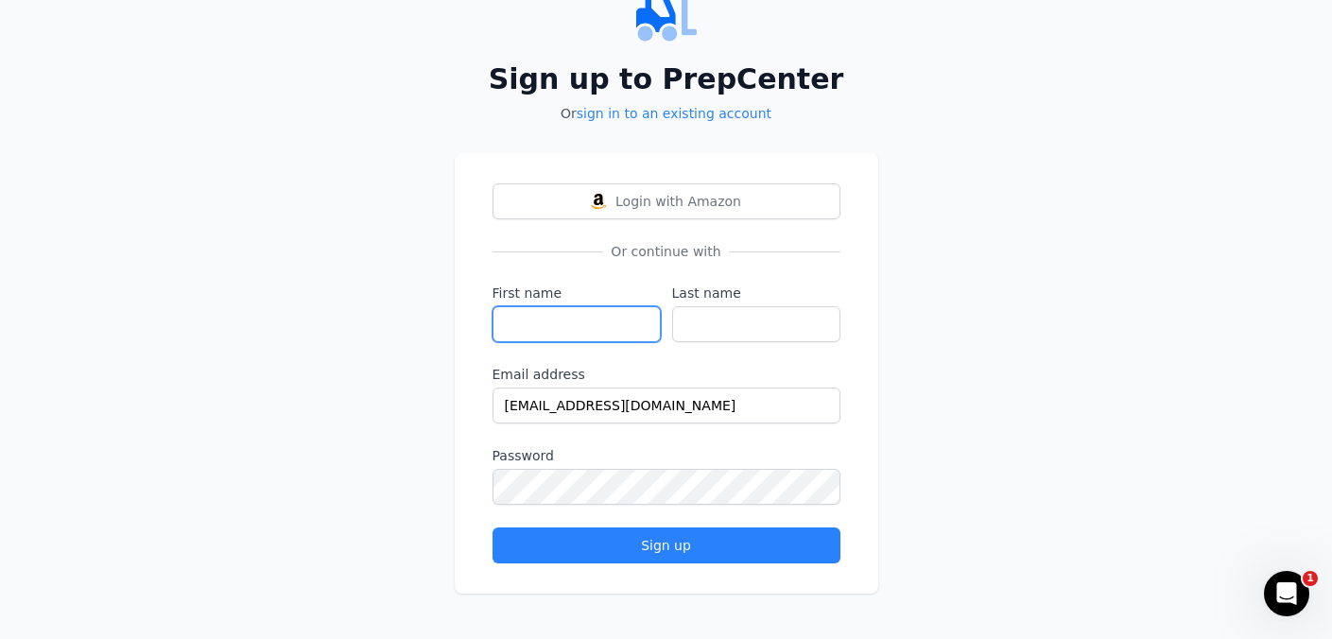
click at [609, 324] on input "First name" at bounding box center [577, 324] width 168 height 36
type input "[PERSON_NAME]"
click at [722, 320] on input "Last name" at bounding box center [756, 324] width 168 height 36
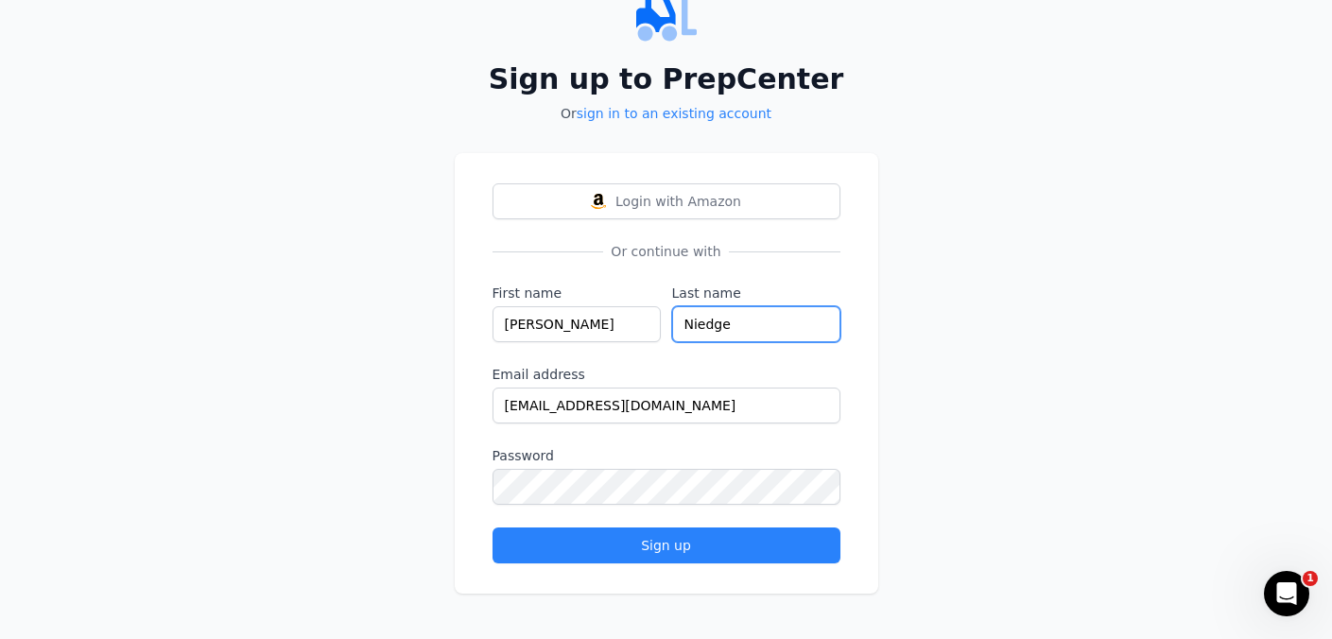
type input "Niedge"
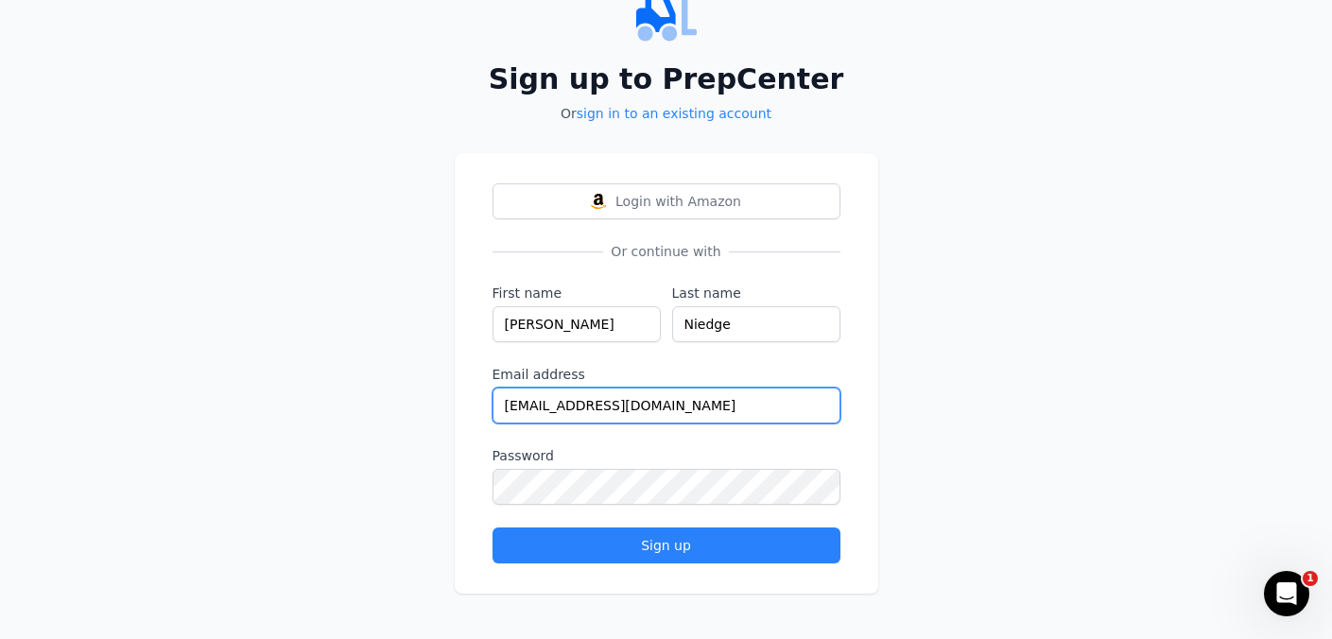
click at [715, 401] on input "[EMAIL_ADDRESS][DOMAIN_NAME]" at bounding box center [667, 406] width 348 height 36
drag, startPoint x: 715, startPoint y: 401, endPoint x: 493, endPoint y: 413, distance: 222.6
click at [493, 413] on input "[EMAIL_ADDRESS][DOMAIN_NAME]" at bounding box center [667, 406] width 348 height 36
type input "[EMAIL_ADDRESS][DOMAIN_NAME]"
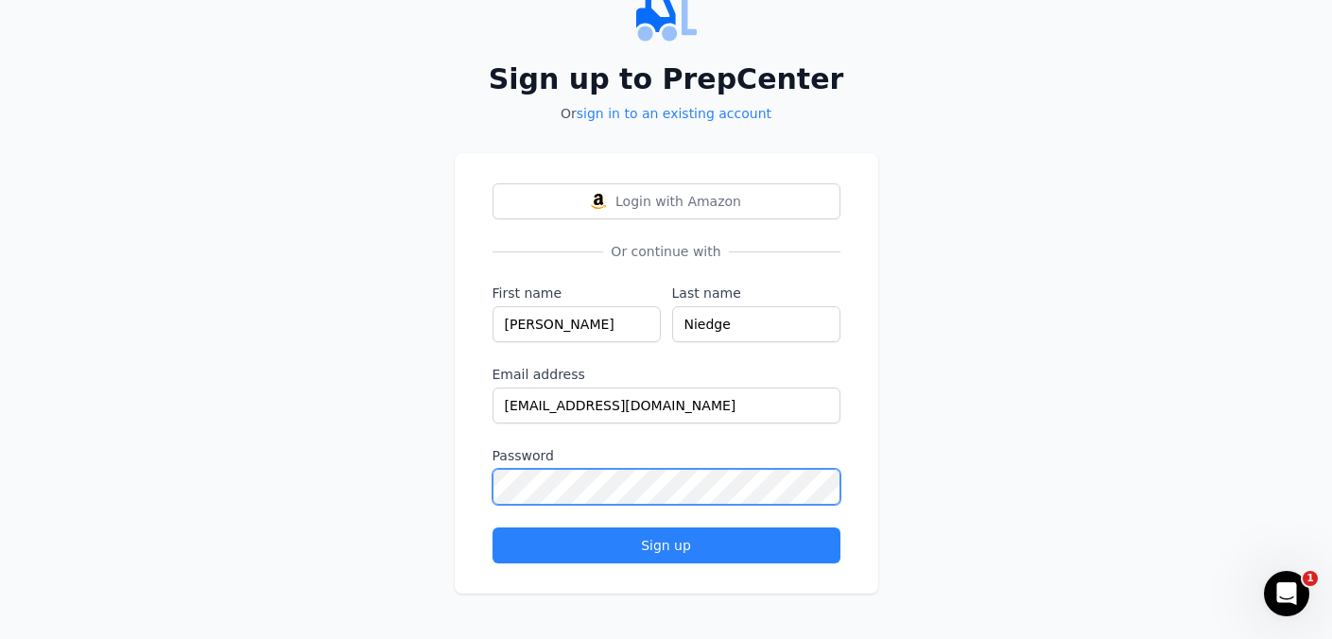
click at [493, 528] on button "Sign up" at bounding box center [667, 546] width 348 height 36
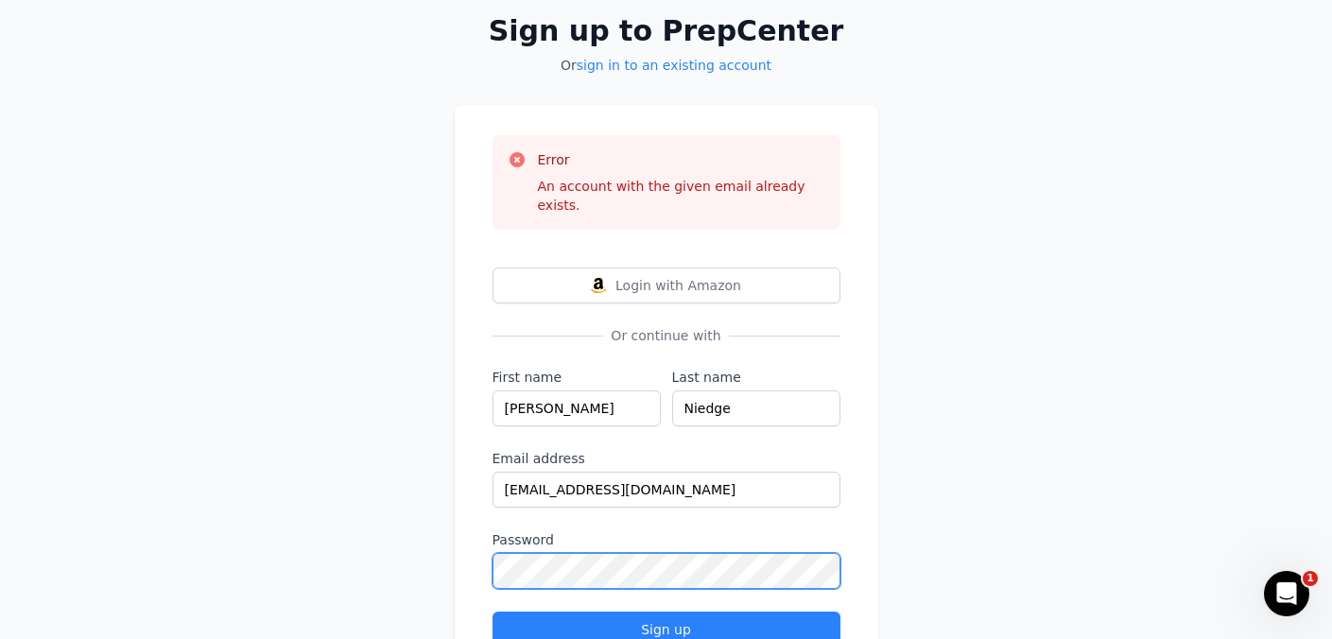
scroll to position [172, 0]
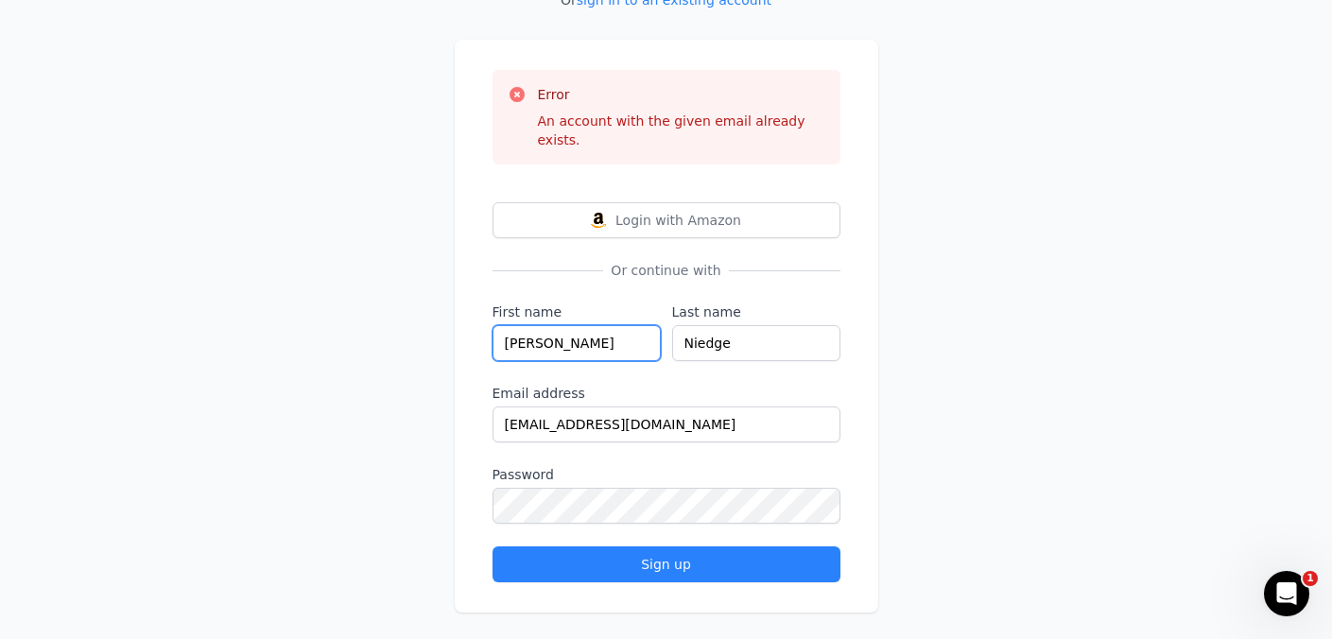
click at [601, 333] on input "[PERSON_NAME]" at bounding box center [577, 343] width 168 height 36
type input "A"
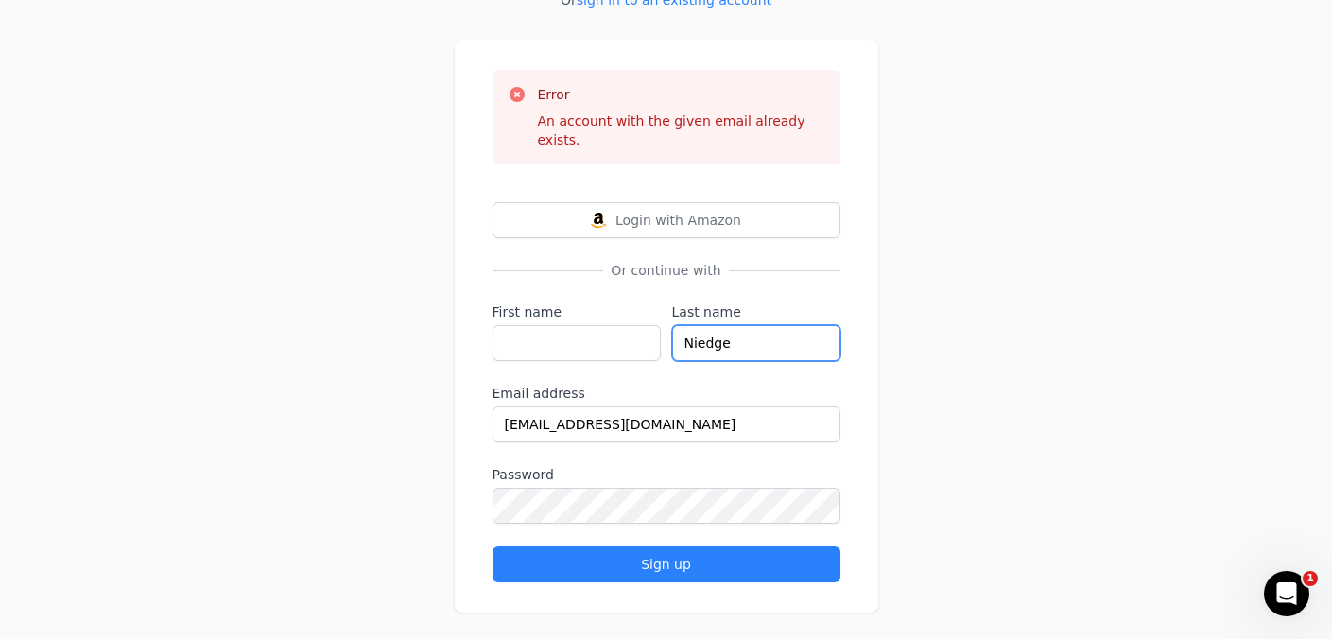
click at [739, 325] on input "Niedge" at bounding box center [756, 343] width 168 height 36
type input "N"
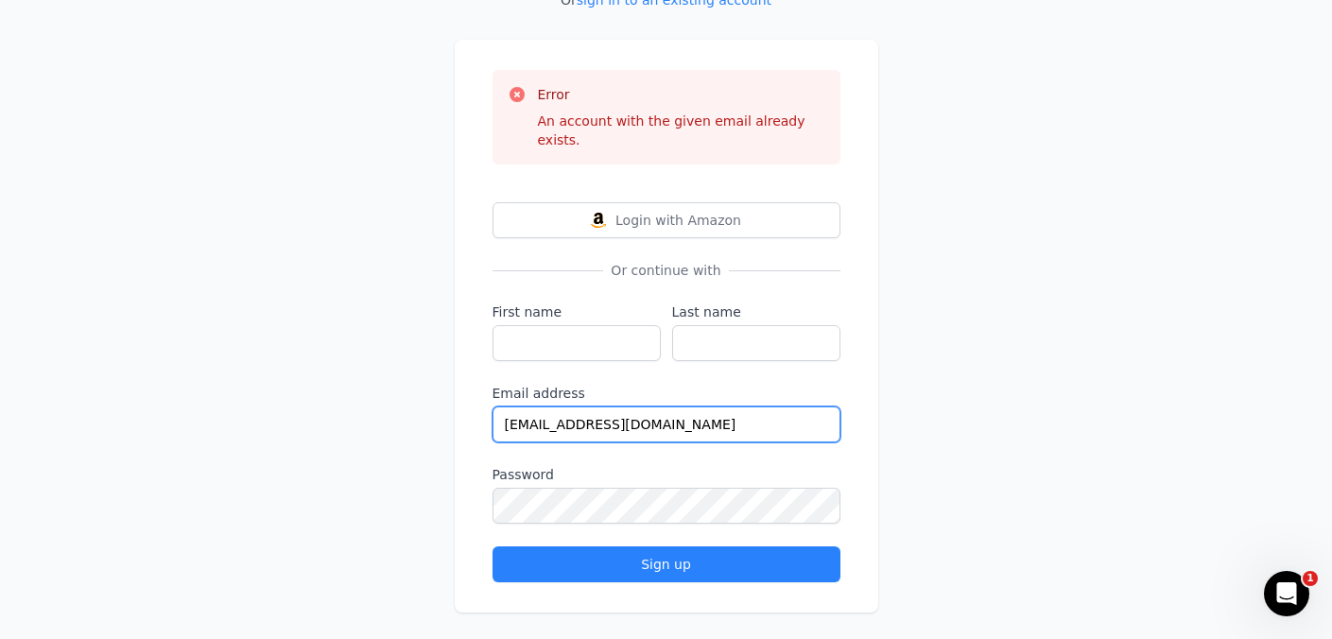
drag, startPoint x: 724, startPoint y: 413, endPoint x: 462, endPoint y: 421, distance: 262.1
click at [462, 421] on div "Error An account with the given email already exists. Login with Amazon Or cont…" at bounding box center [667, 326] width 424 height 573
click at [503, 409] on input "[EMAIL_ADDRESS][DOMAIN_NAME]" at bounding box center [667, 425] width 348 height 36
click at [717, 407] on input "[EMAIL_ADDRESS][DOMAIN_NAME]" at bounding box center [667, 425] width 348 height 36
drag, startPoint x: 717, startPoint y: 407, endPoint x: 498, endPoint y: 414, distance: 218.6
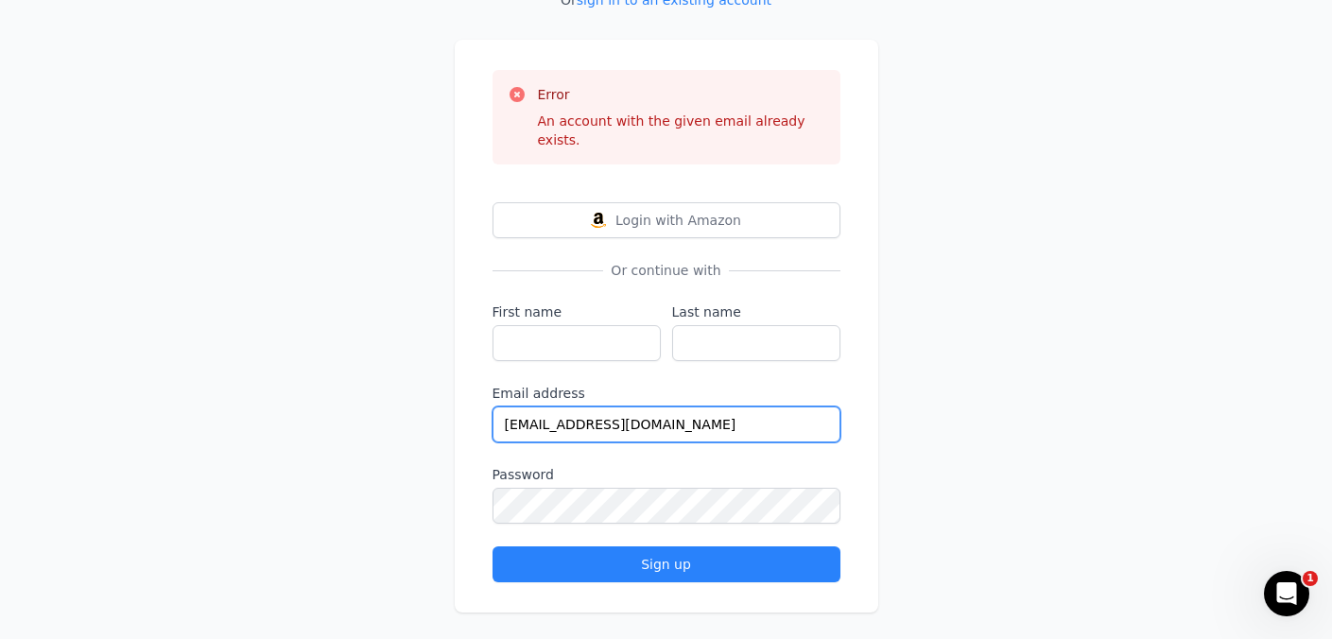
click at [498, 414] on input "[EMAIL_ADDRESS][DOMAIN_NAME]" at bounding box center [667, 425] width 348 height 36
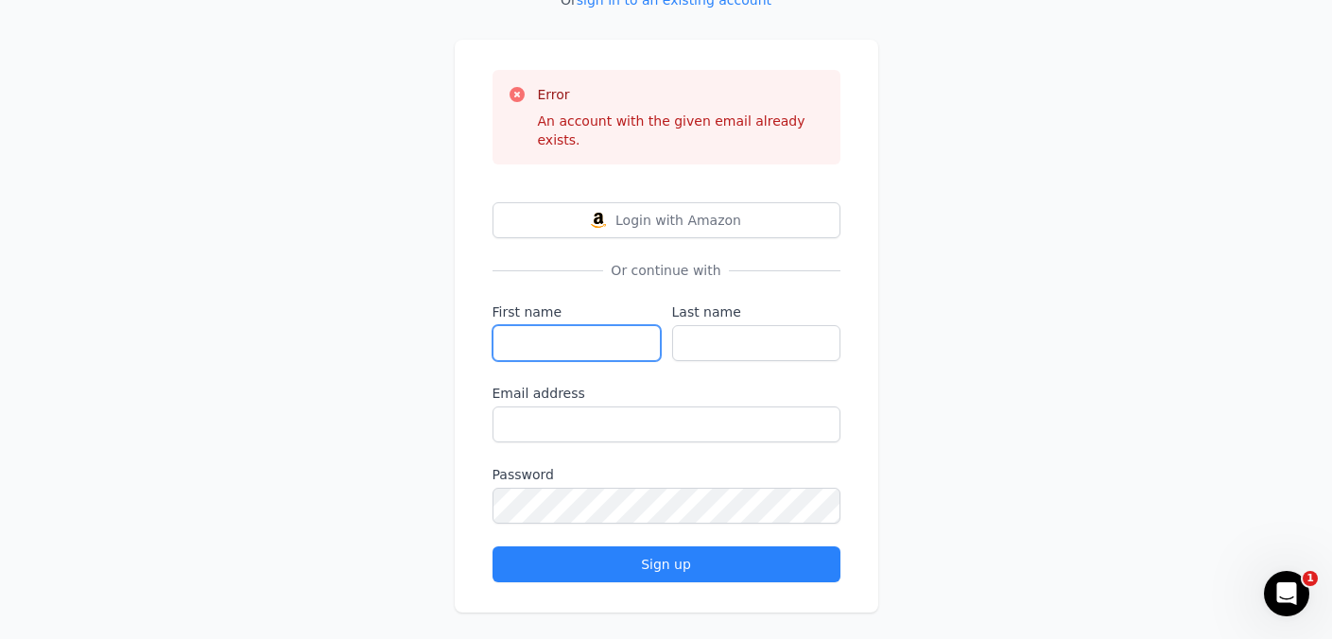
click at [547, 327] on input "First name" at bounding box center [577, 343] width 168 height 36
type input "[PERSON_NAME]"
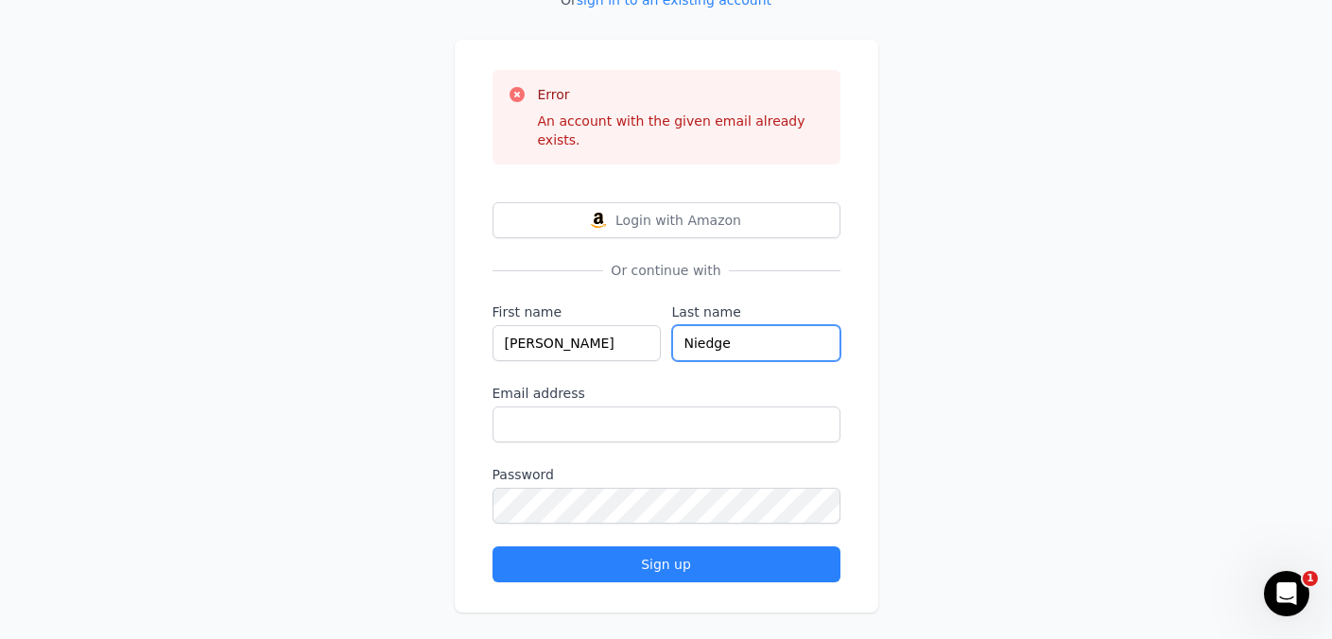
type input "Niedge"
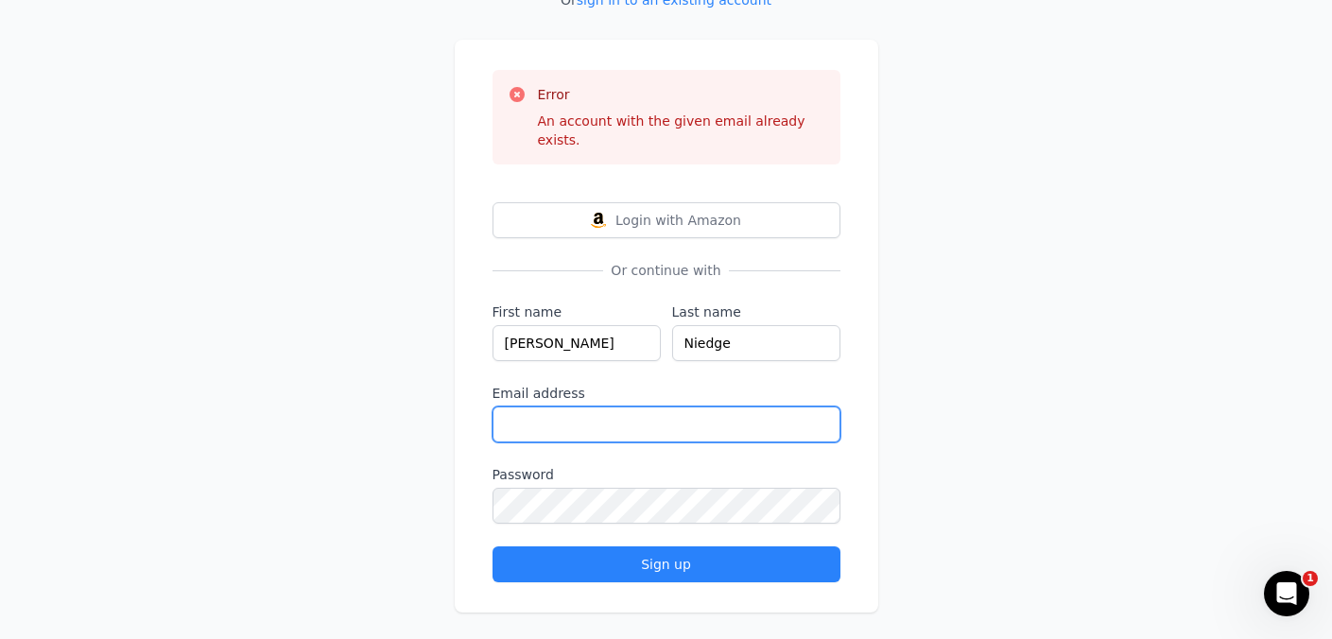
click at [542, 409] on input "Email address" at bounding box center [667, 425] width 348 height 36
type input "[EMAIL_ADDRESS][DOMAIN_NAME]"
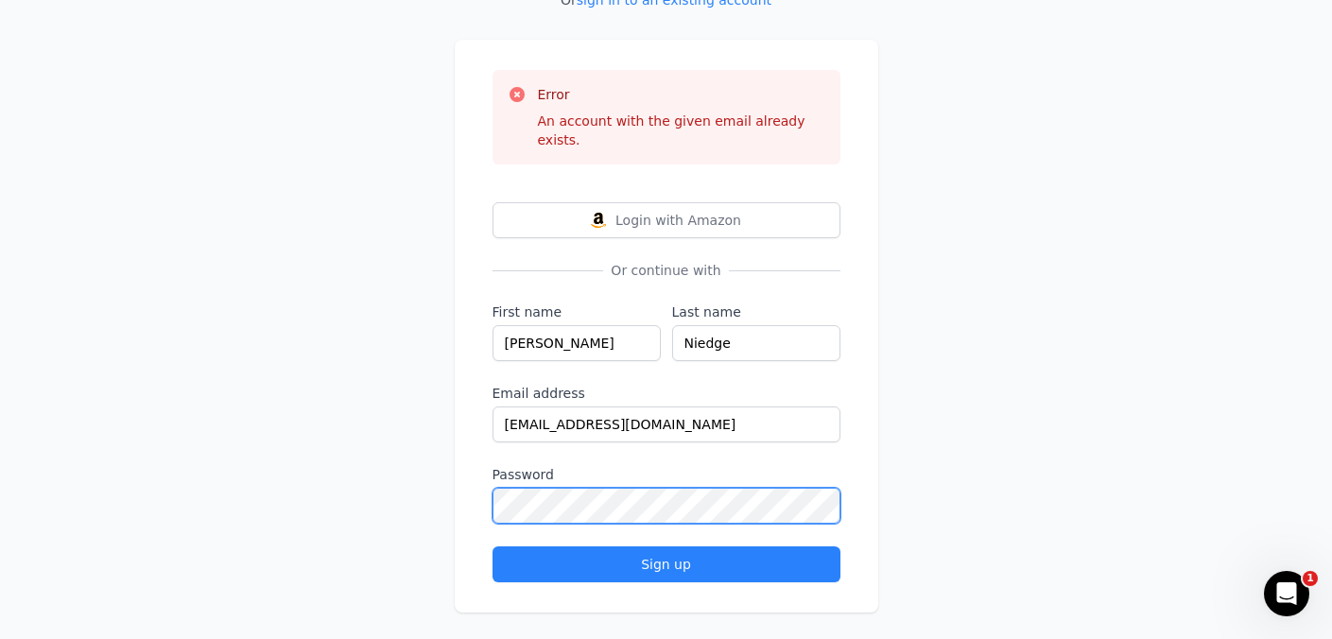
click at [493, 547] on button "Sign up" at bounding box center [667, 565] width 348 height 36
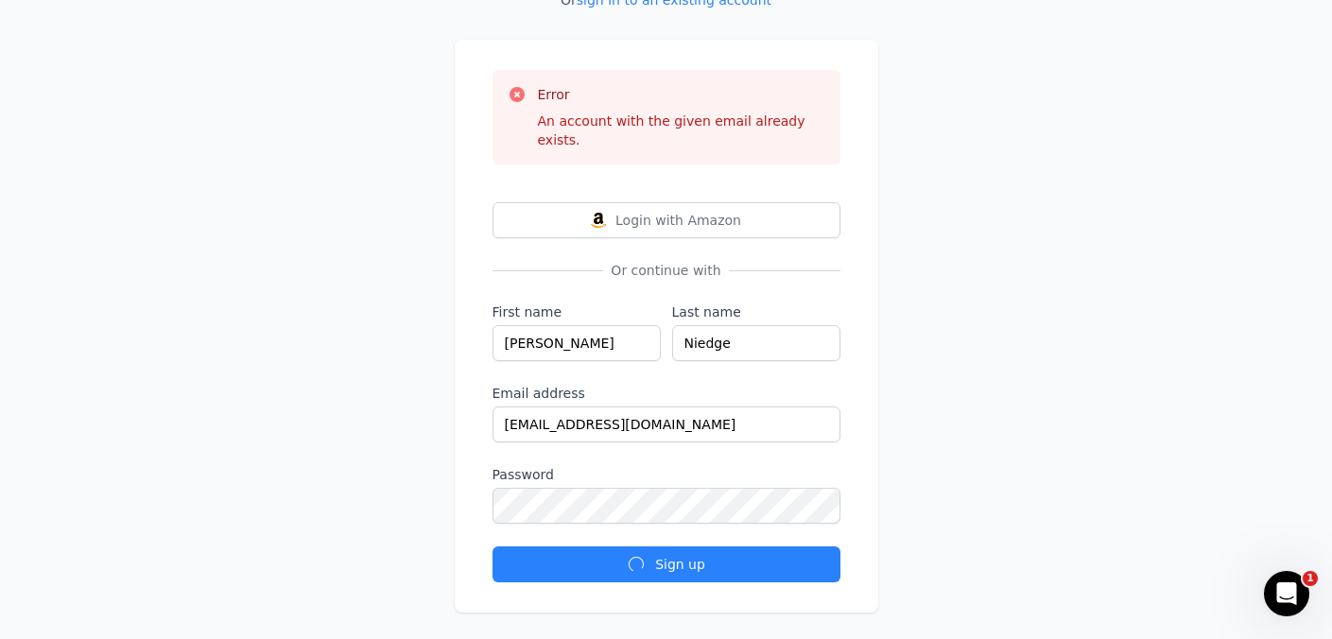
scroll to position [0, 0]
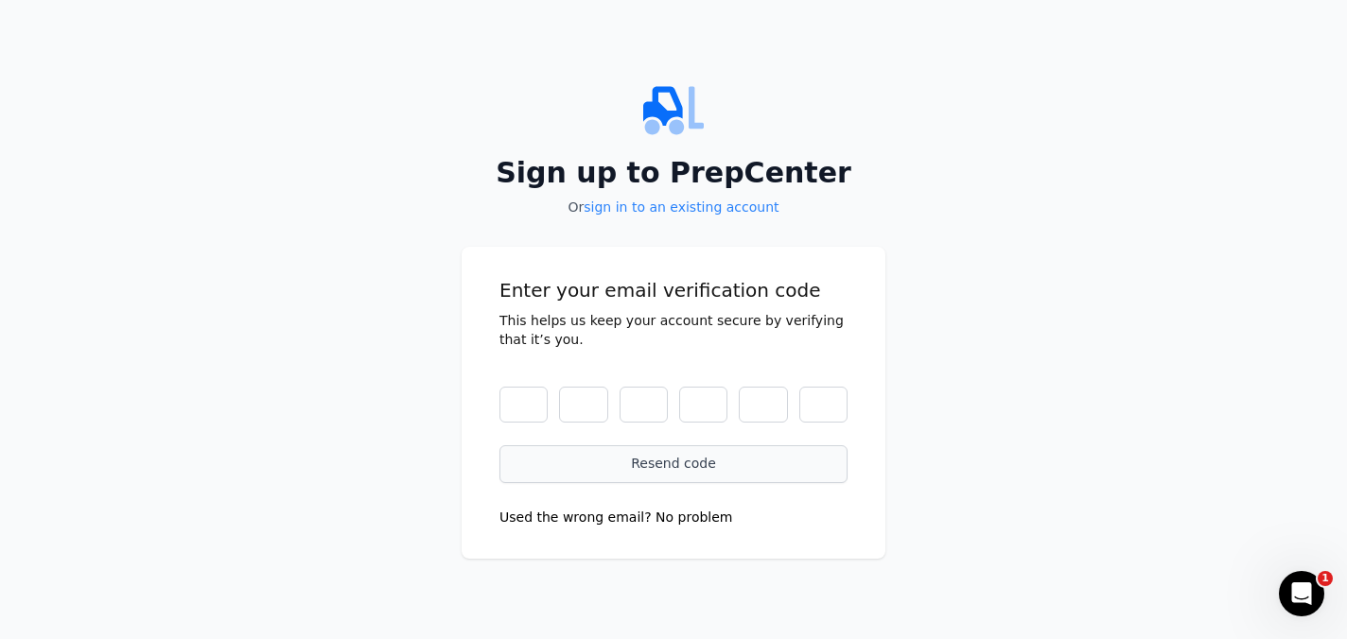
click at [646, 470] on div "Resend code" at bounding box center [673, 463] width 308 height 19
click at [595, 519] on button "Used the wrong email? No problem" at bounding box center [616, 517] width 234 height 19
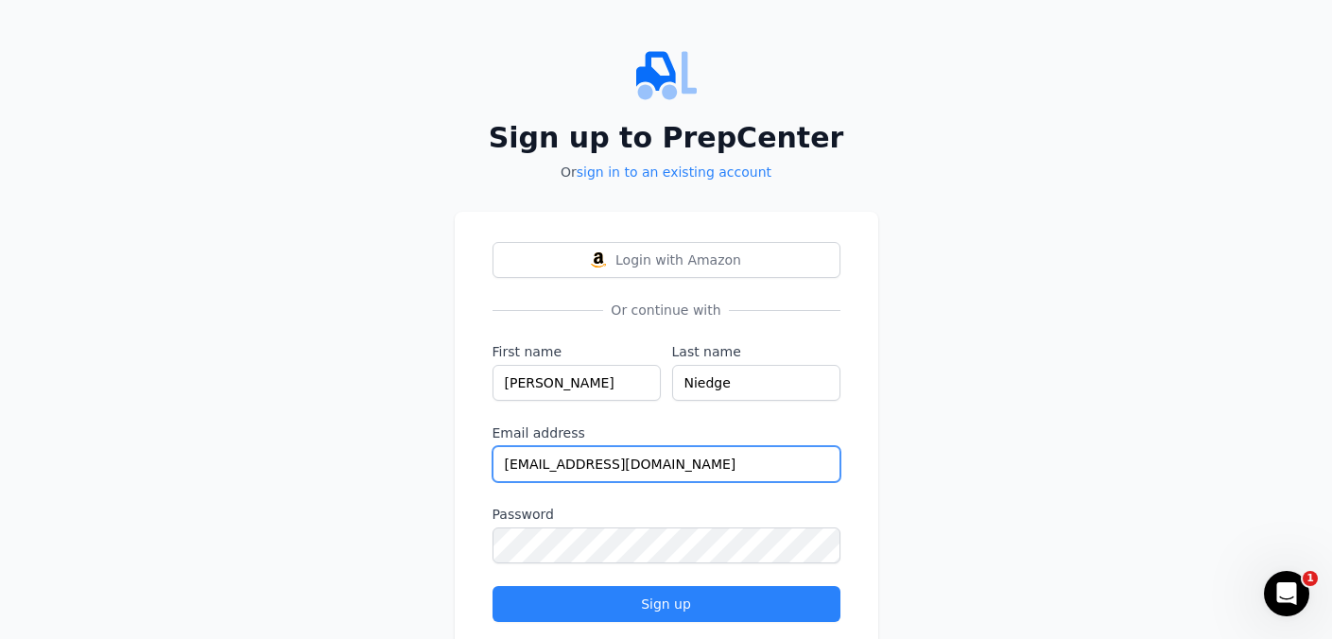
drag, startPoint x: 728, startPoint y: 465, endPoint x: 495, endPoint y: 464, distance: 233.6
click at [495, 464] on input "[EMAIL_ADDRESS][DOMAIN_NAME]" at bounding box center [667, 464] width 348 height 36
type input "[EMAIL_ADDRESS][DOMAIN_NAME]"
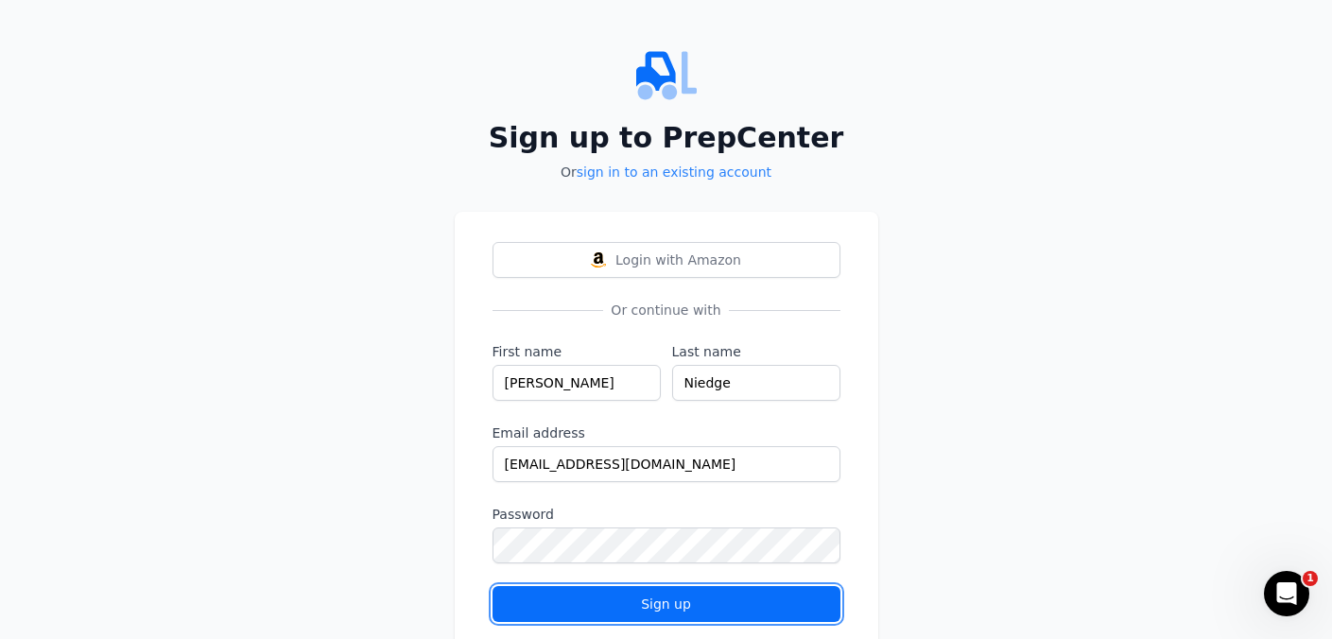
click at [593, 602] on div "Sign up" at bounding box center [667, 604] width 316 height 19
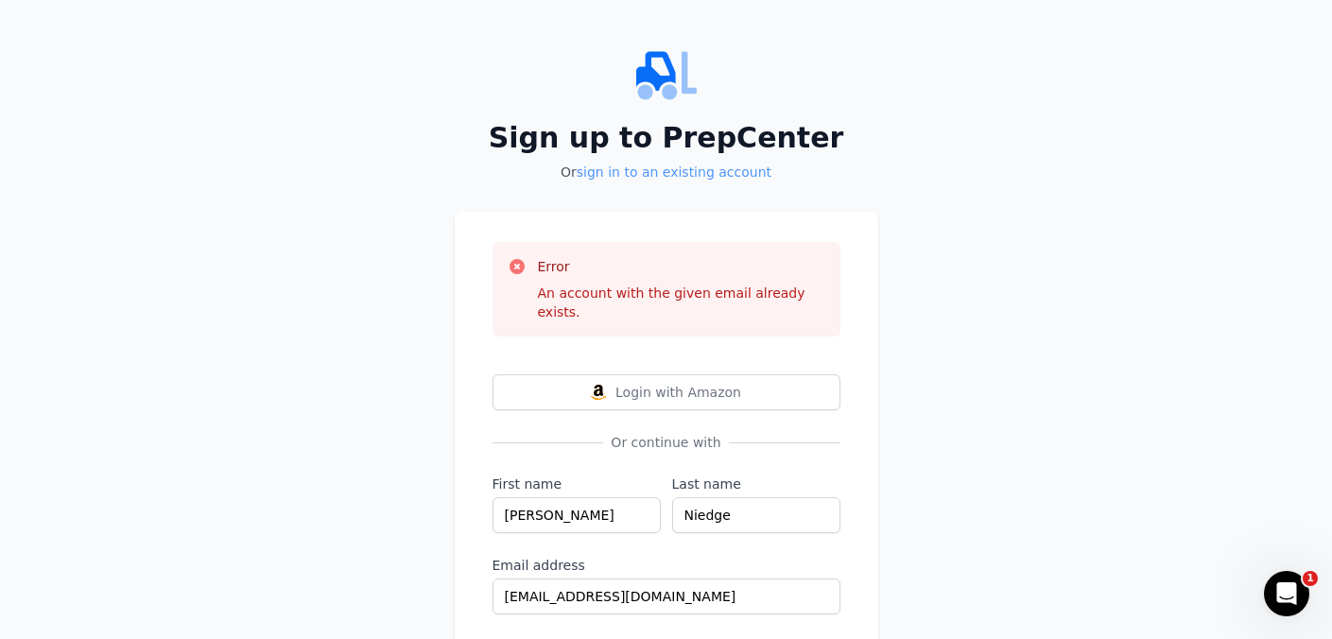
click at [637, 173] on link "sign in to an existing account" at bounding box center [674, 172] width 195 height 15
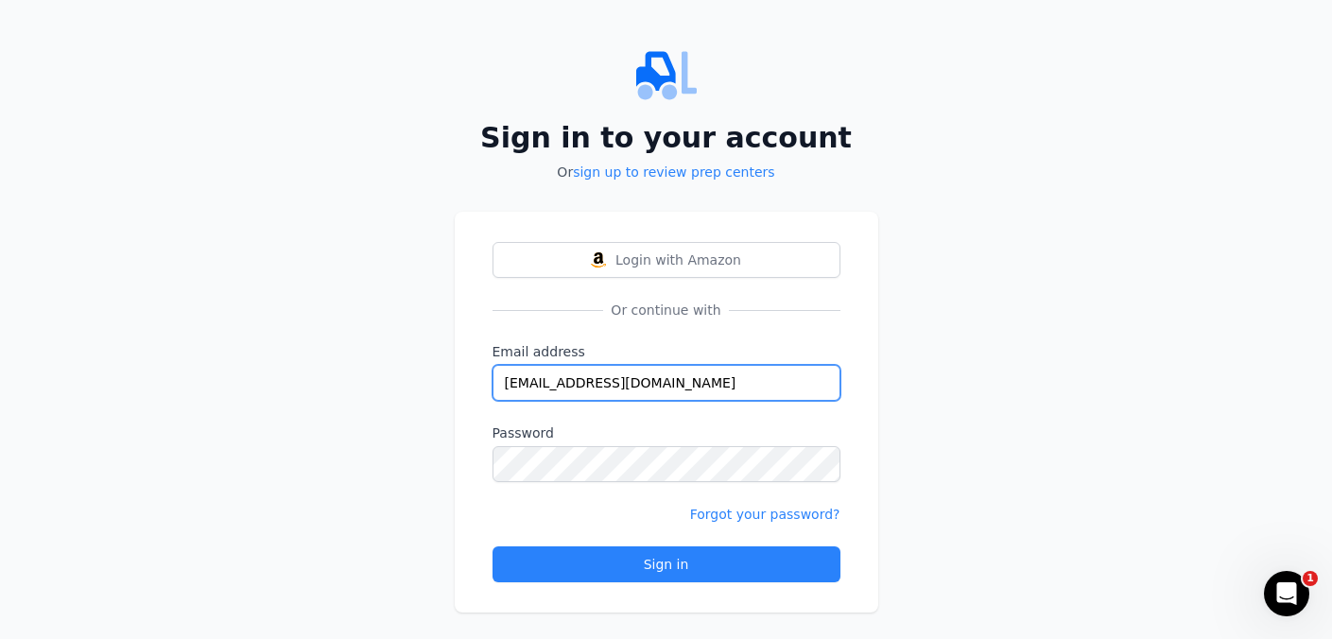
drag, startPoint x: 718, startPoint y: 381, endPoint x: 480, endPoint y: 375, distance: 237.4
click at [480, 375] on div "Login with Amazon Or continue with Email address [EMAIL_ADDRESS][DOMAIN_NAME] P…" at bounding box center [667, 412] width 424 height 401
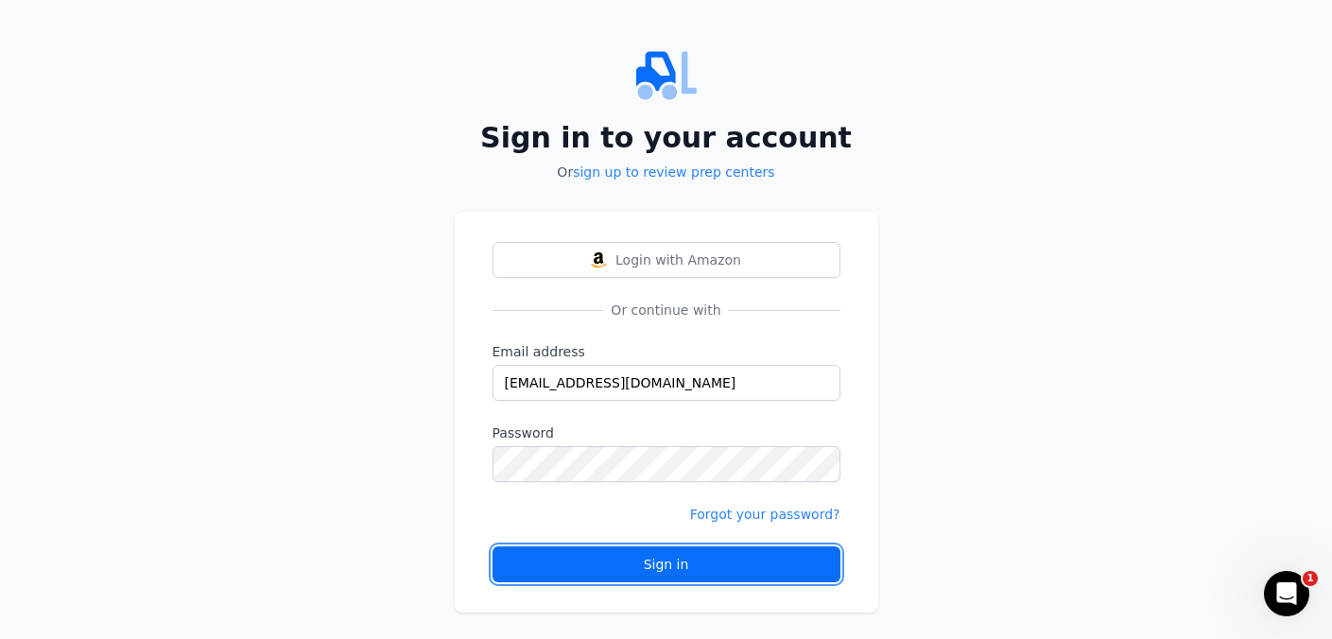
click at [651, 568] on div "Sign in" at bounding box center [667, 564] width 316 height 19
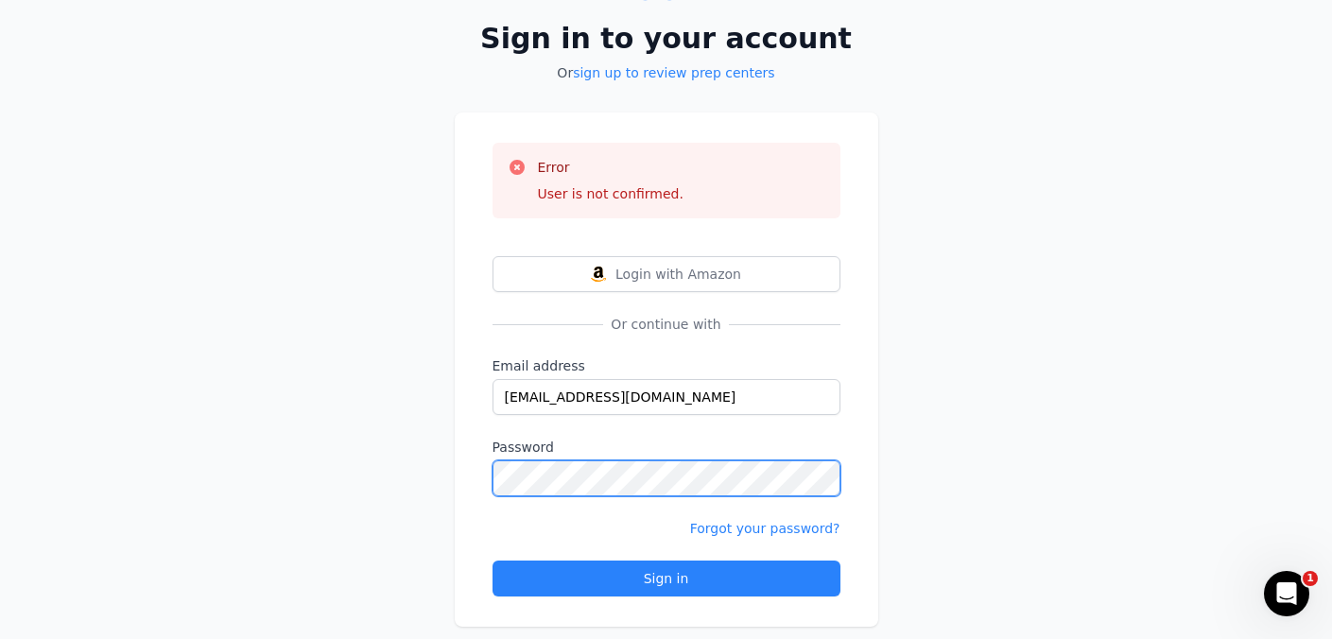
scroll to position [132, 0]
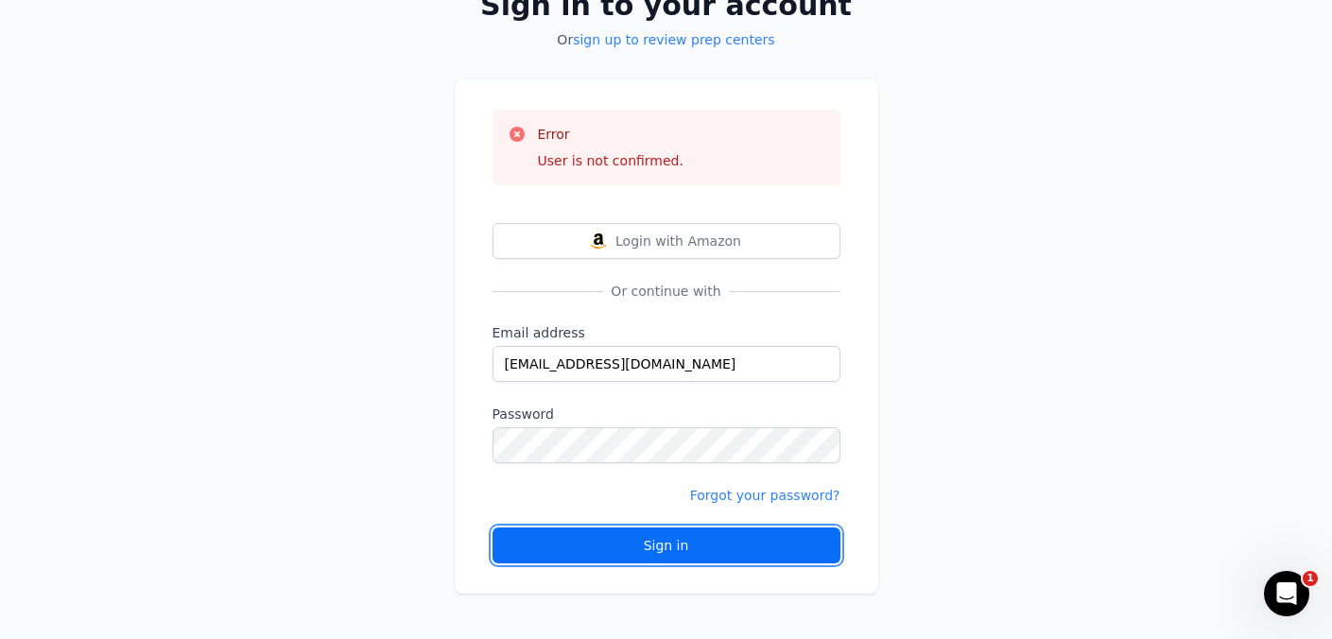
click at [657, 542] on div "Sign in" at bounding box center [667, 545] width 316 height 19
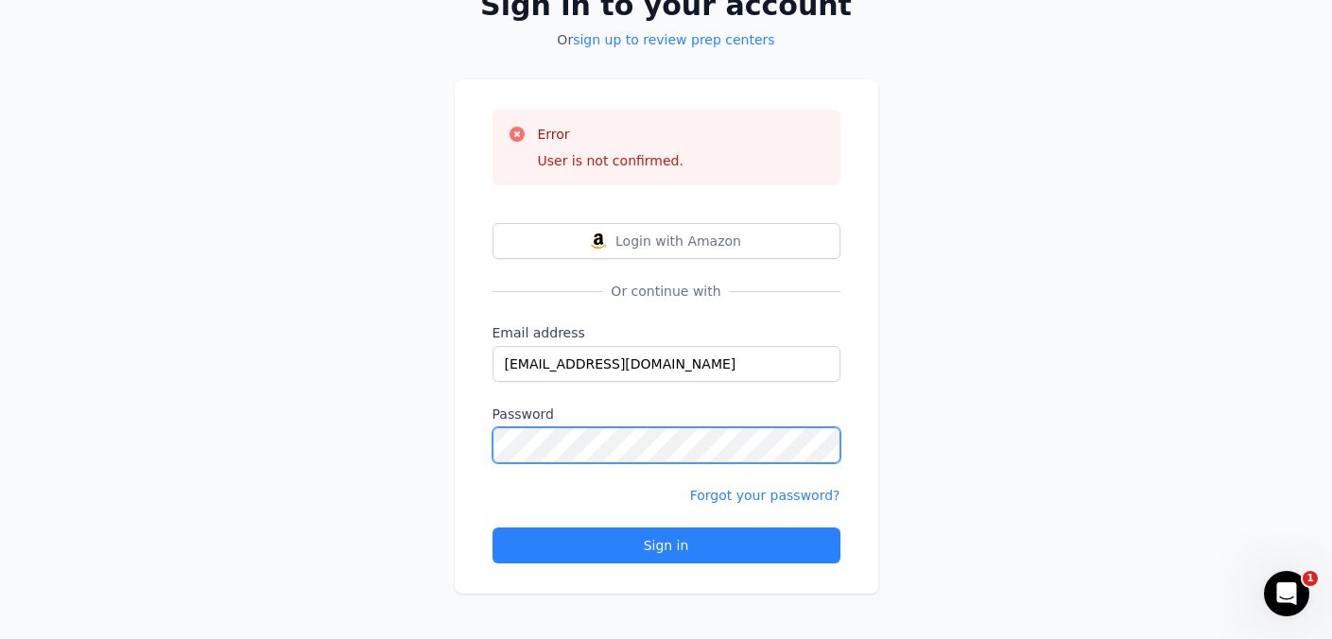
click at [493, 528] on button "Sign in" at bounding box center [667, 546] width 348 height 36
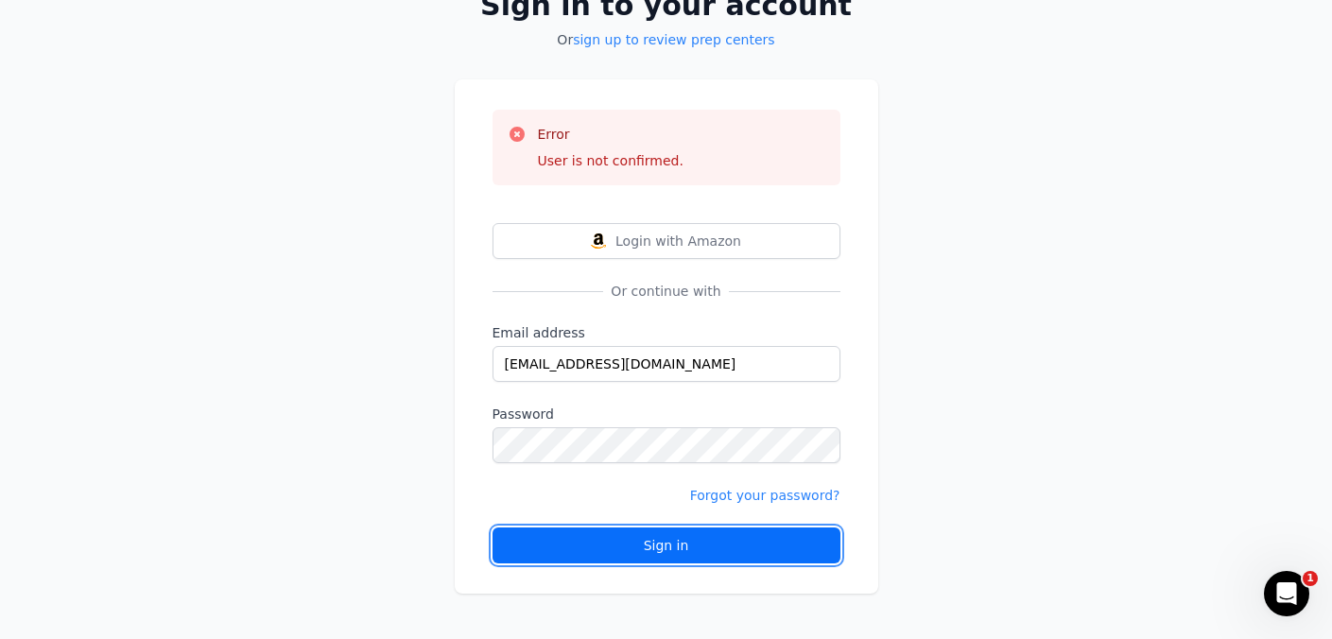
click at [514, 547] on div "Sign in" at bounding box center [667, 545] width 316 height 19
click at [618, 537] on div "Sign in" at bounding box center [667, 545] width 316 height 19
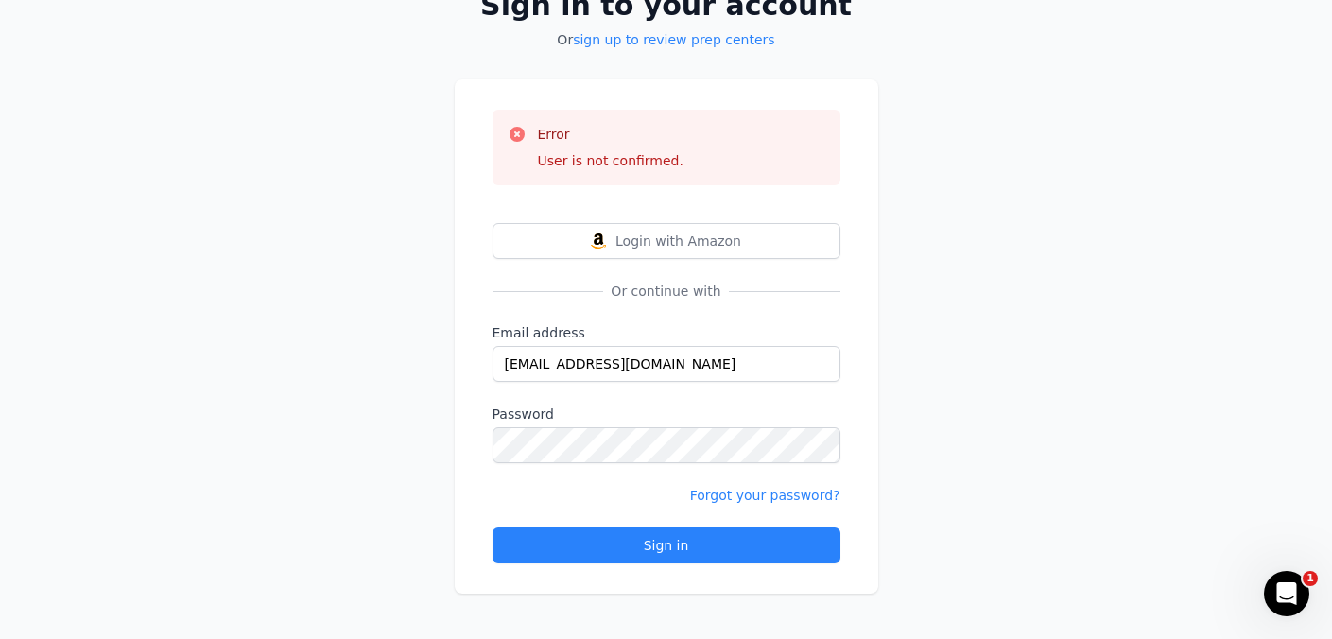
click at [1033, 393] on div "Sign in to your account Or sign up to review prep centers Error User is not con…" at bounding box center [666, 254] width 1332 height 772
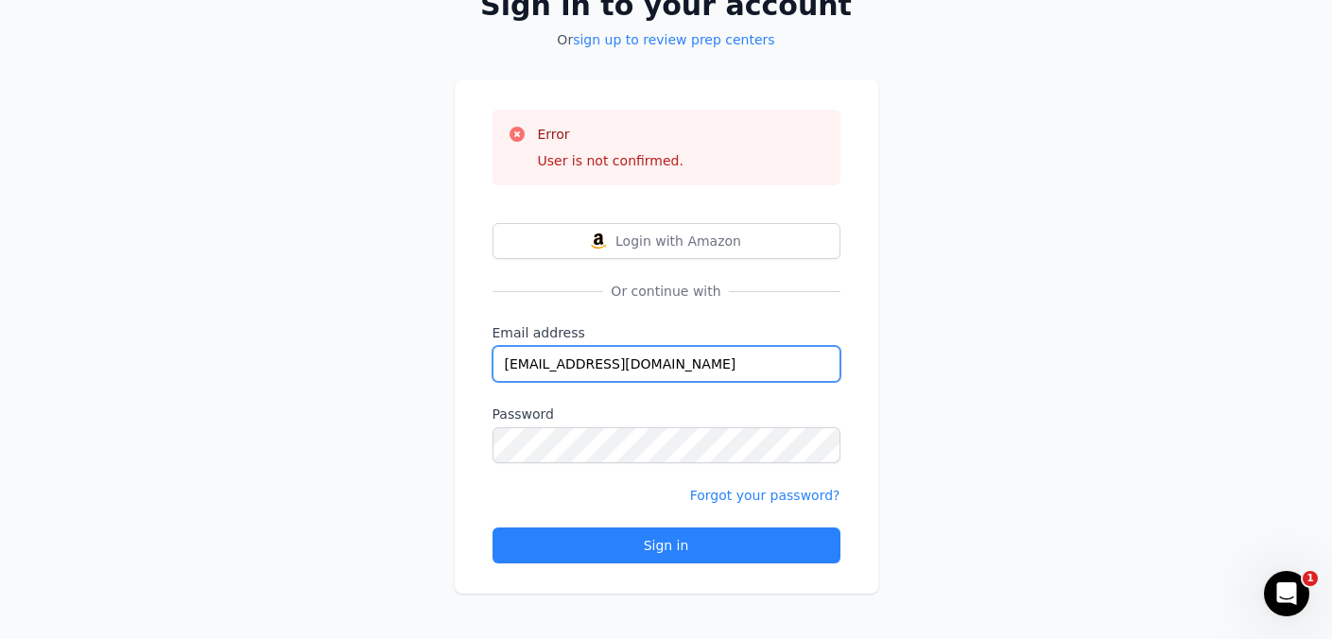
click at [740, 368] on input "[EMAIL_ADDRESS][DOMAIN_NAME]" at bounding box center [667, 364] width 348 height 36
type input "[EMAIL_ADDRESS][DOMAIN_NAME]"
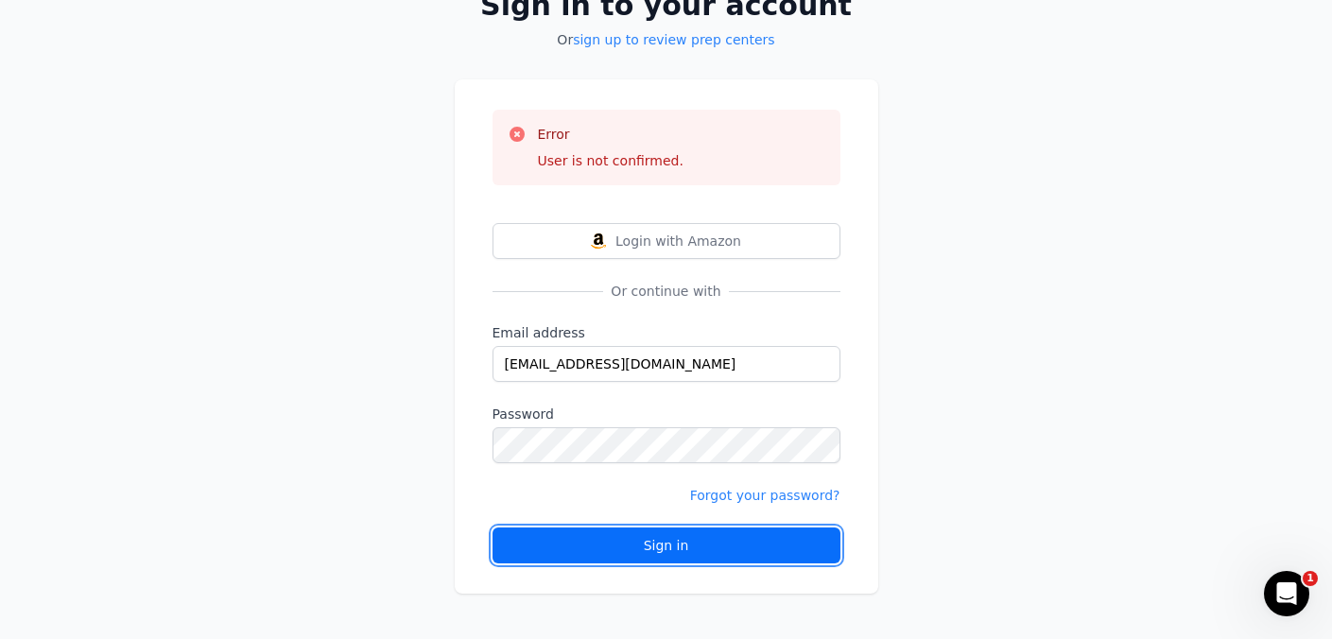
click at [689, 536] on div "Sign in" at bounding box center [667, 545] width 316 height 19
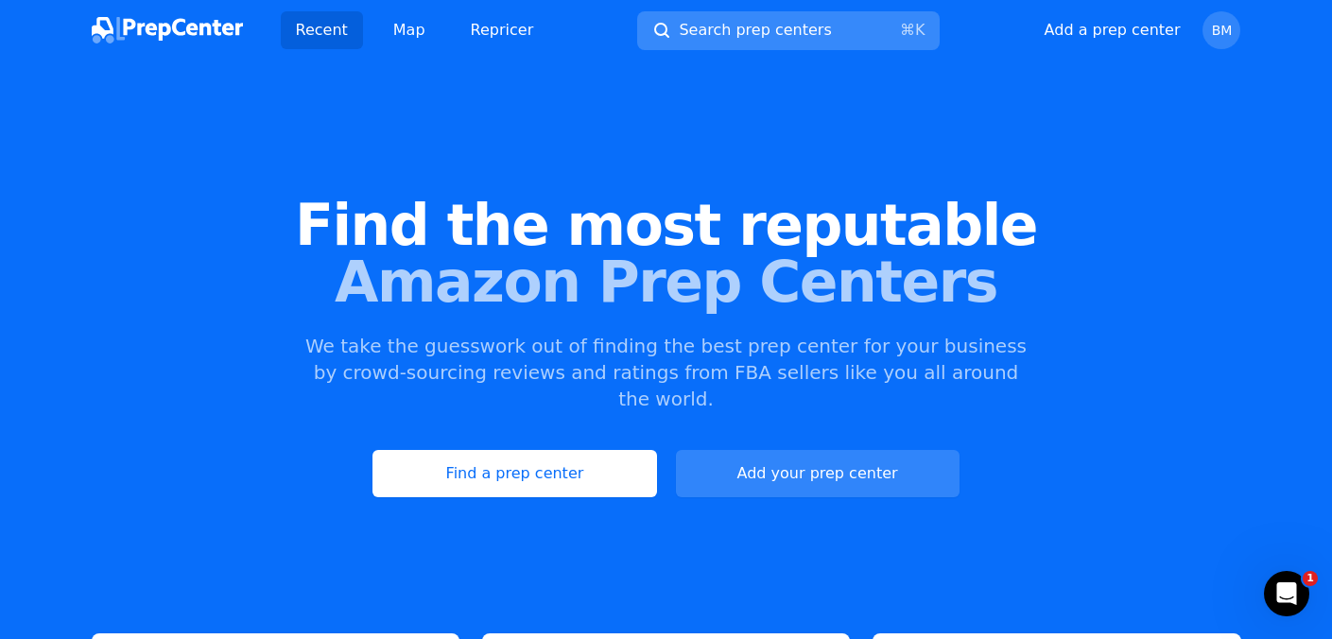
click at [752, 31] on span "Search prep centers" at bounding box center [755, 30] width 152 height 23
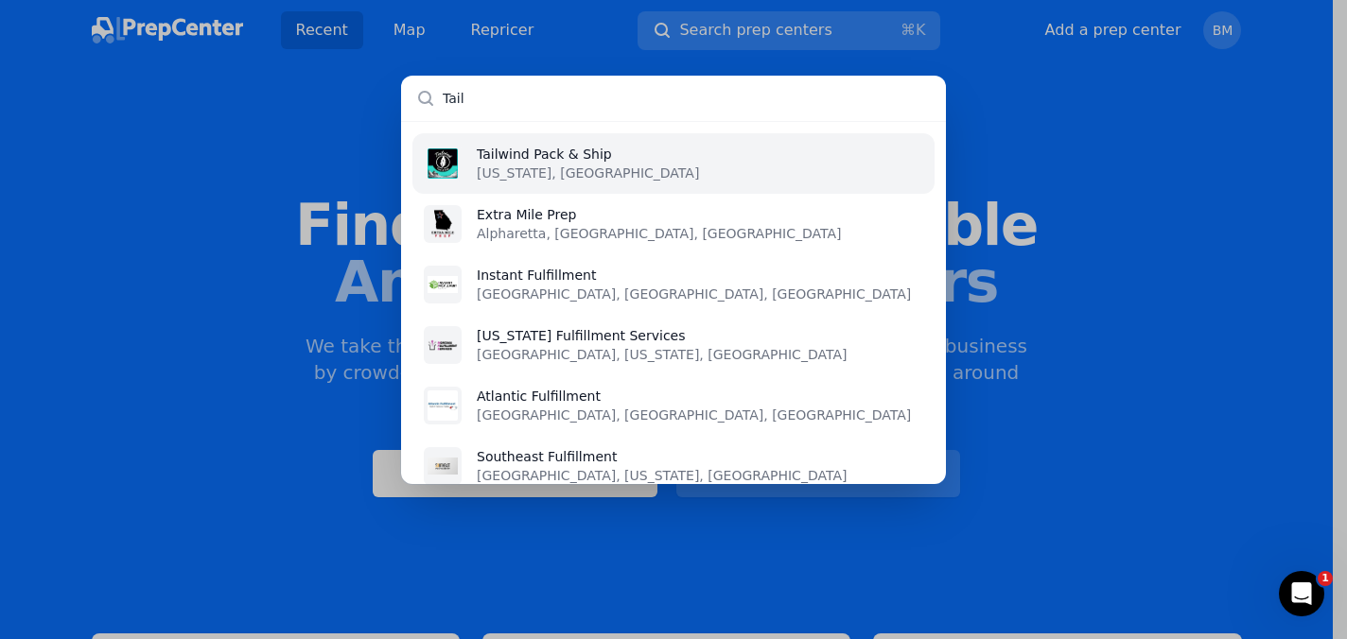
type input "Tail"
click at [766, 156] on li "Tailwind Pack & Ship [US_STATE], [GEOGRAPHIC_DATA]" at bounding box center [673, 163] width 522 height 61
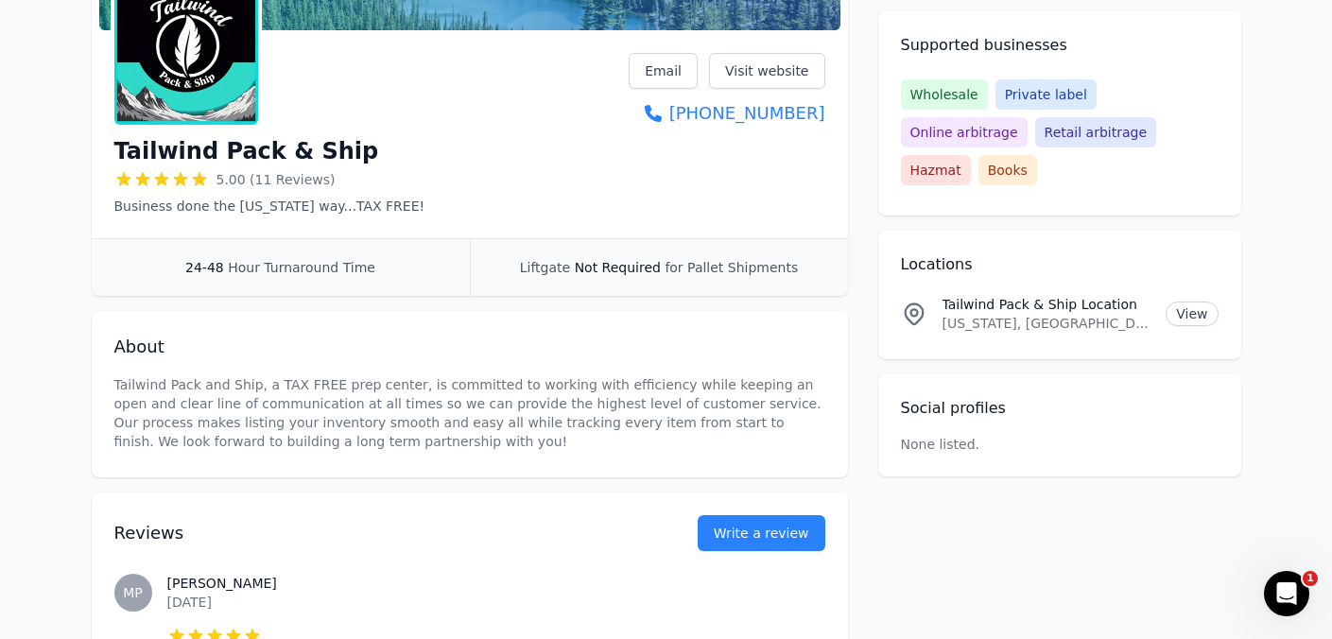
scroll to position [294, 0]
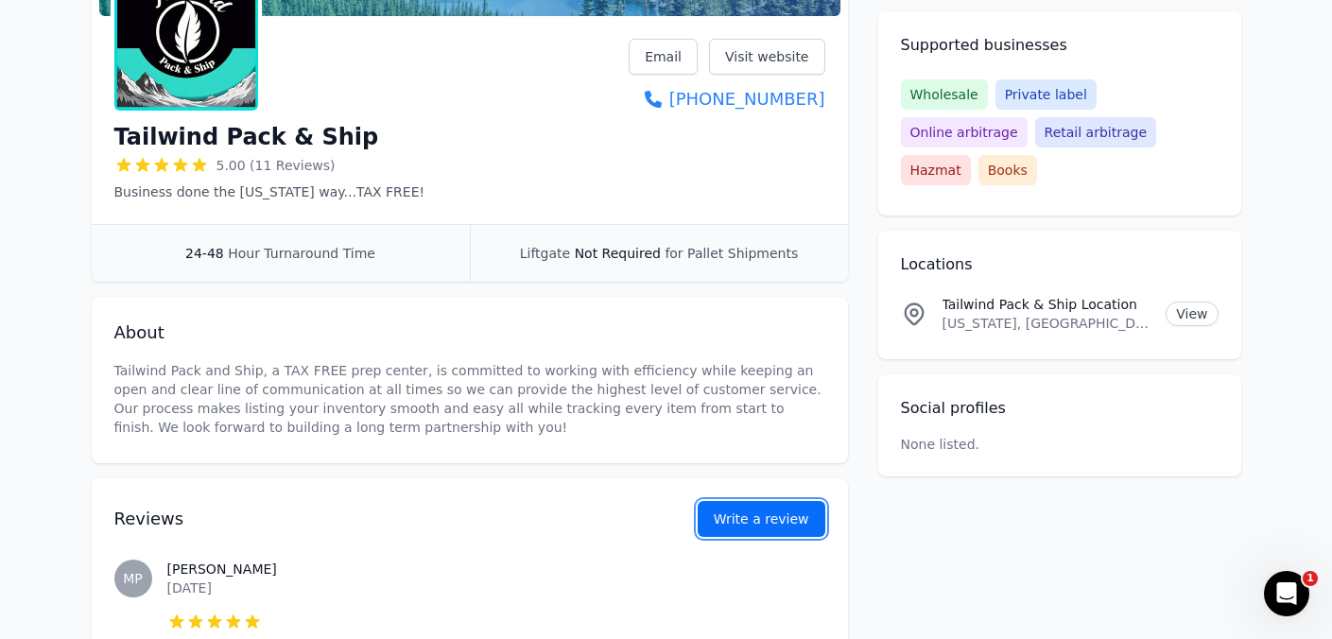
click at [750, 516] on button "Write a review" at bounding box center [762, 519] width 128 height 36
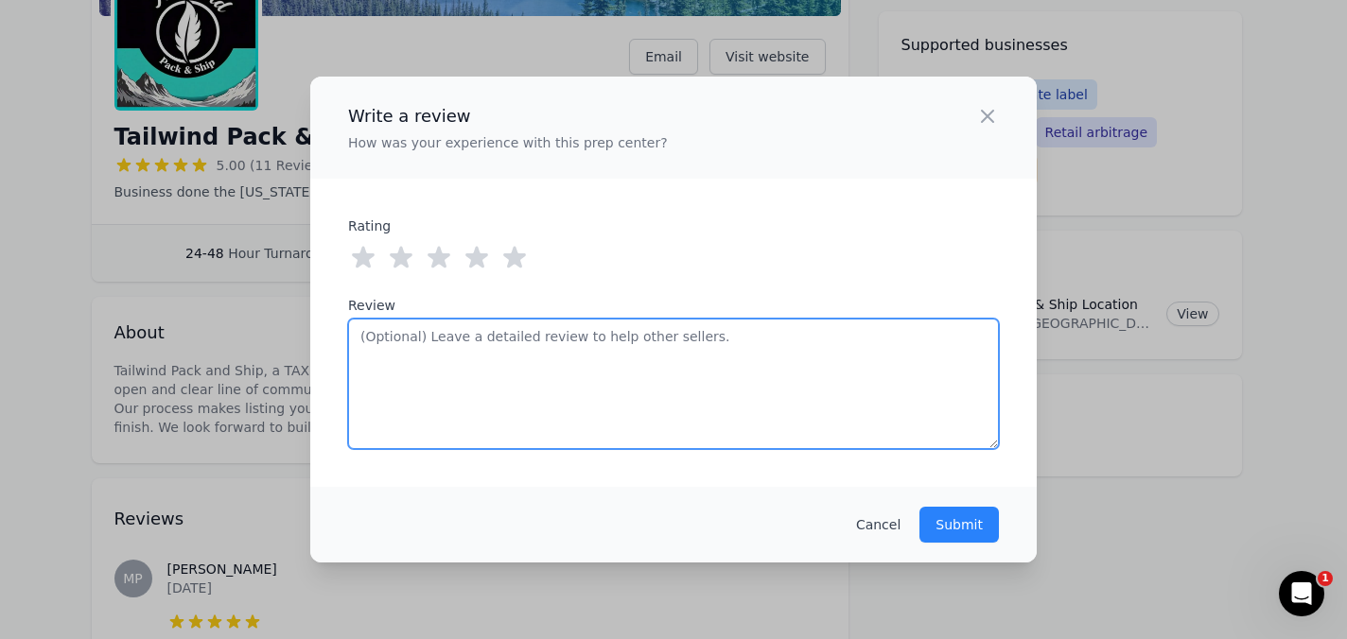
click at [687, 374] on textarea "Review" at bounding box center [673, 384] width 651 height 131
paste textarea "What an exceptional prep center! I am so glad I made a change and ended up at […"
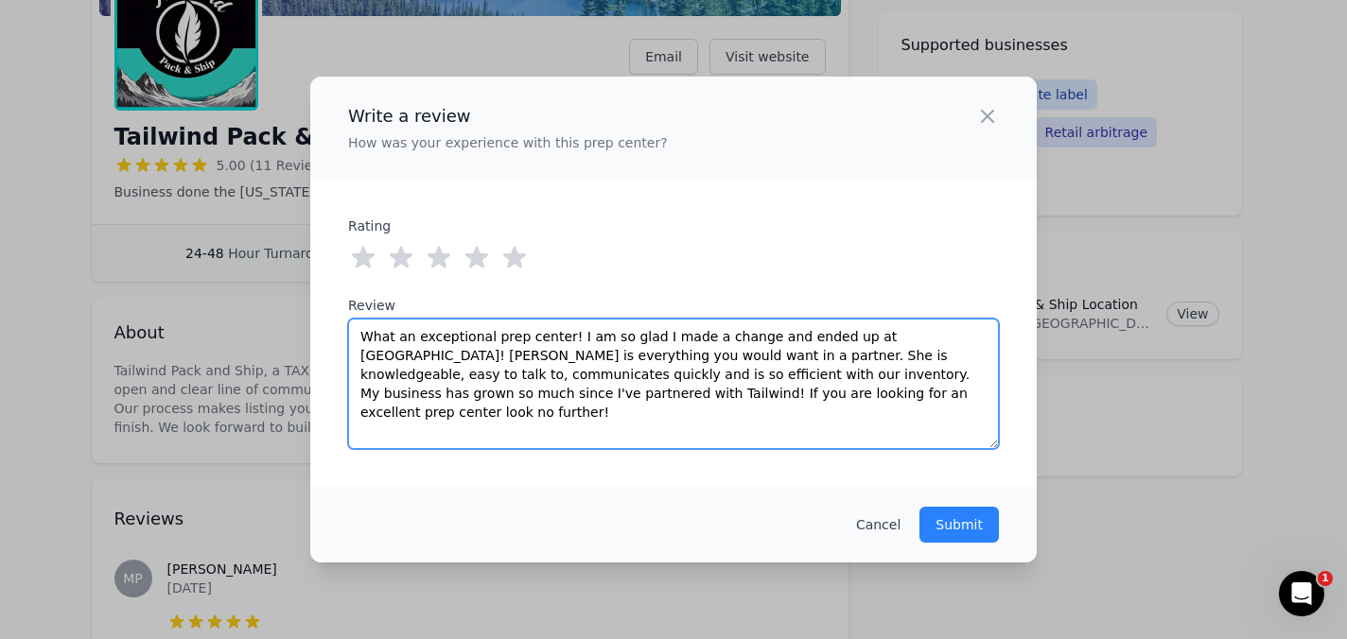
type textarea "What an exceptional prep center! I am so glad I made a change and ended up at […"
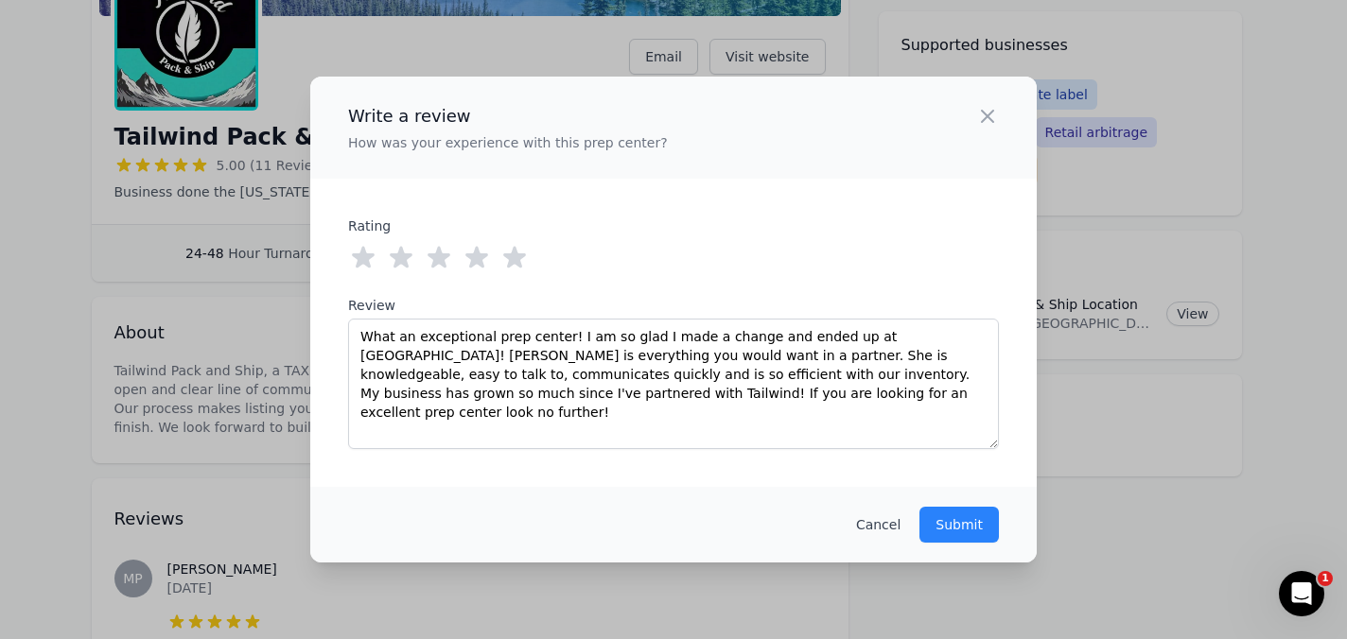
click at [892, 538] on div "Cancel Submit" at bounding box center [673, 525] width 726 height 76
click at [890, 516] on button "Cancel" at bounding box center [878, 524] width 44 height 19
